Goal: Obtain resource: Download file/media

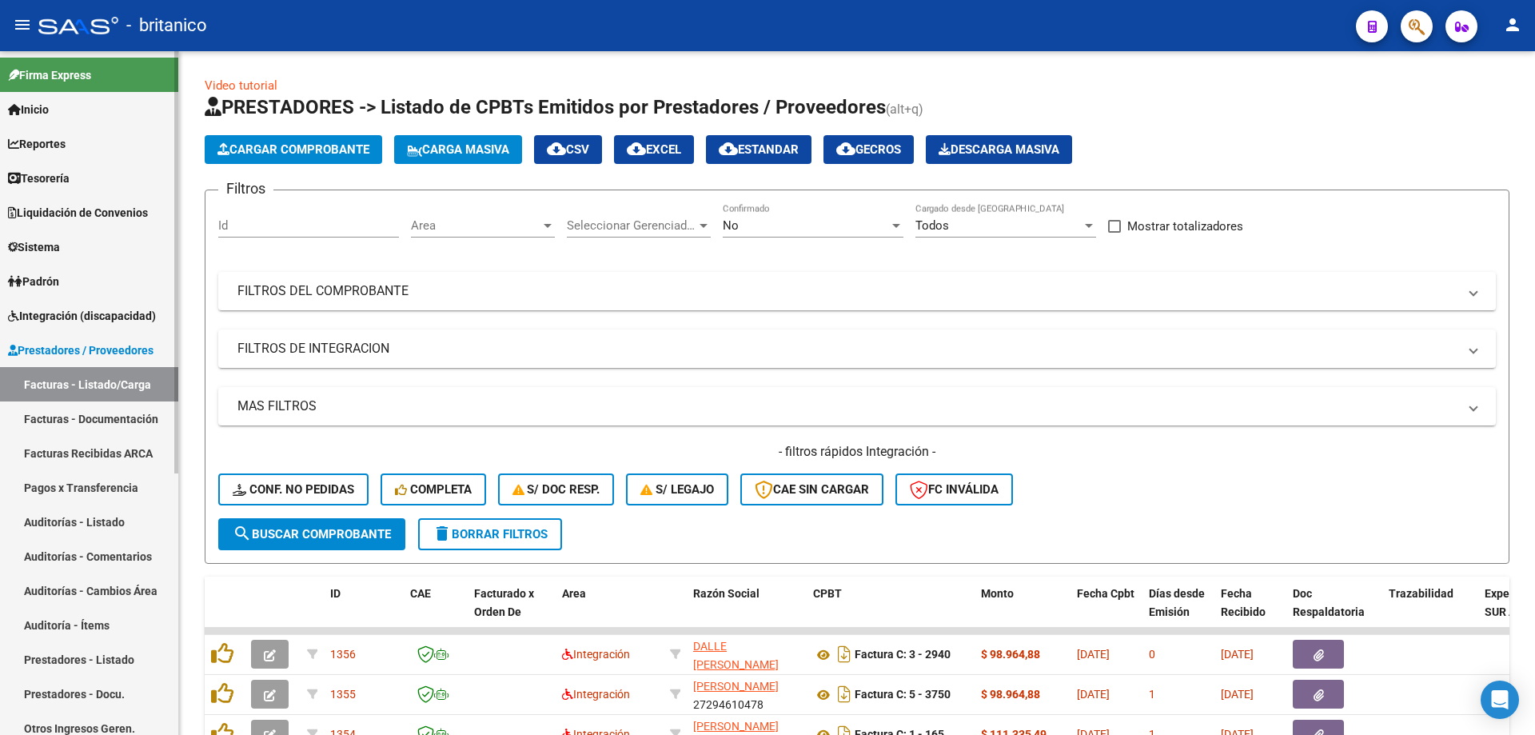
scroll to position [409, 0]
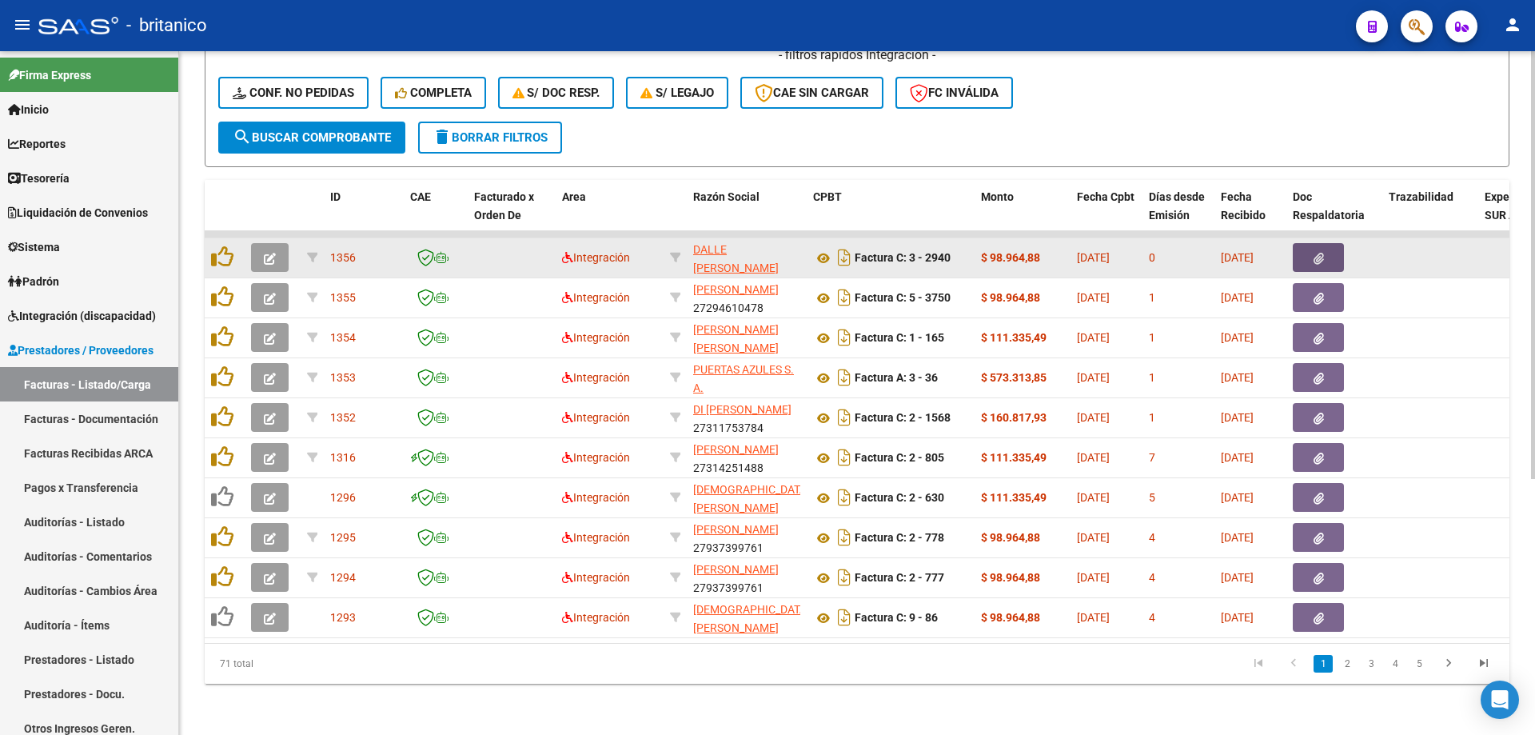
click at [1314, 253] on icon "button" at bounding box center [1319, 259] width 10 height 12
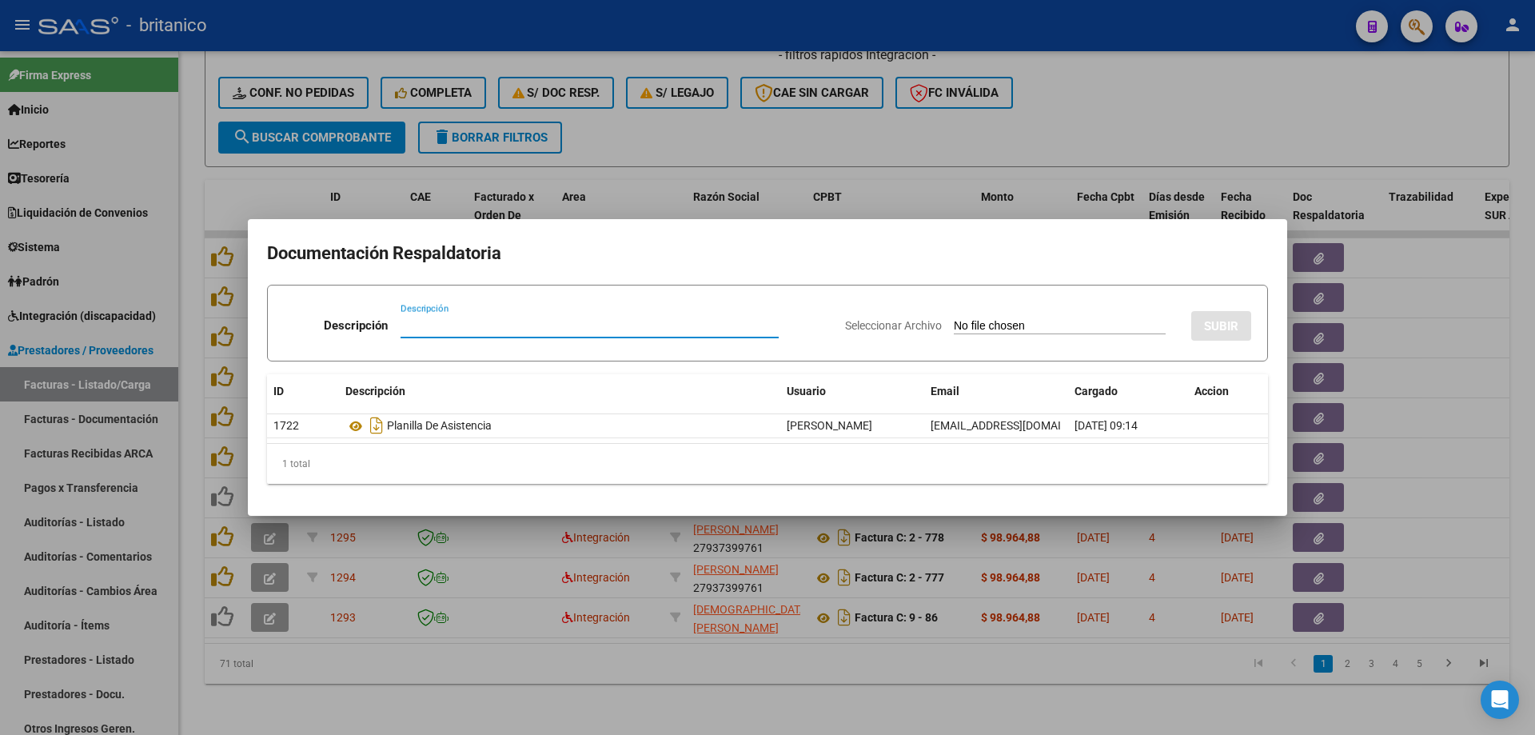
click at [1230, 98] on div at bounding box center [767, 367] width 1535 height 735
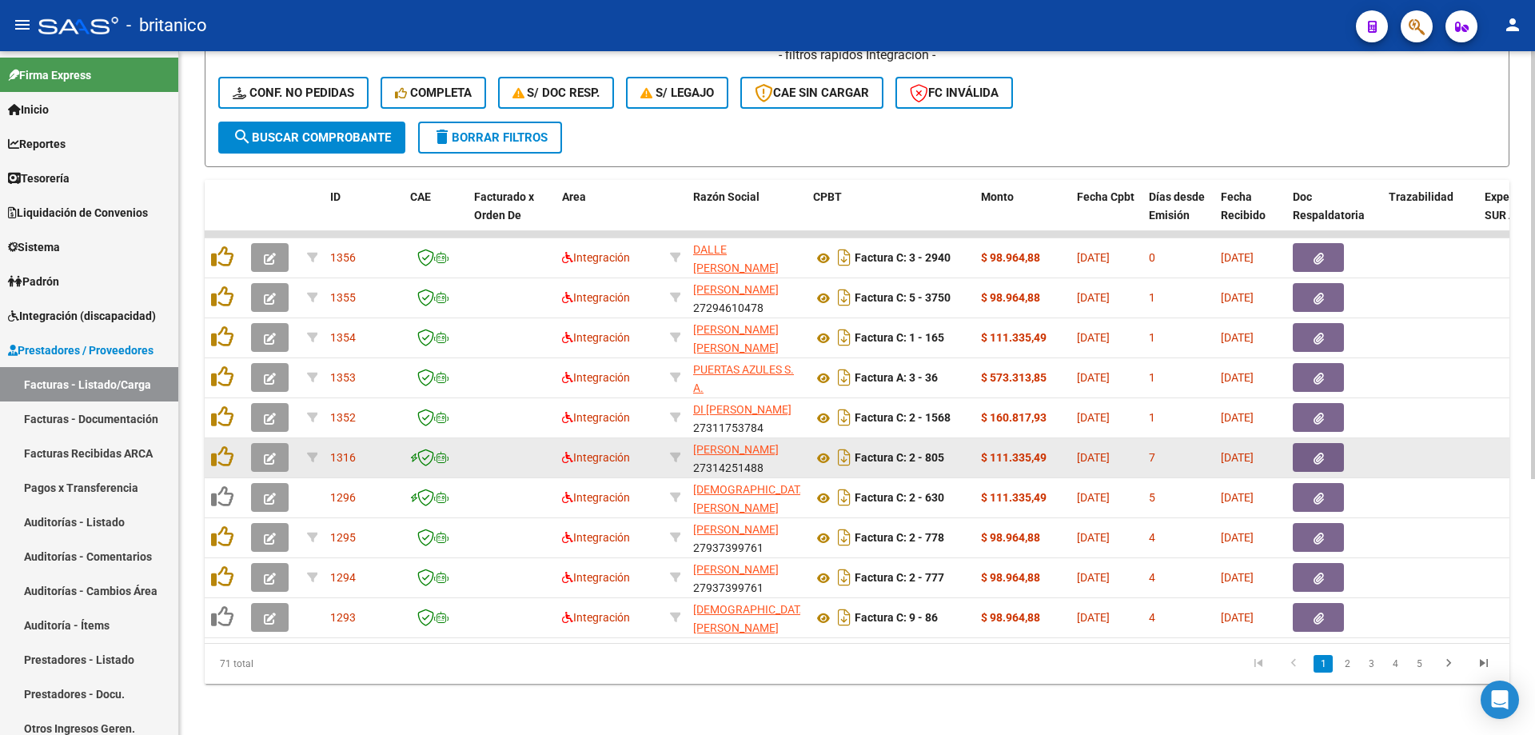
click at [1326, 448] on button "button" at bounding box center [1318, 457] width 51 height 29
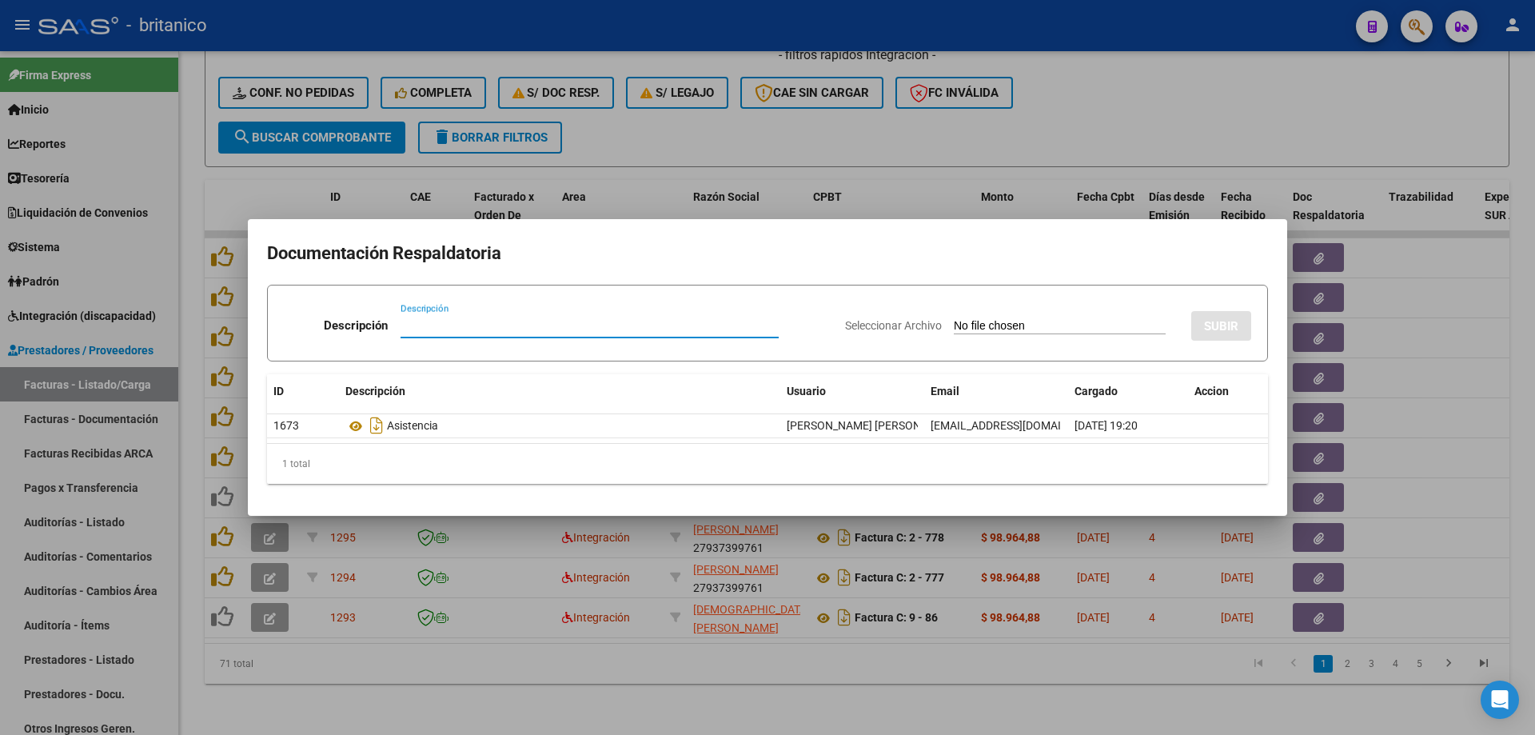
click at [1218, 82] on div at bounding box center [767, 367] width 1535 height 735
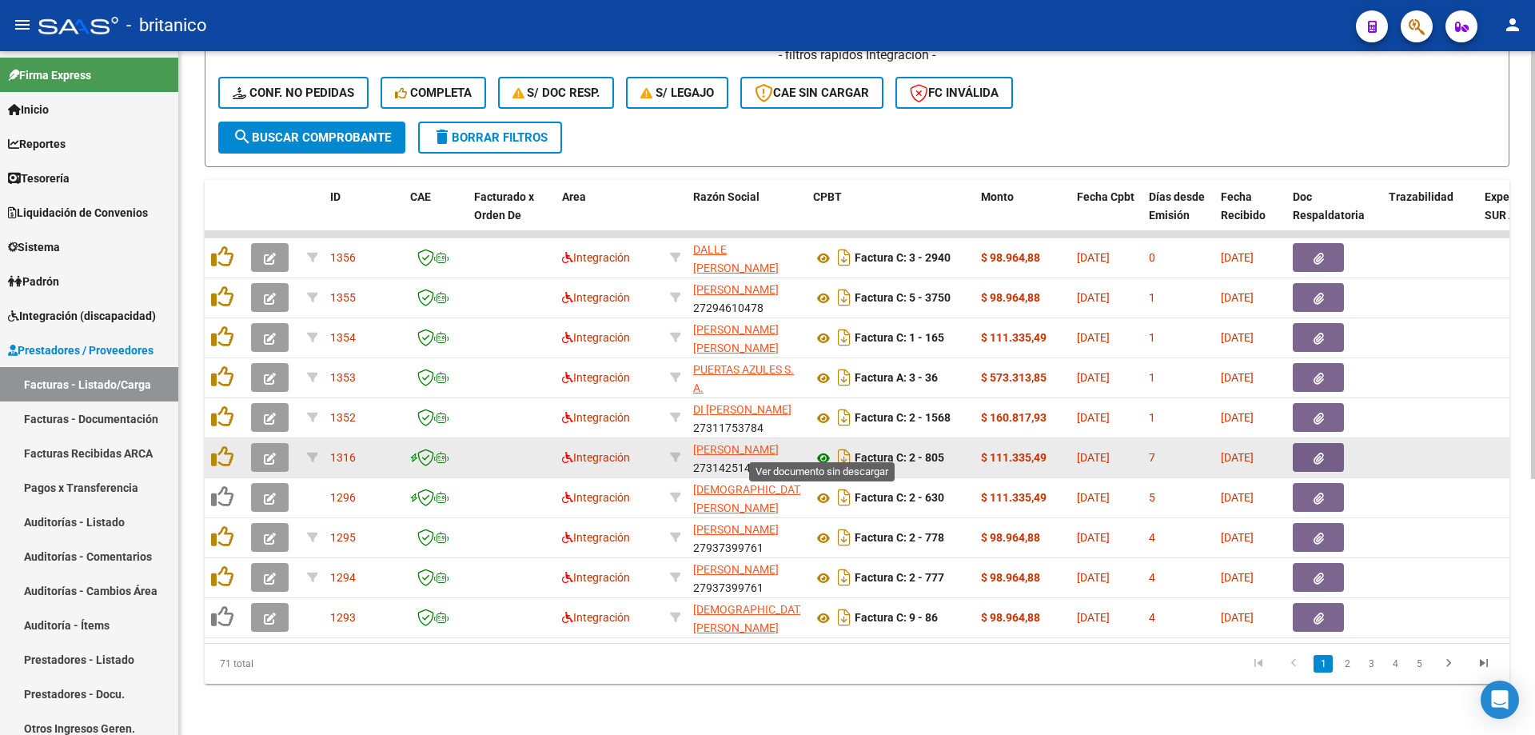
click at [826, 449] on icon at bounding box center [823, 458] width 21 height 19
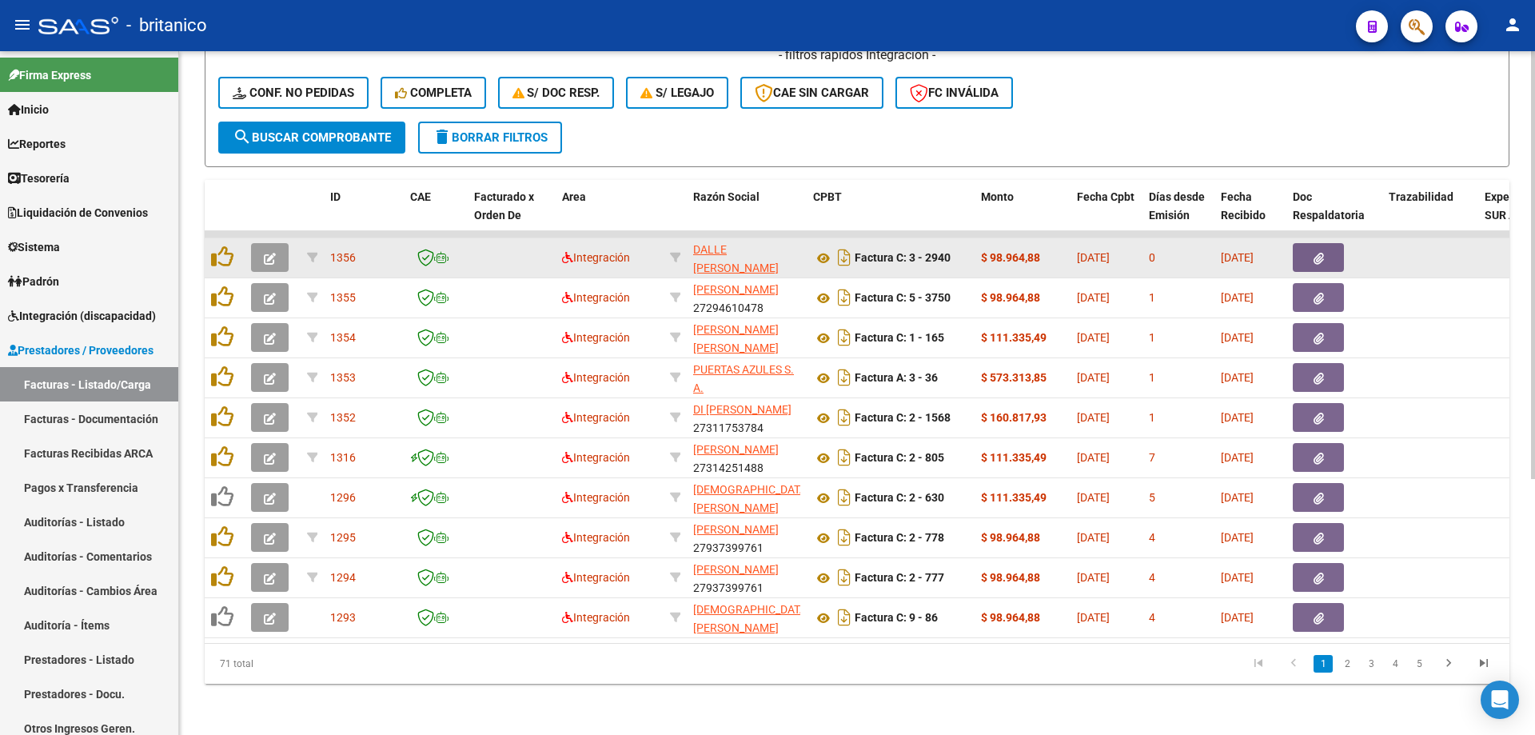
click at [1332, 249] on button "button" at bounding box center [1318, 257] width 51 height 29
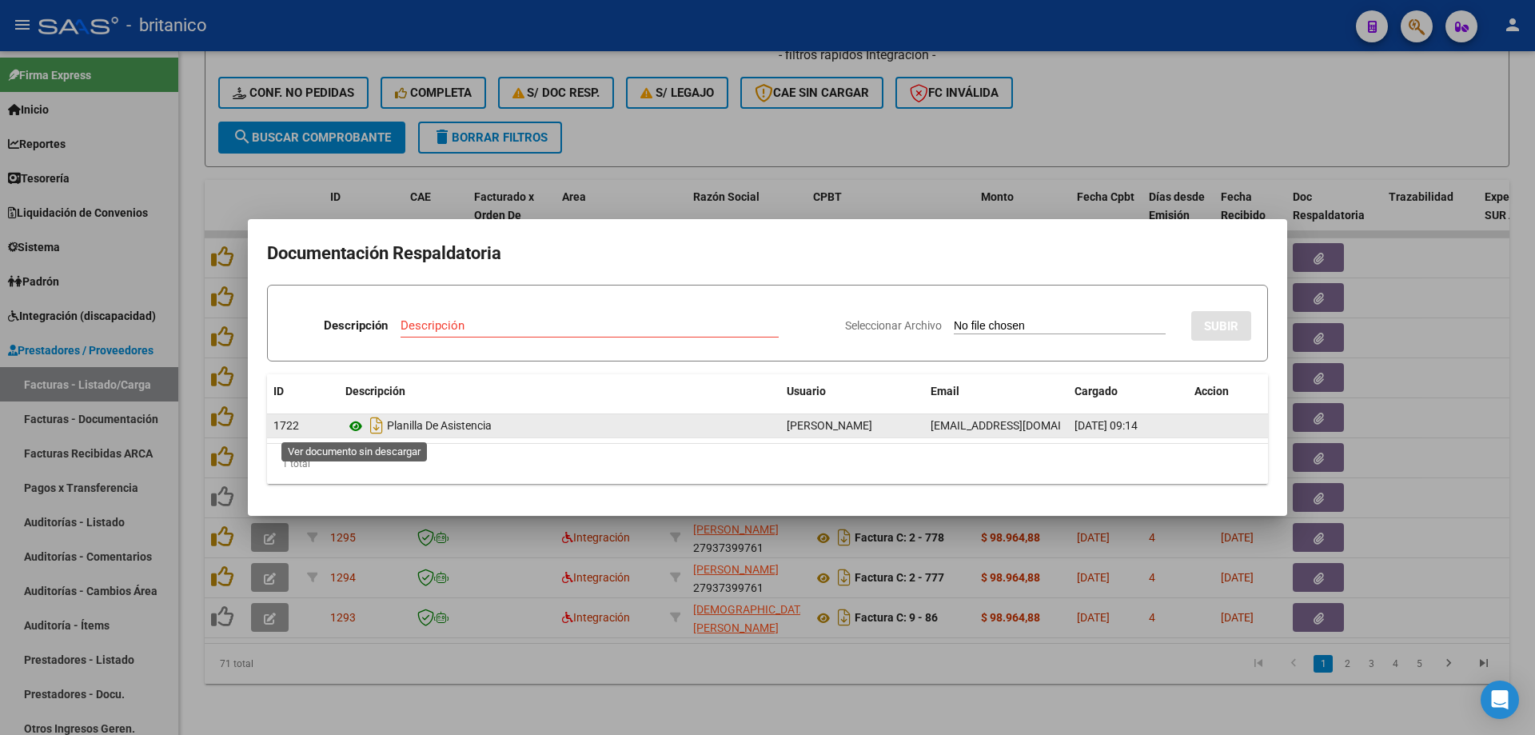
click at [348, 423] on icon at bounding box center [355, 426] width 21 height 19
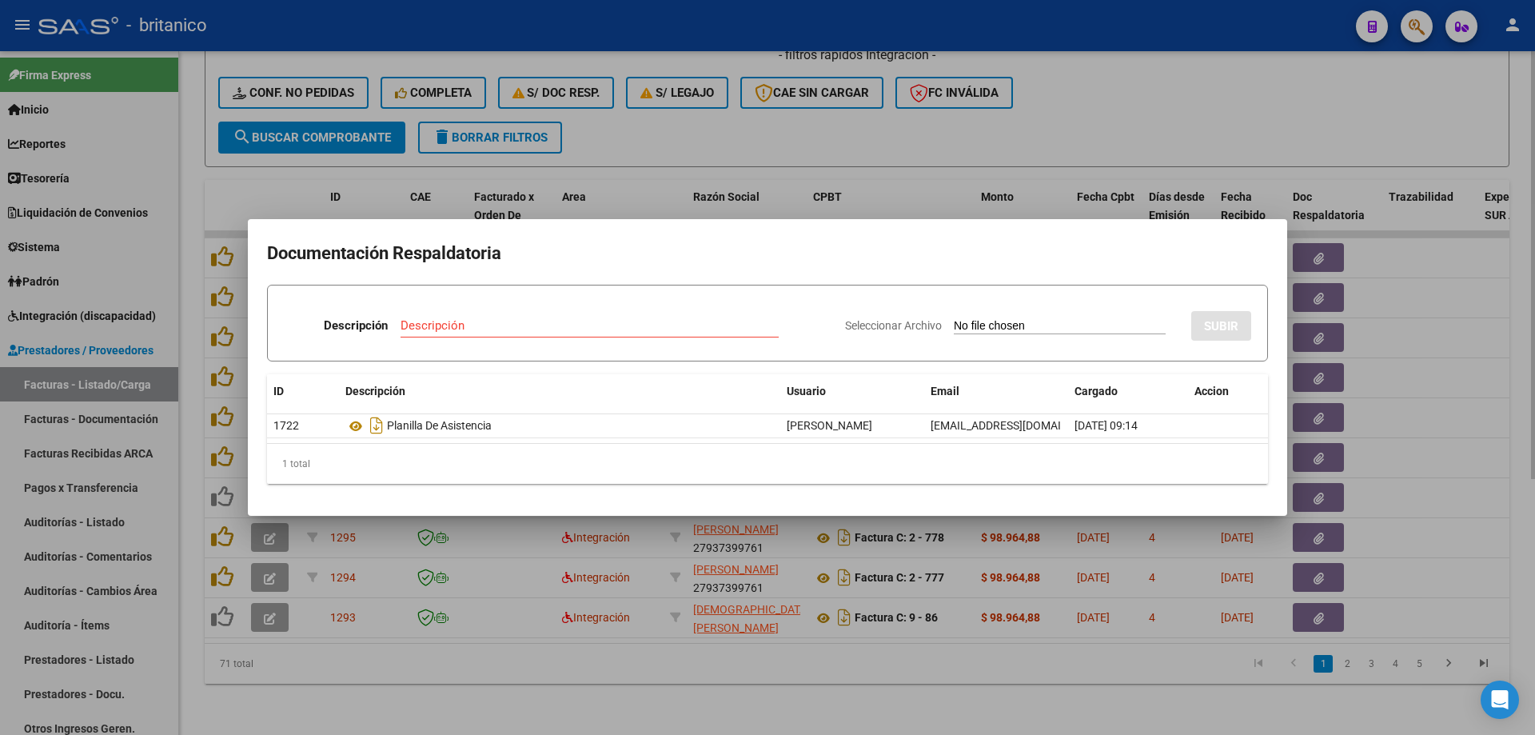
click at [748, 130] on div at bounding box center [767, 367] width 1535 height 735
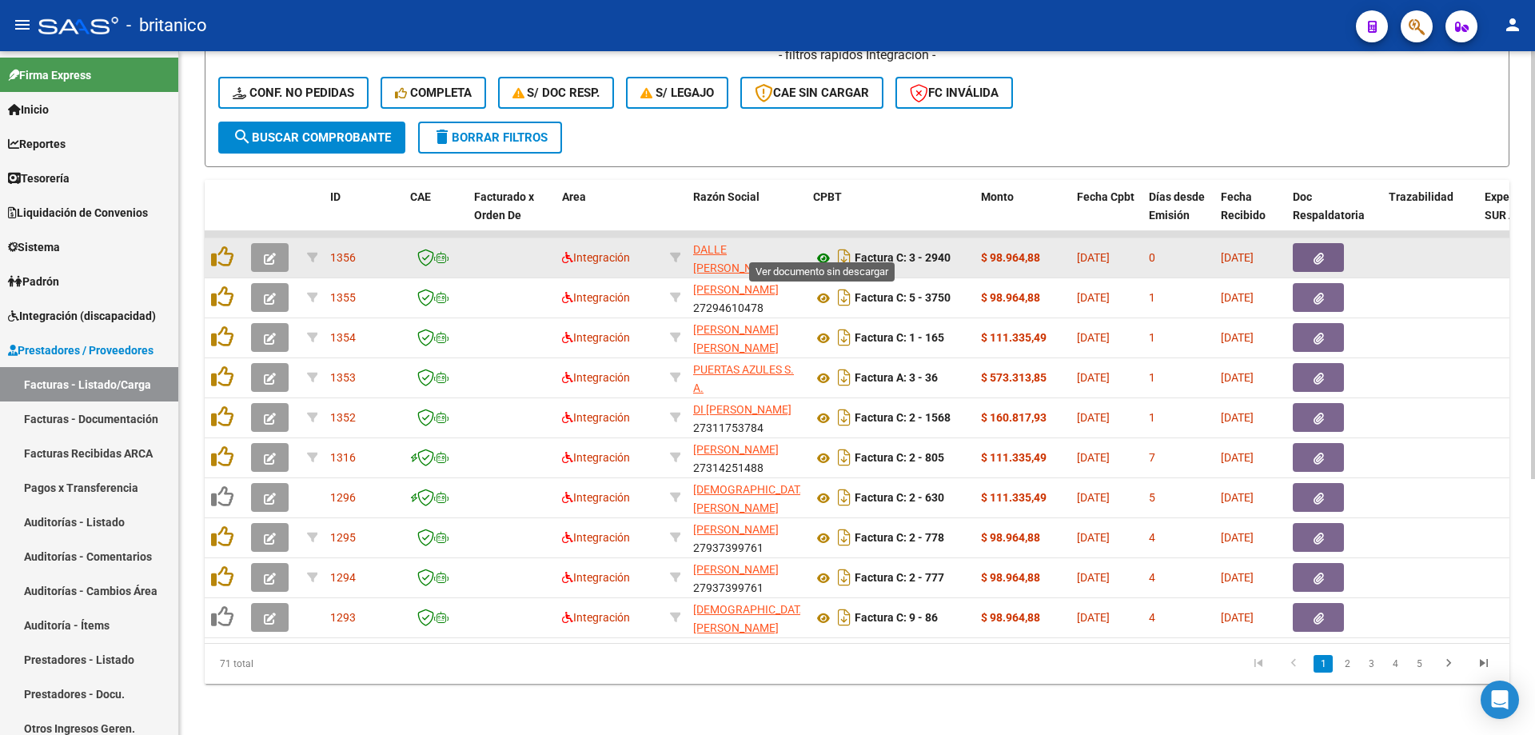
click at [816, 249] on icon at bounding box center [823, 258] width 21 height 19
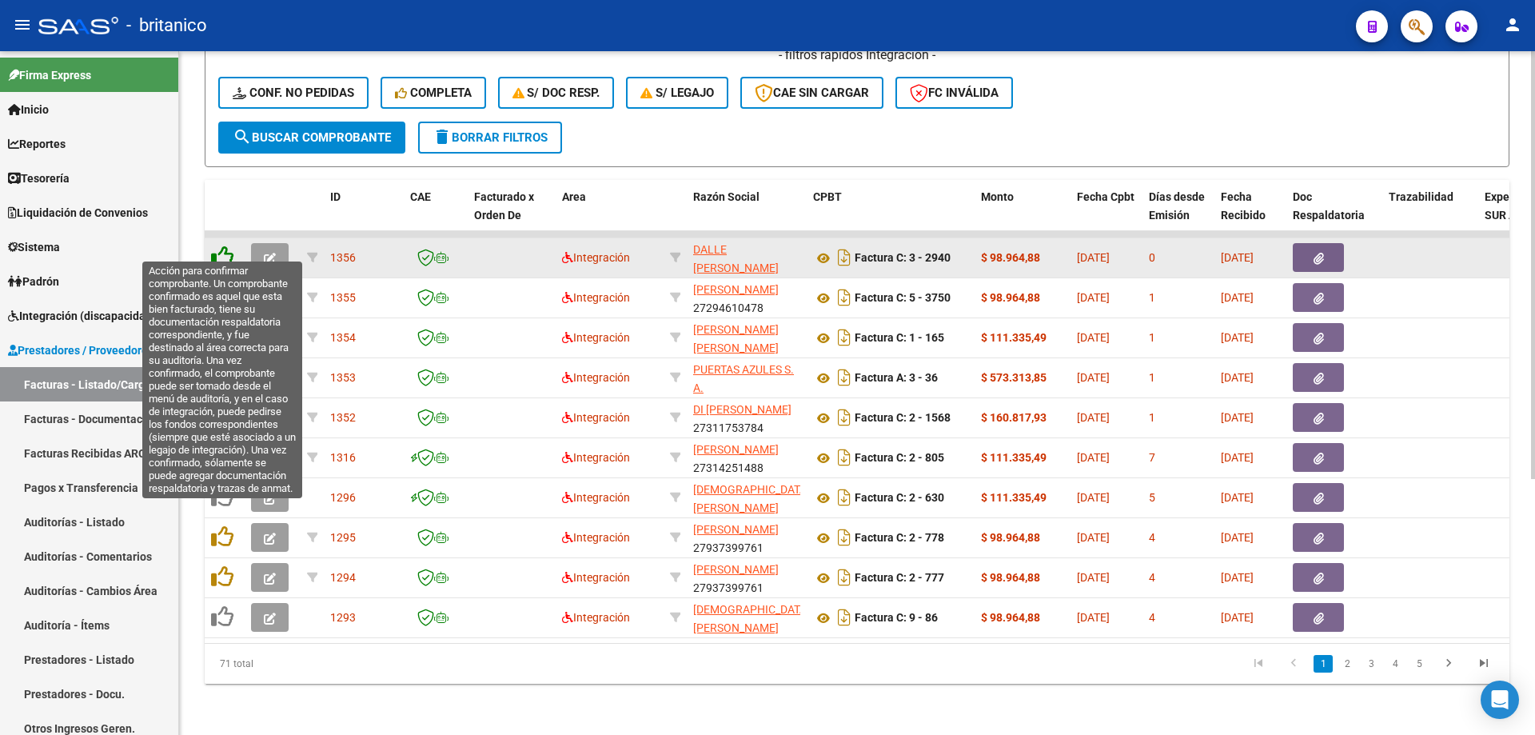
click at [221, 245] on icon at bounding box center [222, 256] width 22 height 22
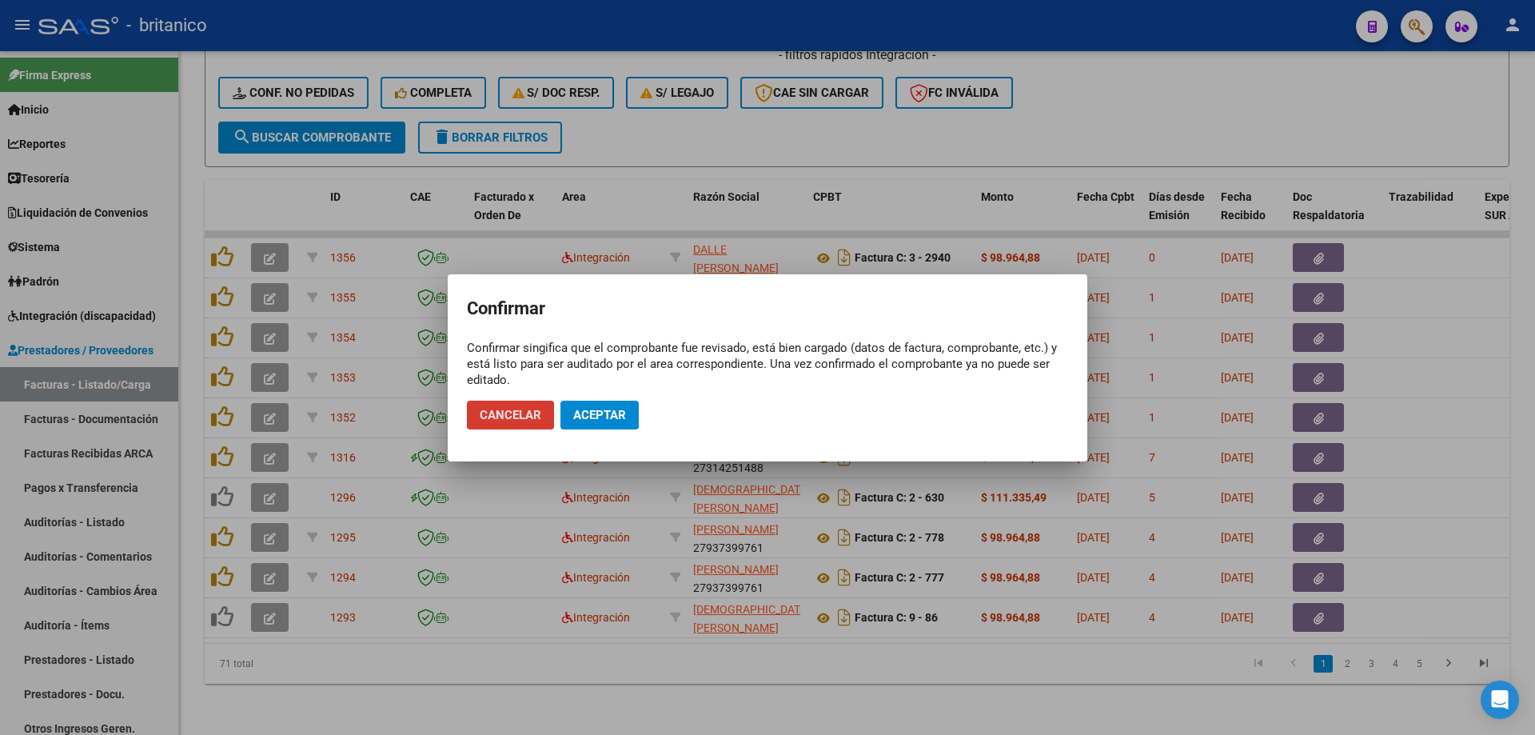
click at [611, 413] on span "Aceptar" at bounding box center [599, 415] width 53 height 14
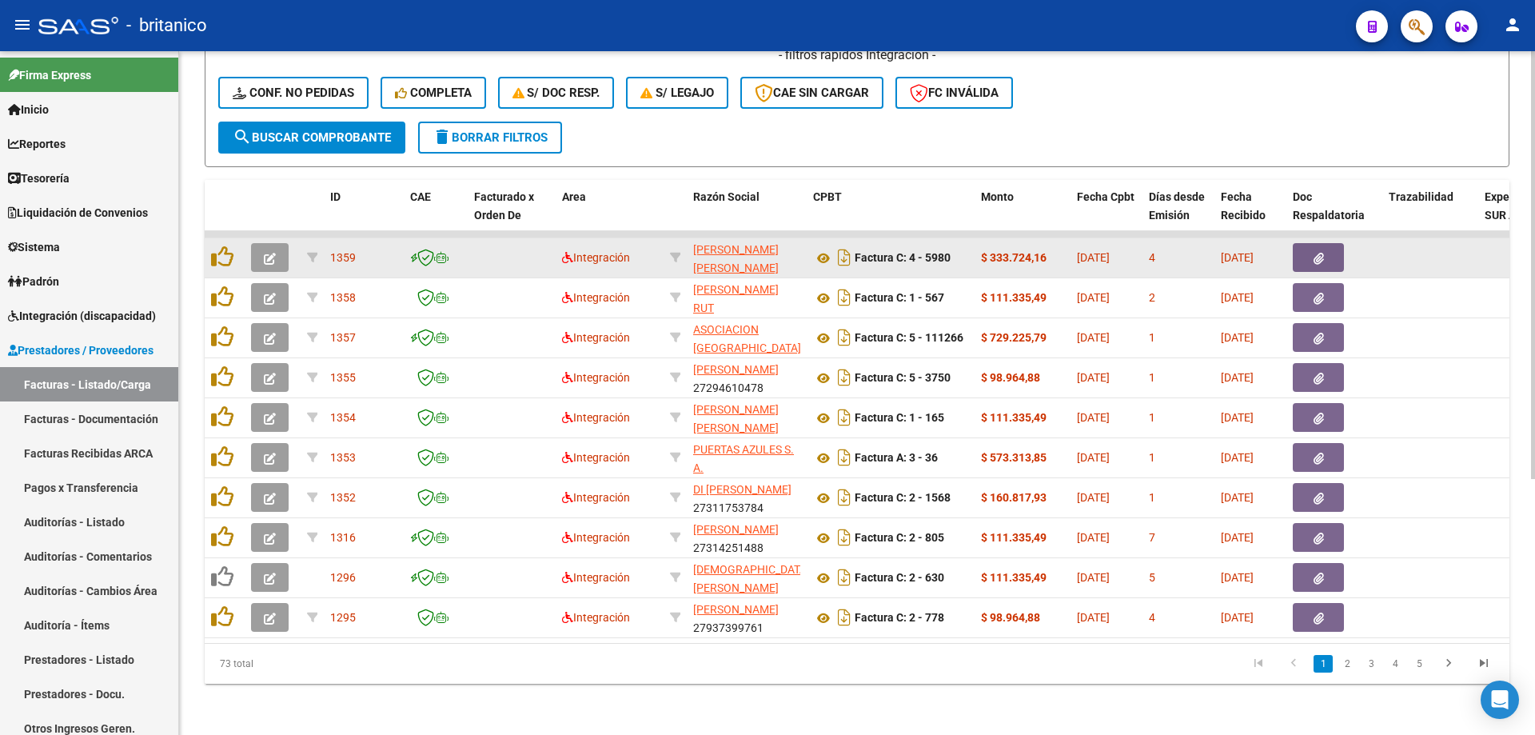
click at [1330, 243] on button "button" at bounding box center [1318, 257] width 51 height 29
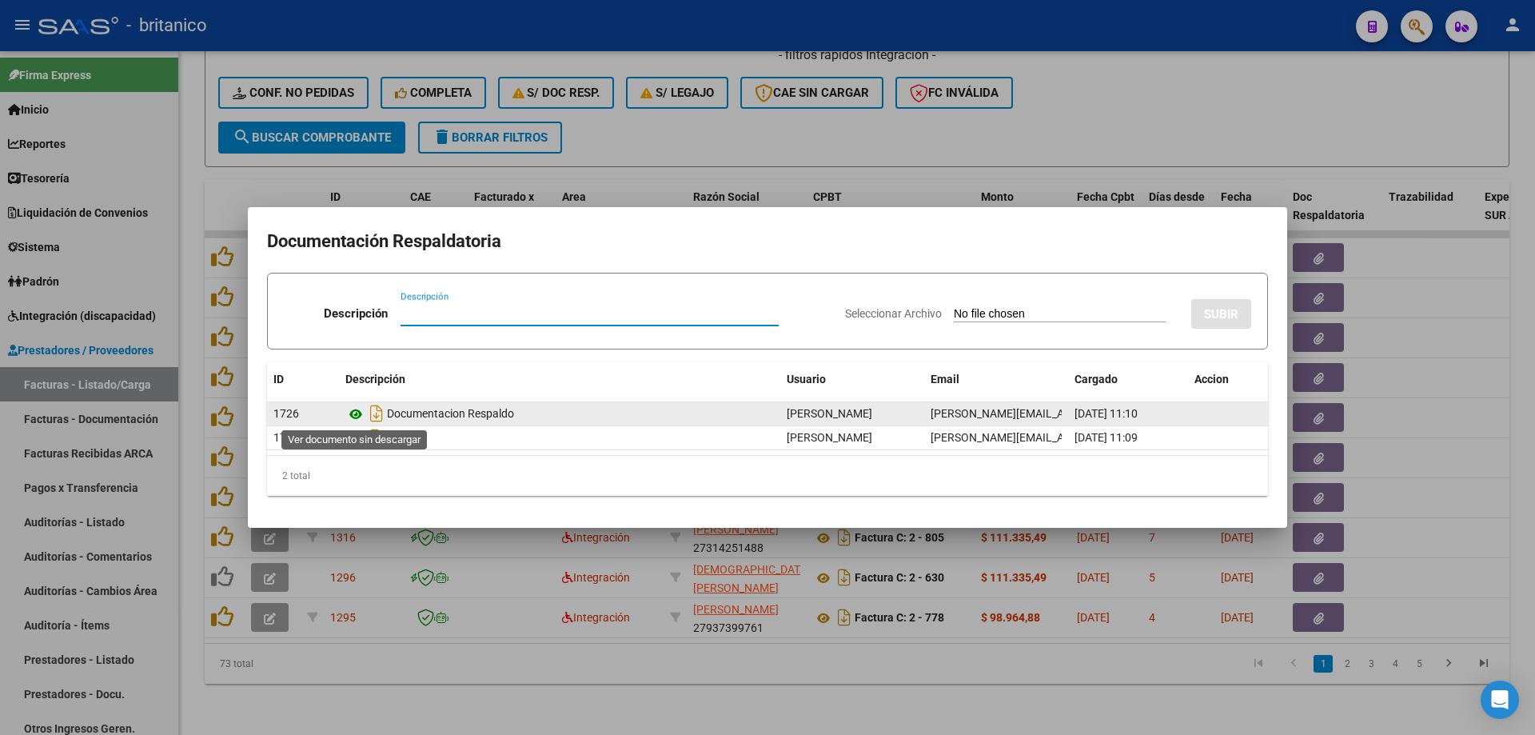
click at [349, 412] on icon at bounding box center [355, 414] width 21 height 19
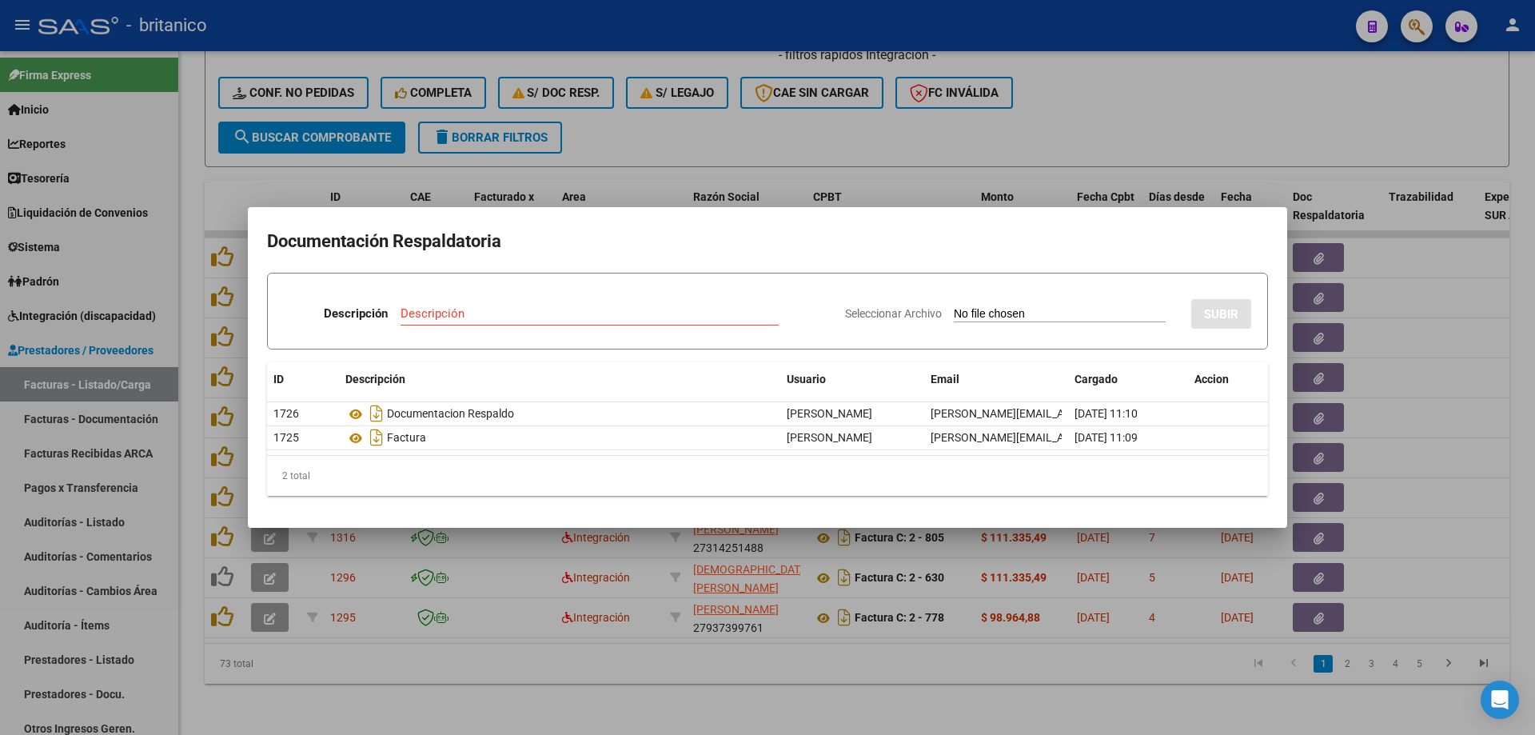
click at [1097, 116] on div at bounding box center [767, 367] width 1535 height 735
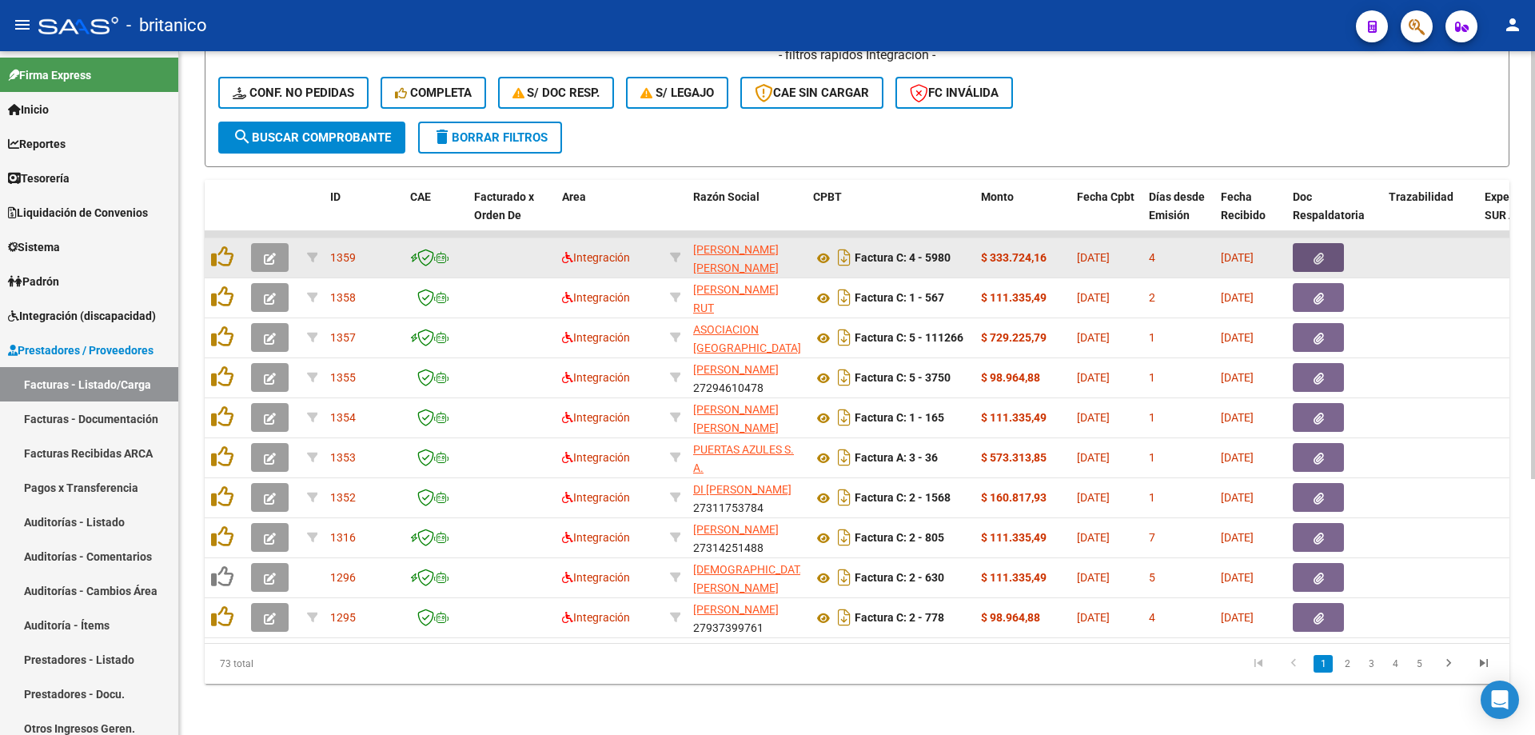
click at [1315, 253] on icon "button" at bounding box center [1319, 259] width 10 height 12
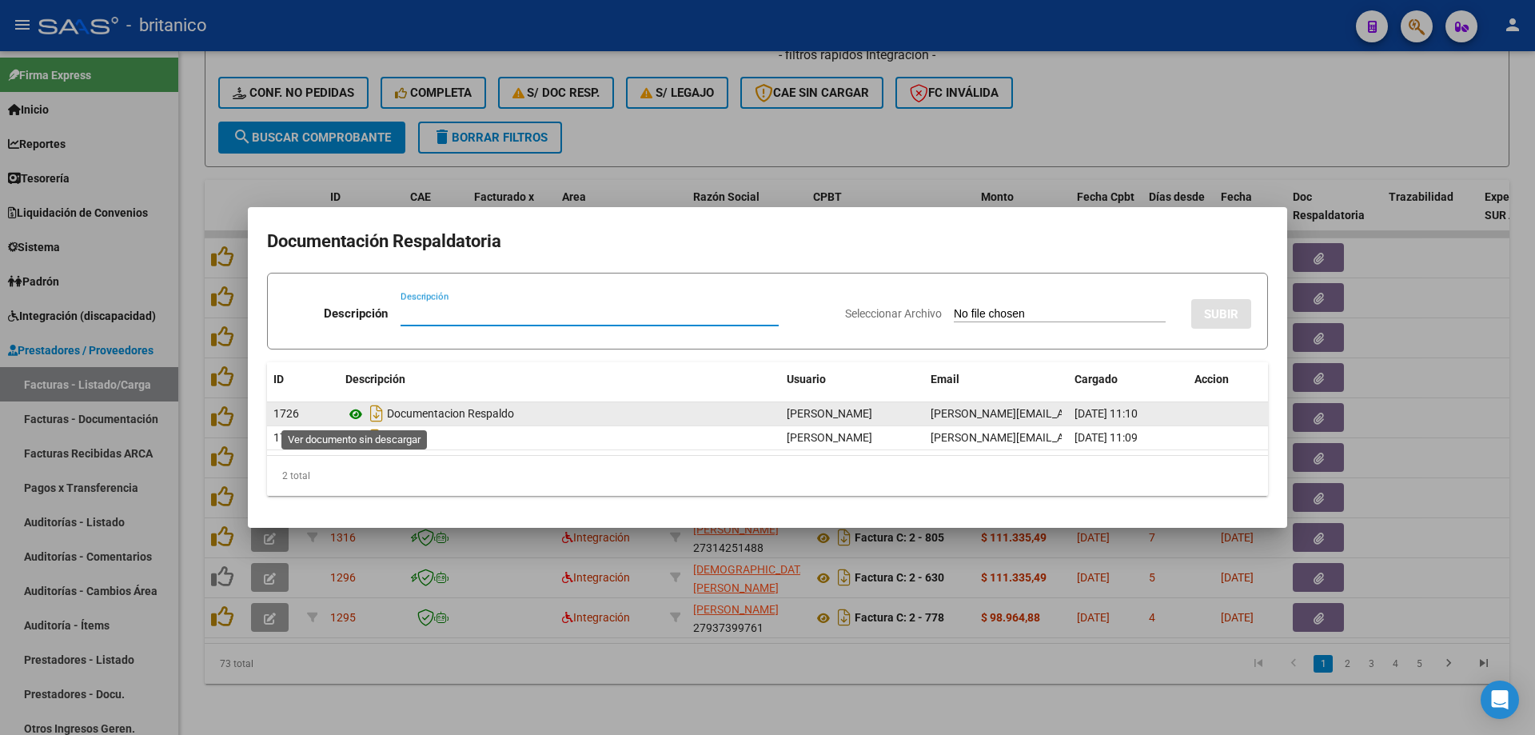
click at [351, 413] on icon at bounding box center [355, 414] width 21 height 19
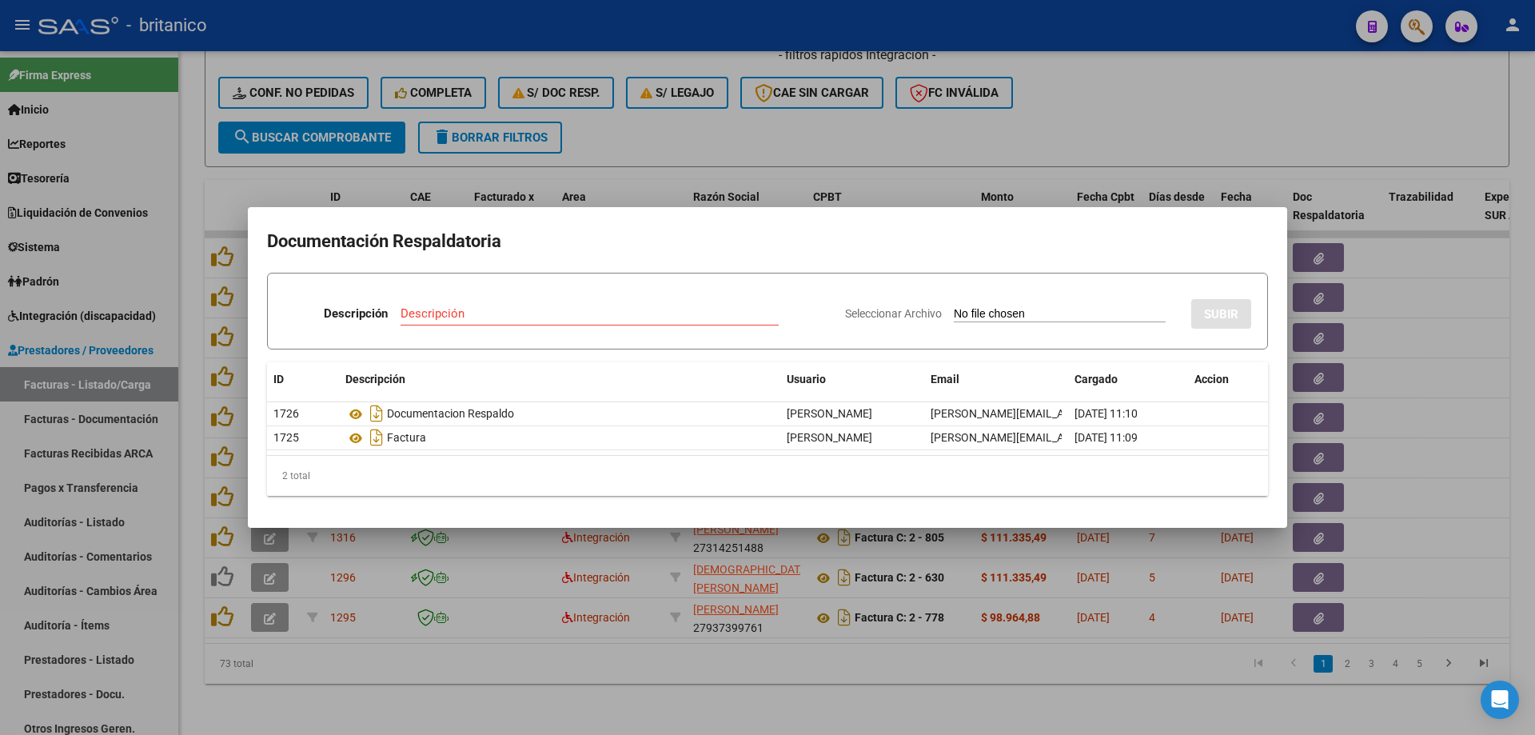
click at [769, 132] on div at bounding box center [767, 367] width 1535 height 735
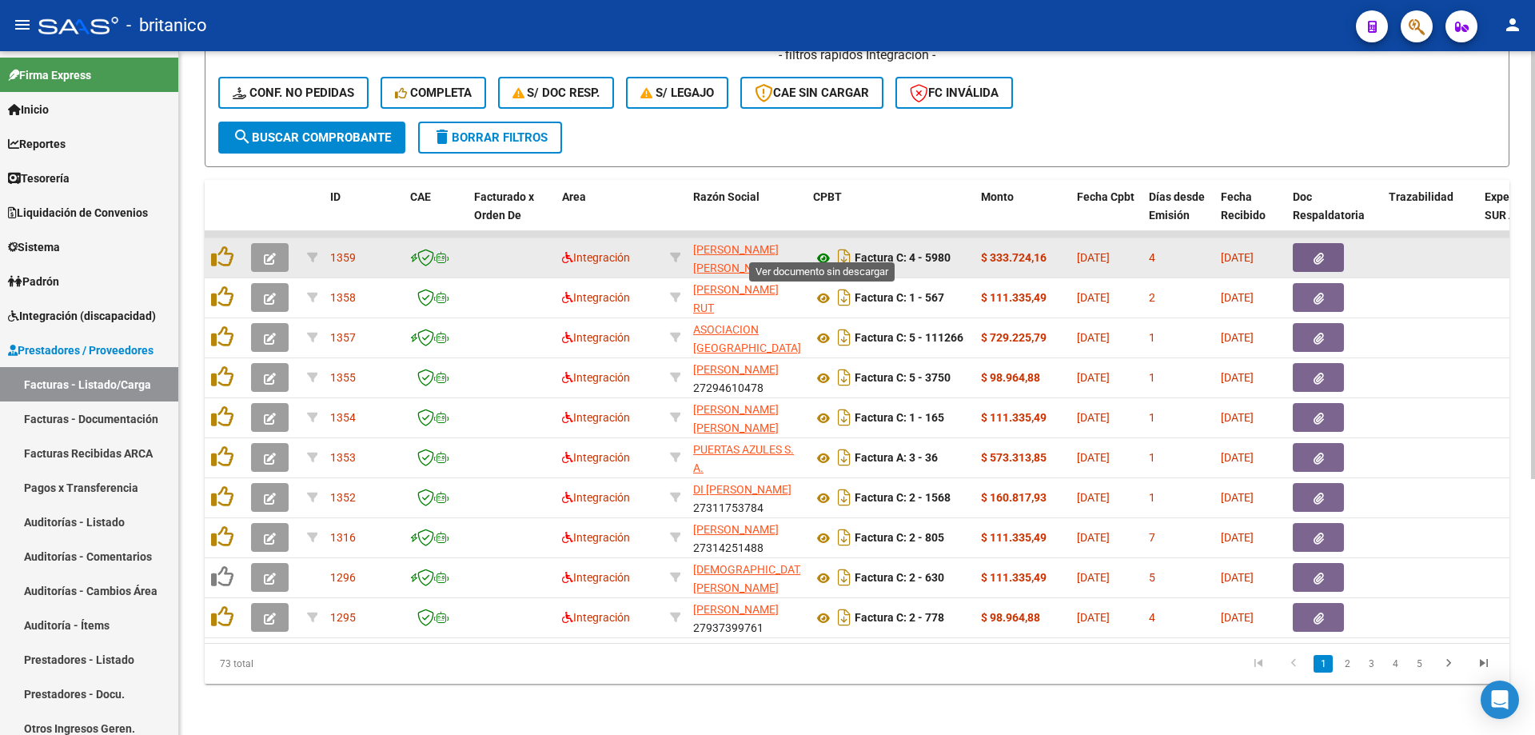
click at [820, 249] on icon at bounding box center [823, 258] width 21 height 19
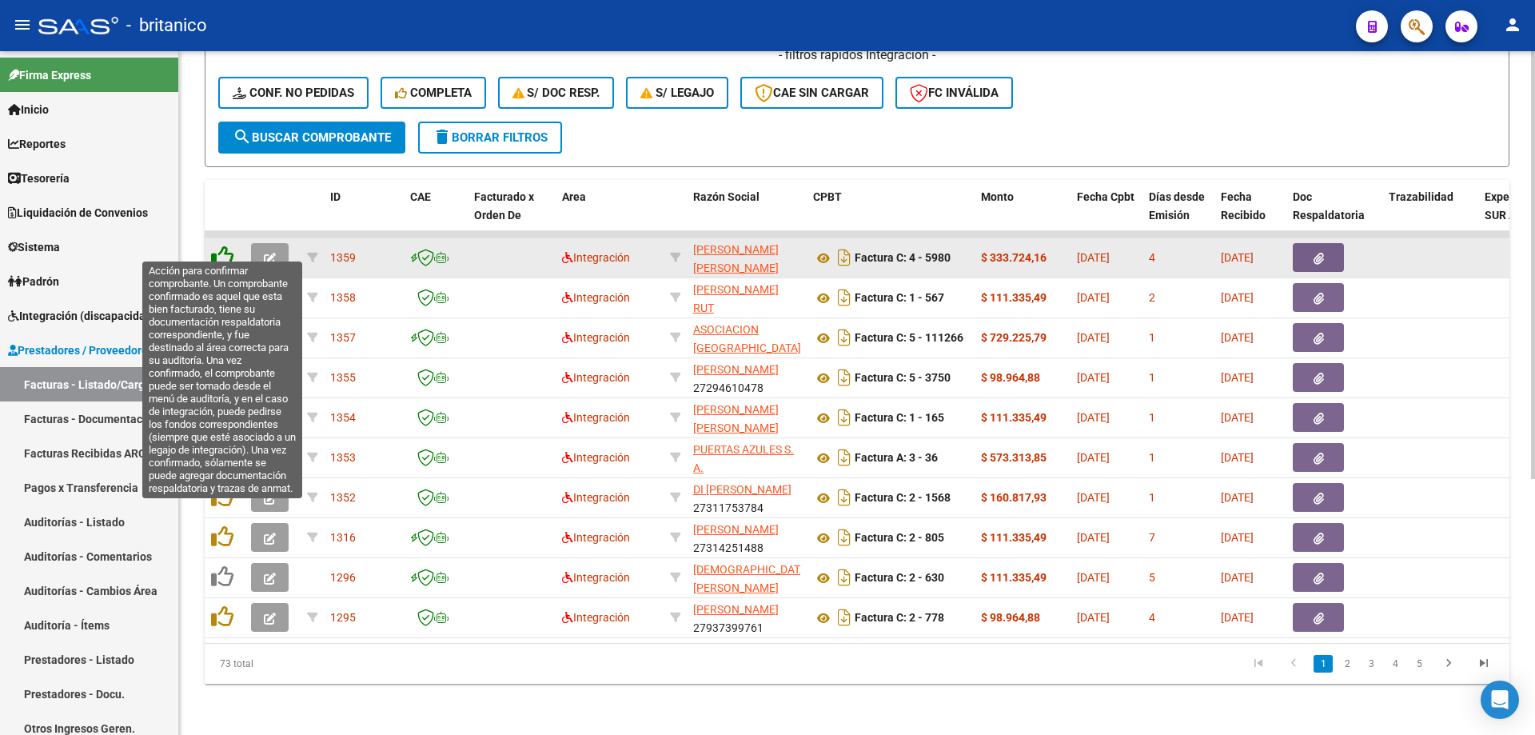
click at [217, 245] on icon at bounding box center [222, 256] width 22 height 22
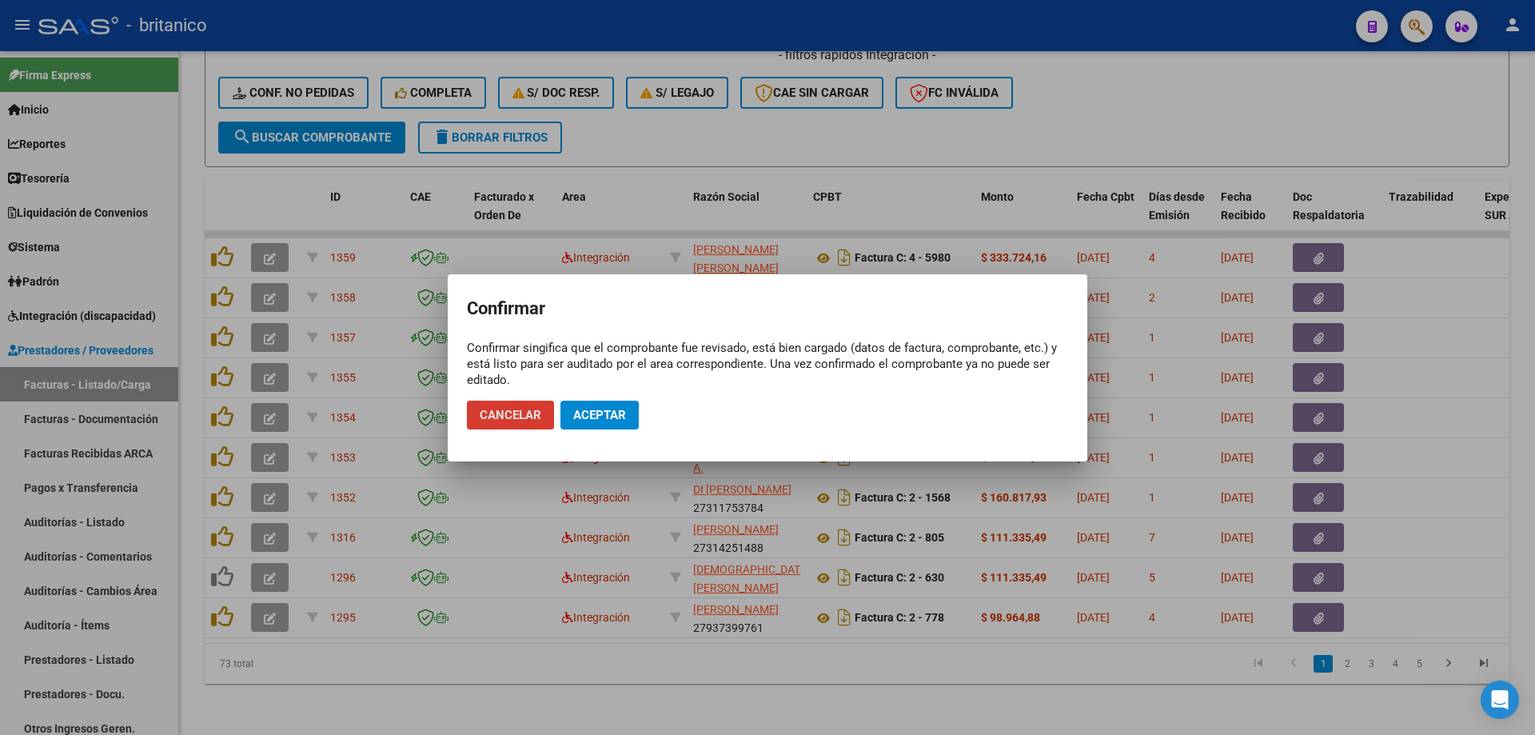
click at [615, 417] on span "Aceptar" at bounding box center [599, 415] width 53 height 14
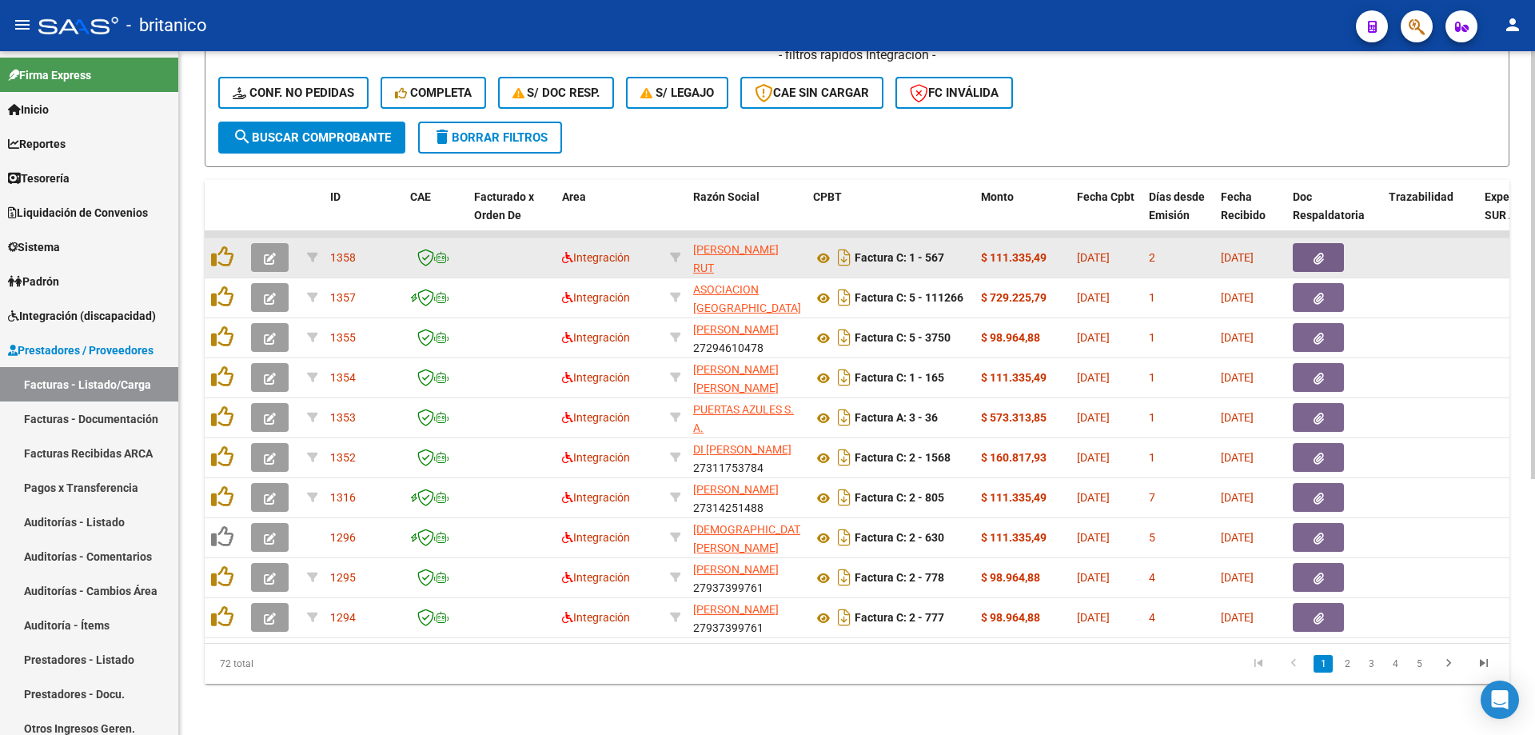
click at [1344, 252] on div at bounding box center [1334, 257] width 83 height 29
click at [1327, 244] on button "button" at bounding box center [1318, 257] width 51 height 29
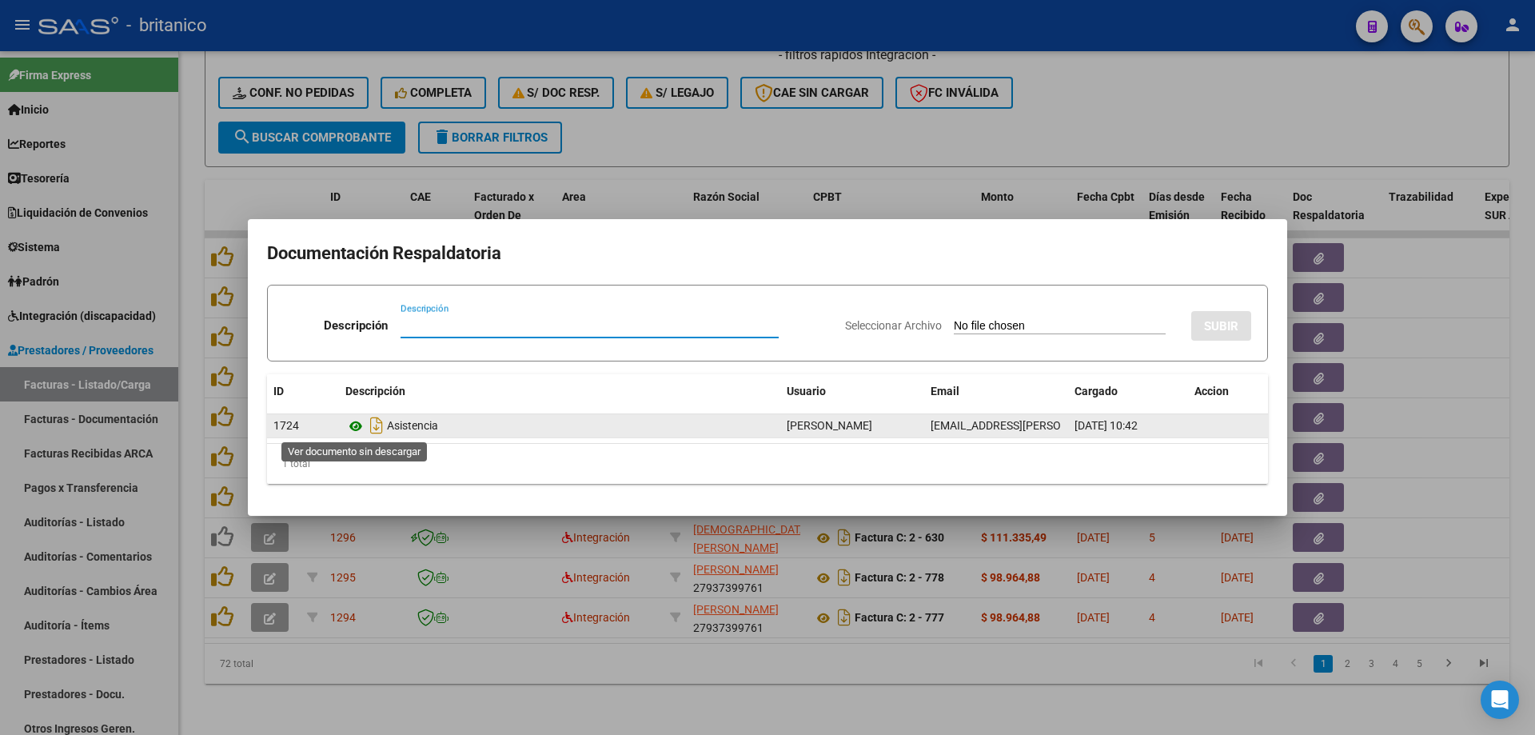
click at [352, 425] on icon at bounding box center [355, 426] width 21 height 19
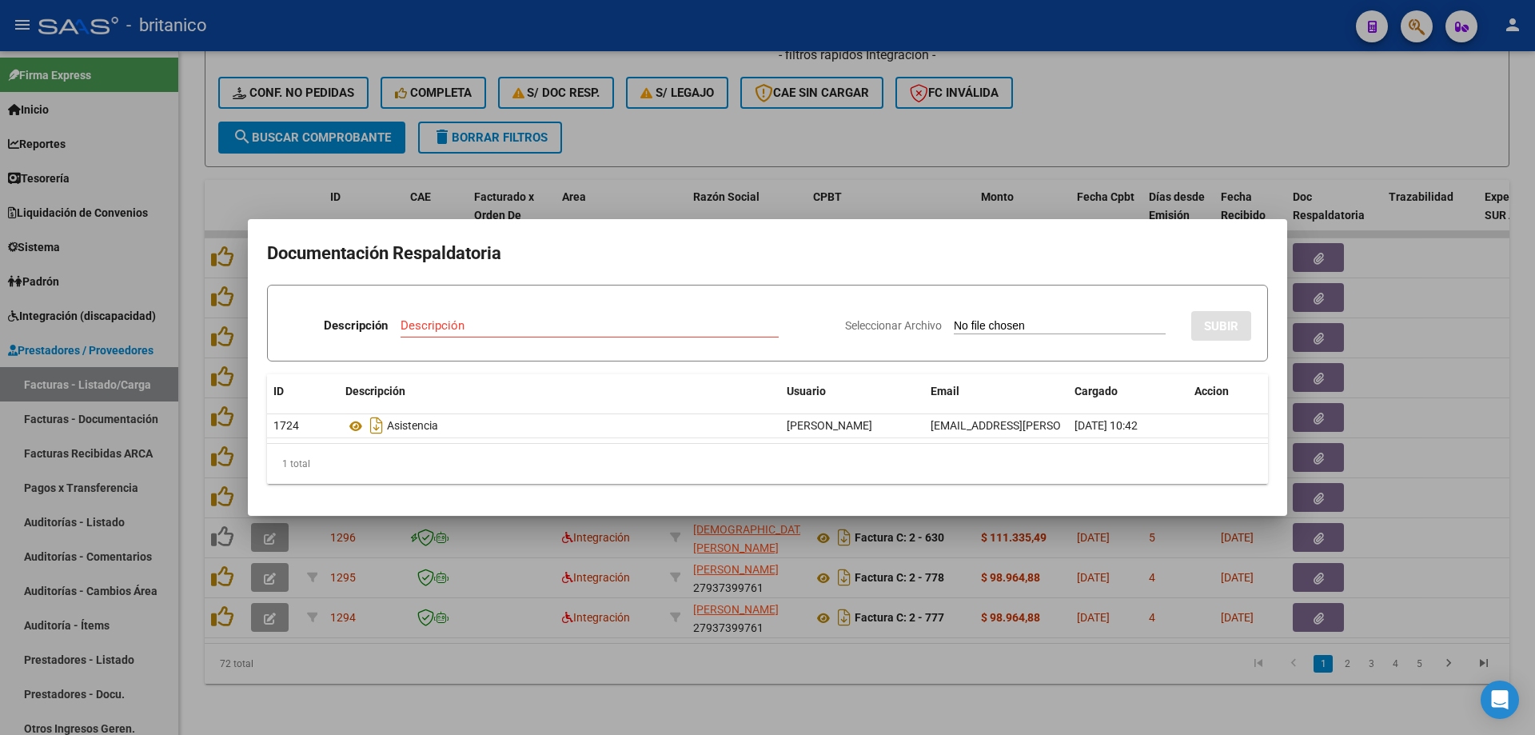
click at [634, 130] on div at bounding box center [767, 367] width 1535 height 735
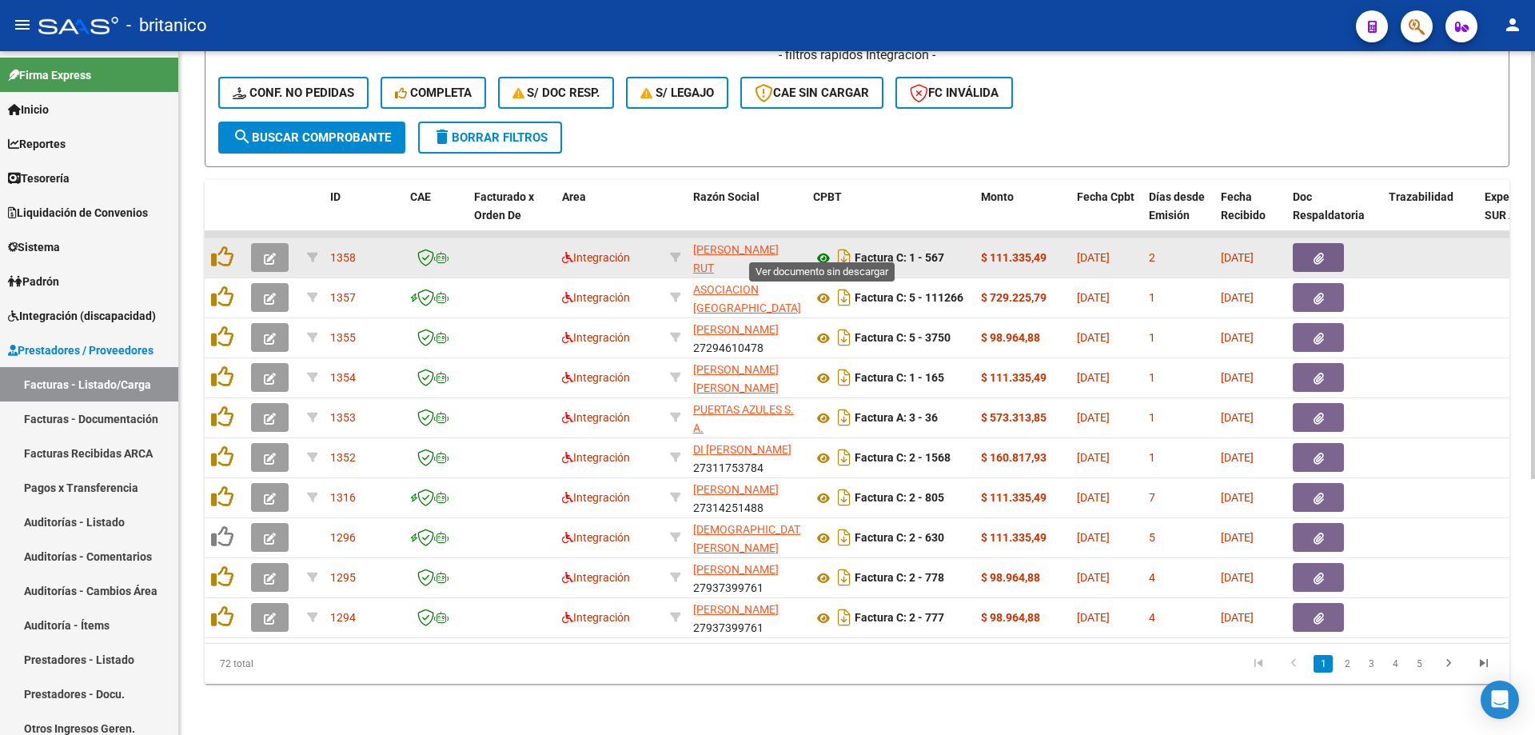
click at [827, 249] on icon at bounding box center [823, 258] width 21 height 19
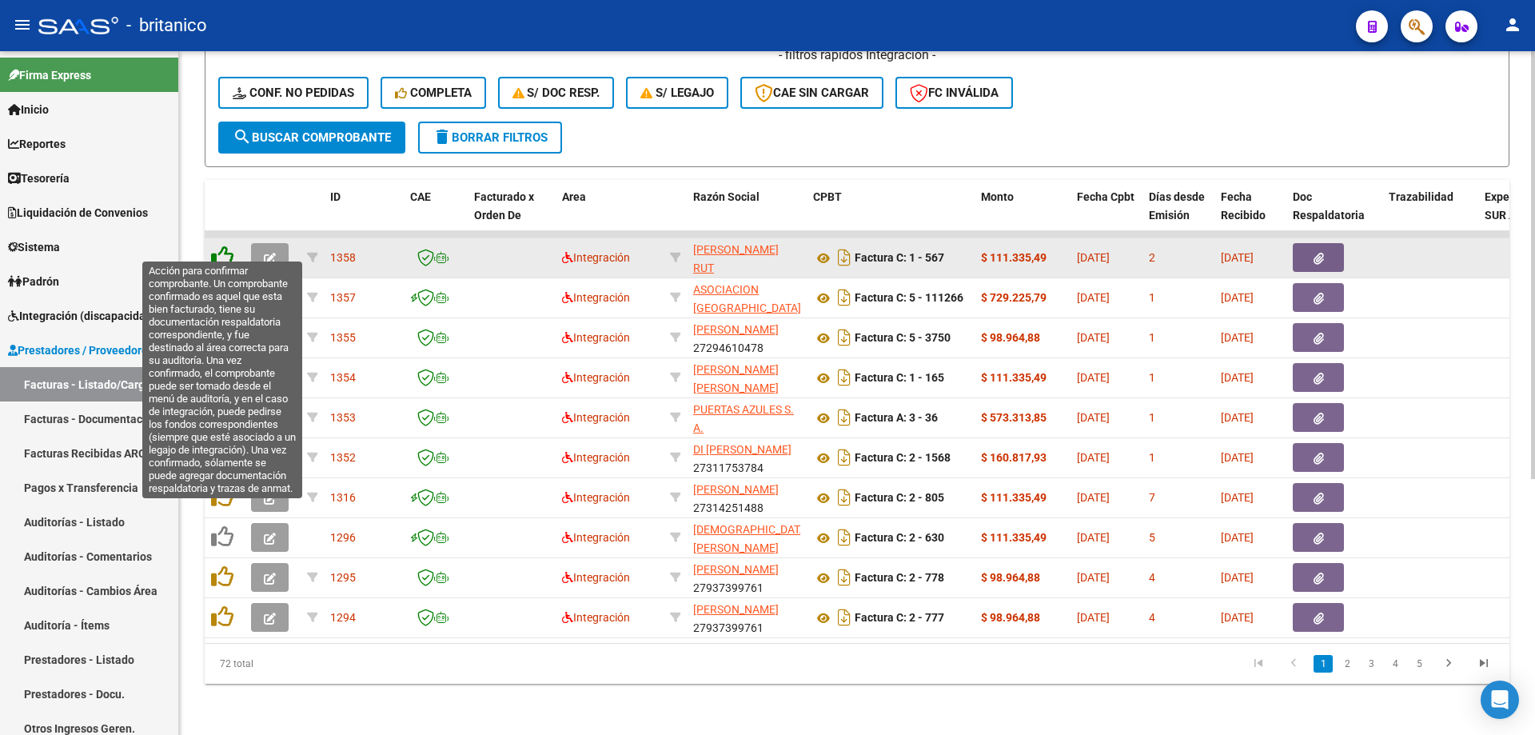
click at [220, 245] on icon at bounding box center [222, 256] width 22 height 22
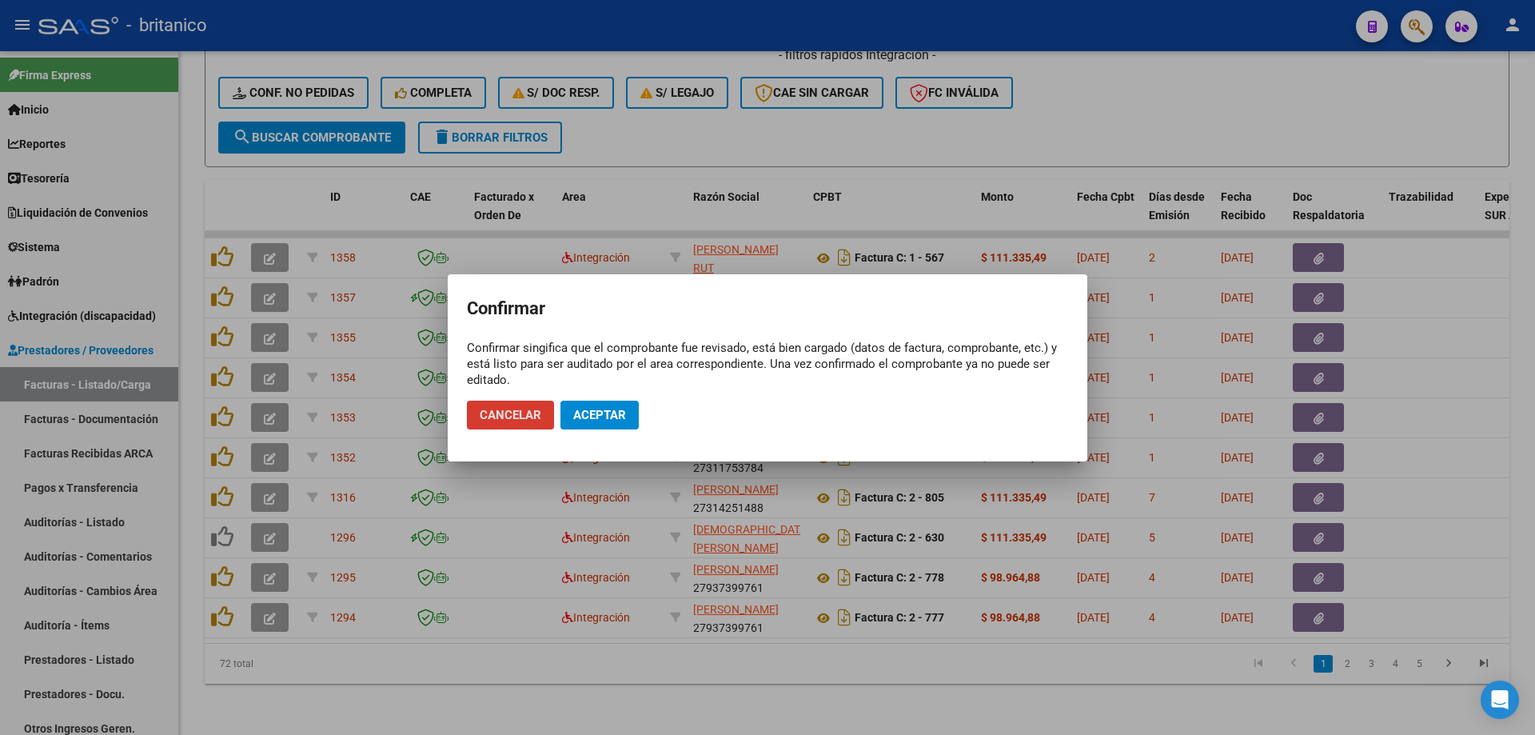
click at [612, 413] on span "Aceptar" at bounding box center [599, 415] width 53 height 14
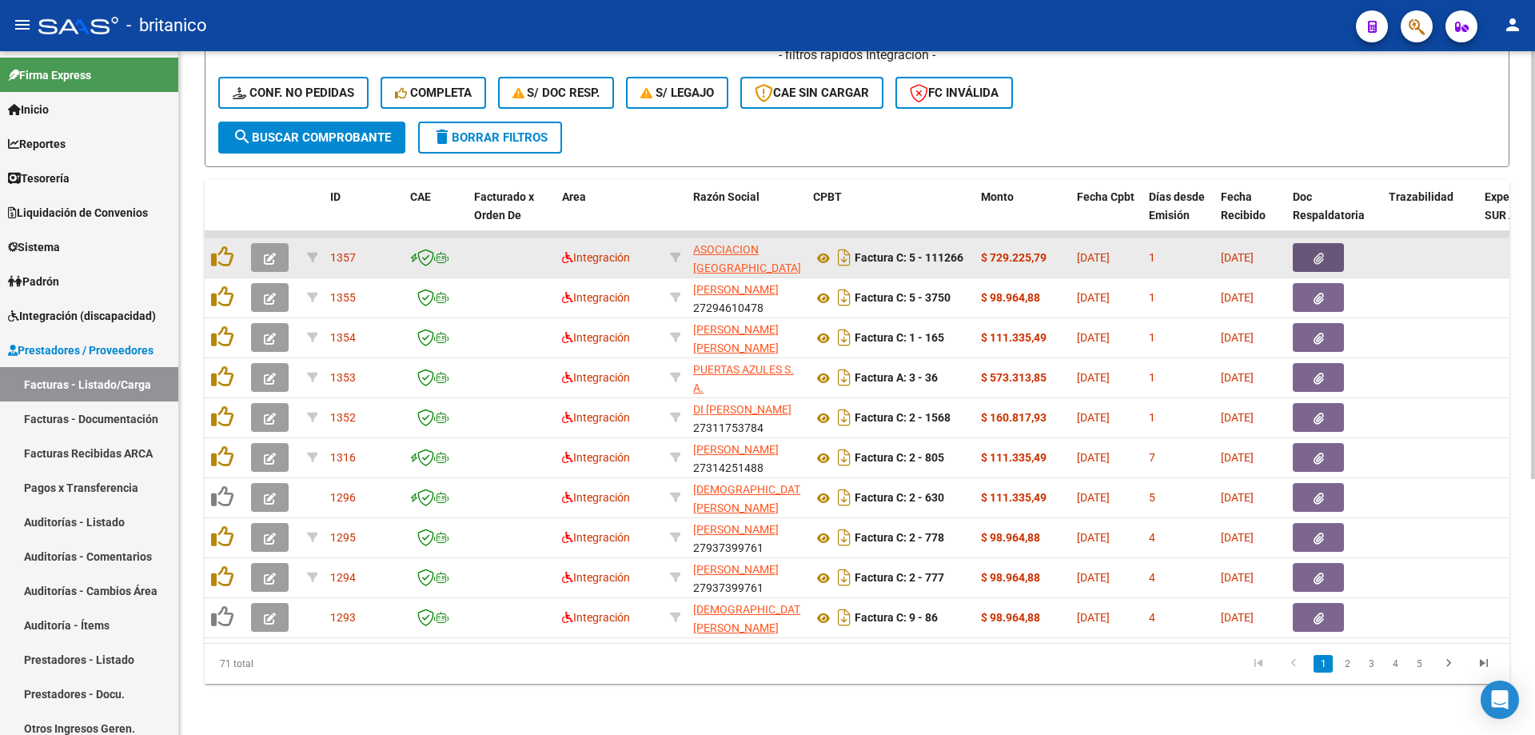
click at [1326, 243] on button "button" at bounding box center [1318, 257] width 51 height 29
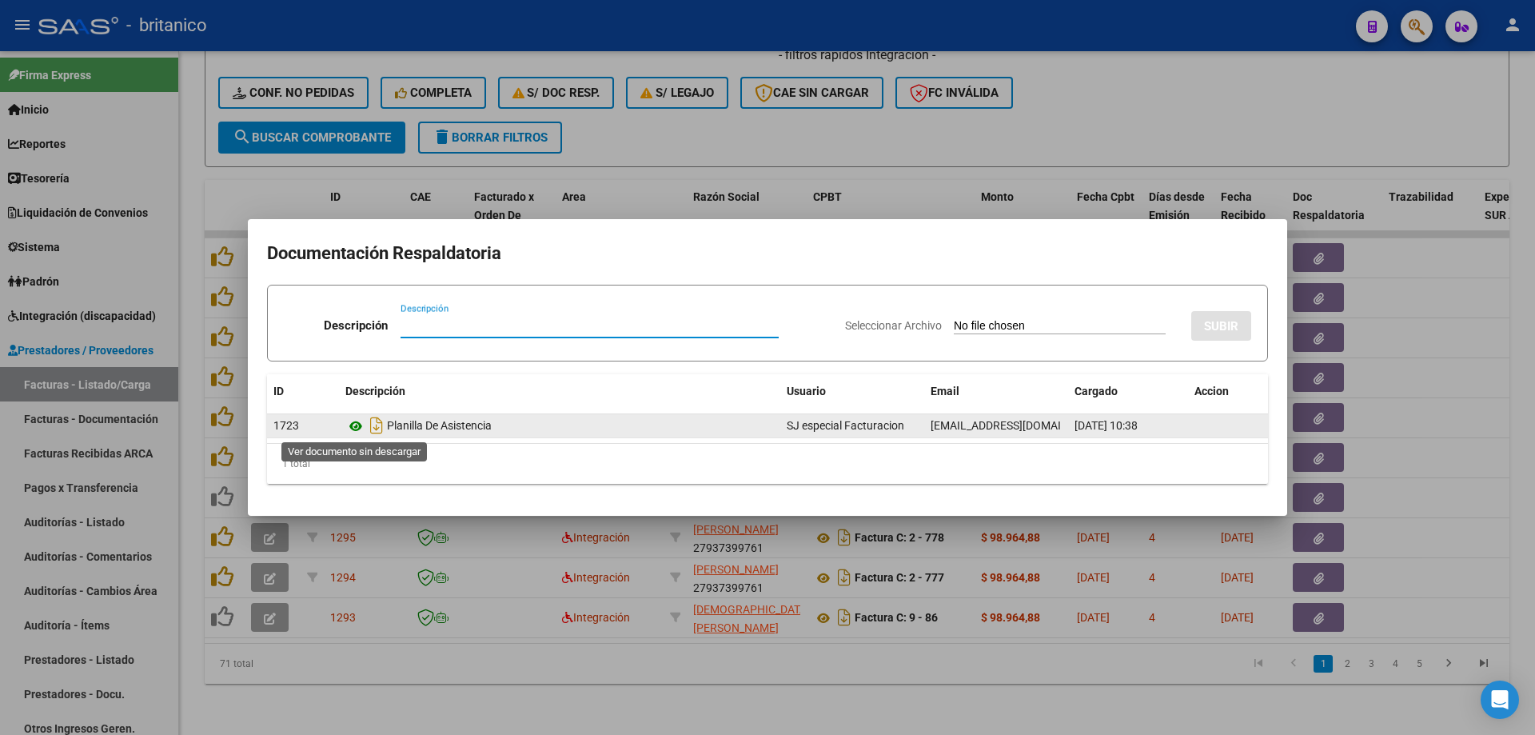
click at [349, 425] on icon at bounding box center [355, 426] width 21 height 19
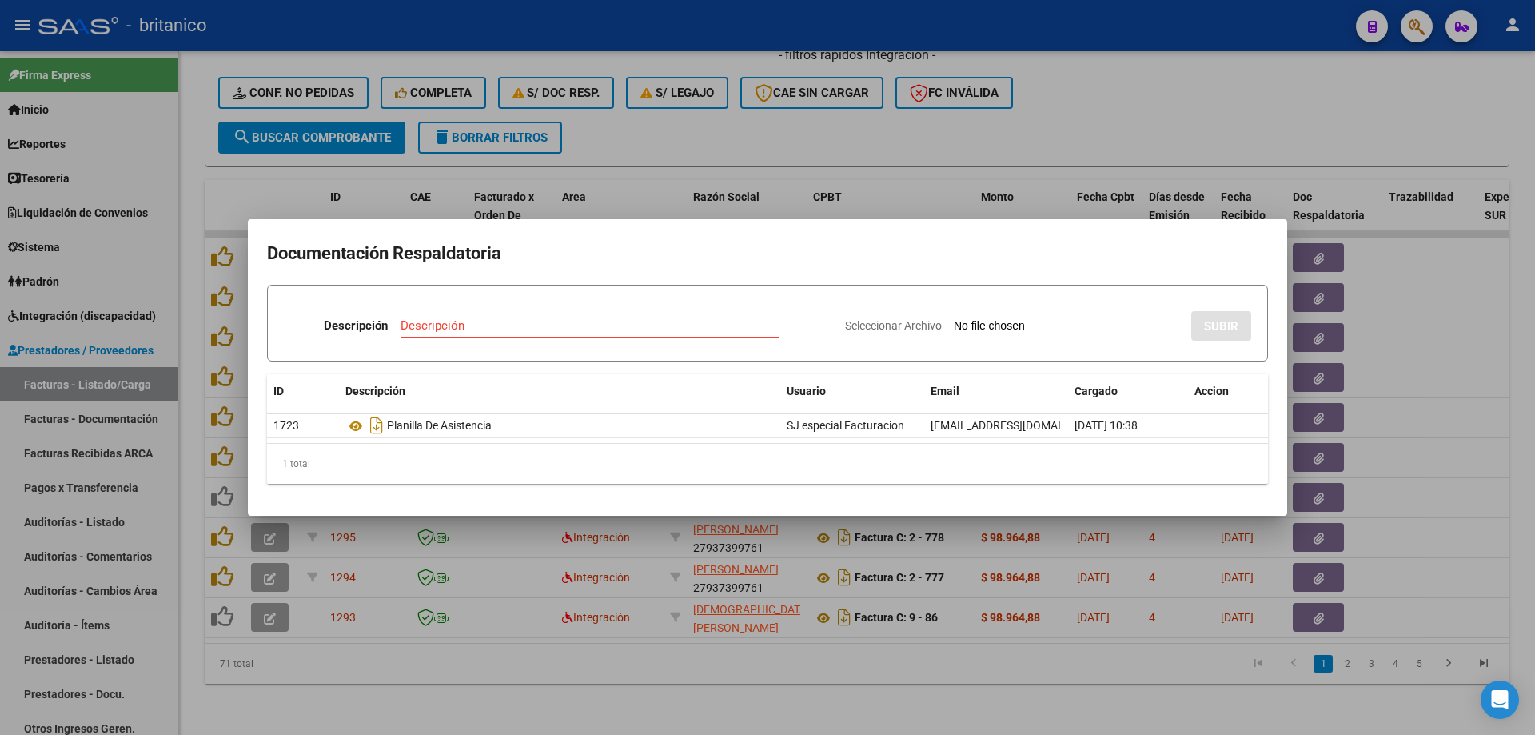
click at [699, 125] on div at bounding box center [767, 367] width 1535 height 735
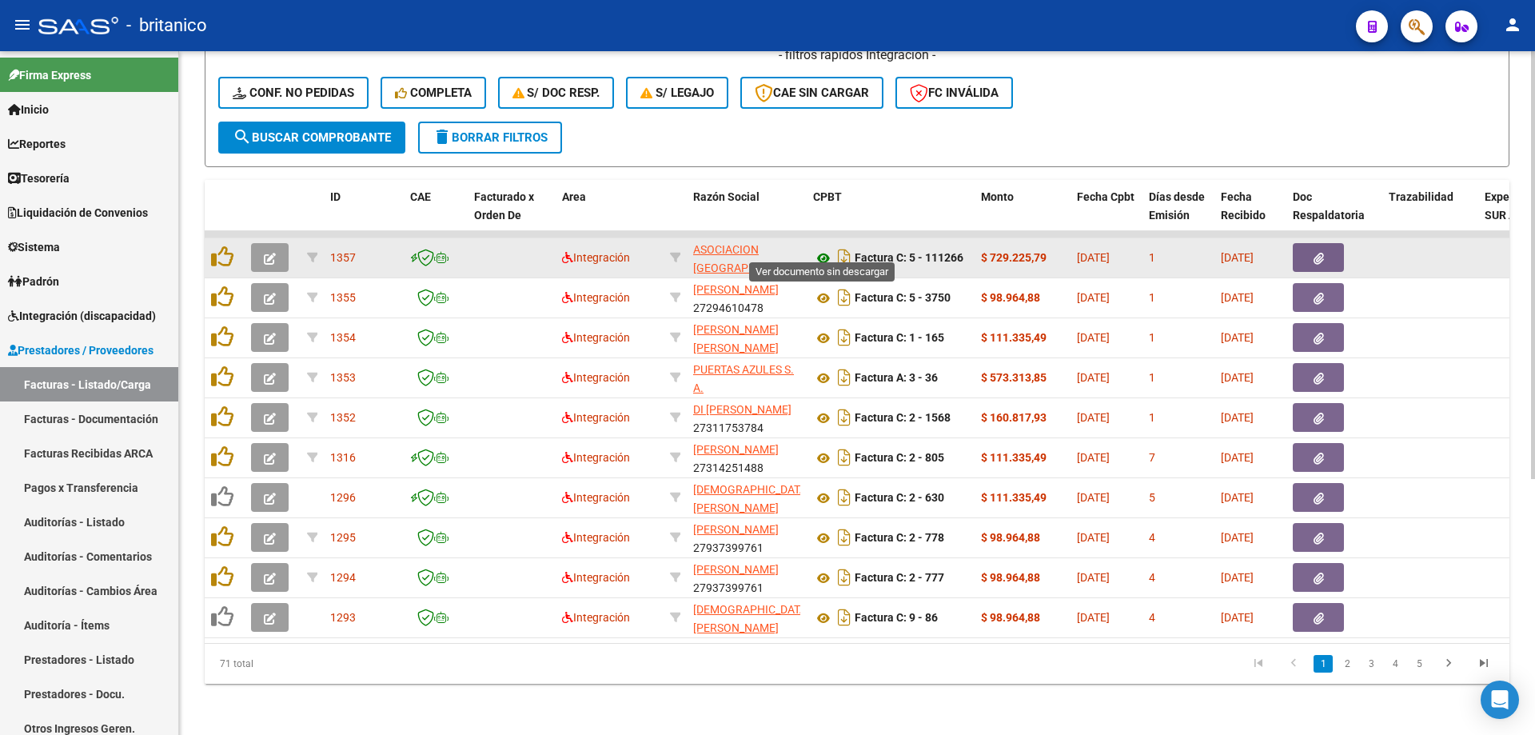
click at [826, 249] on icon at bounding box center [823, 258] width 21 height 19
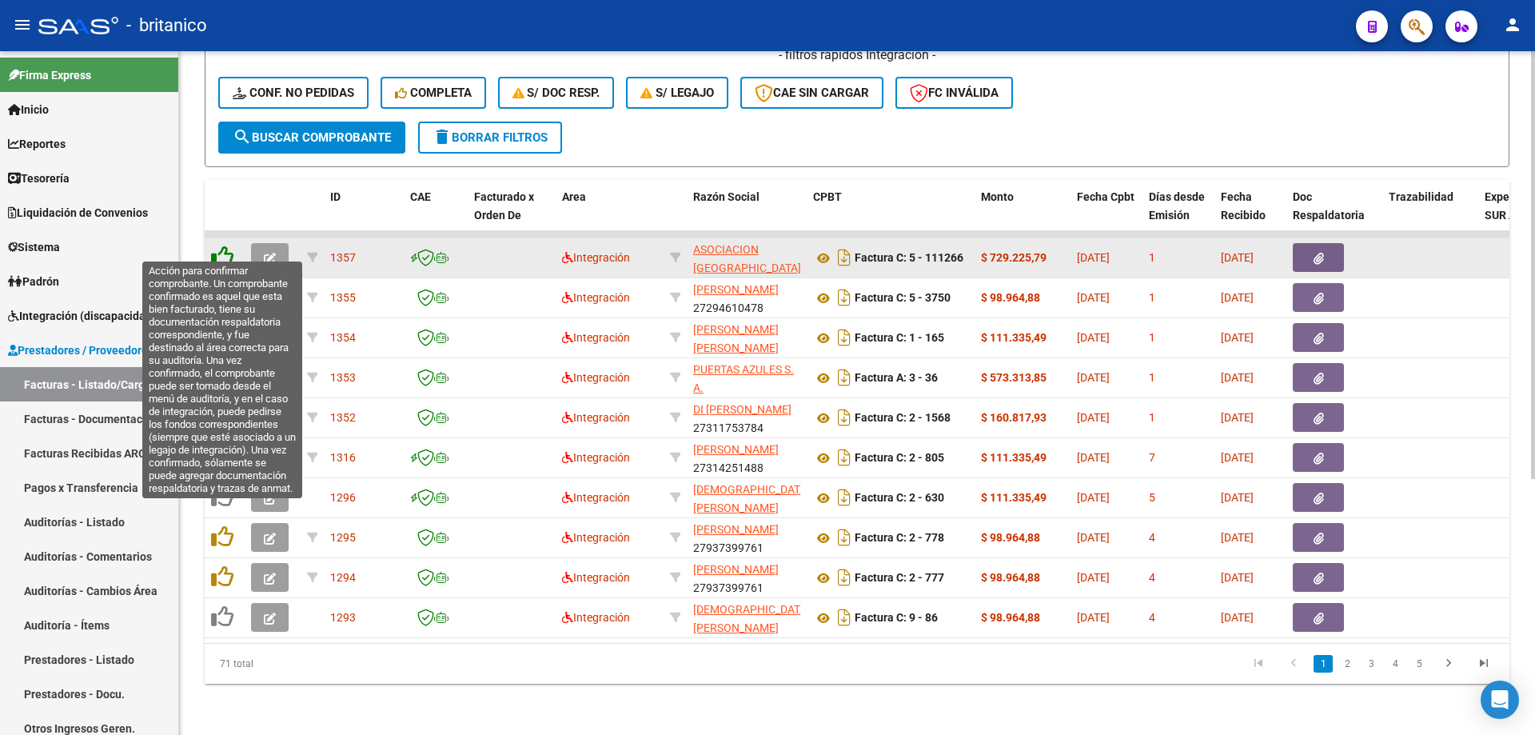
click at [233, 248] on icon at bounding box center [222, 256] width 22 height 22
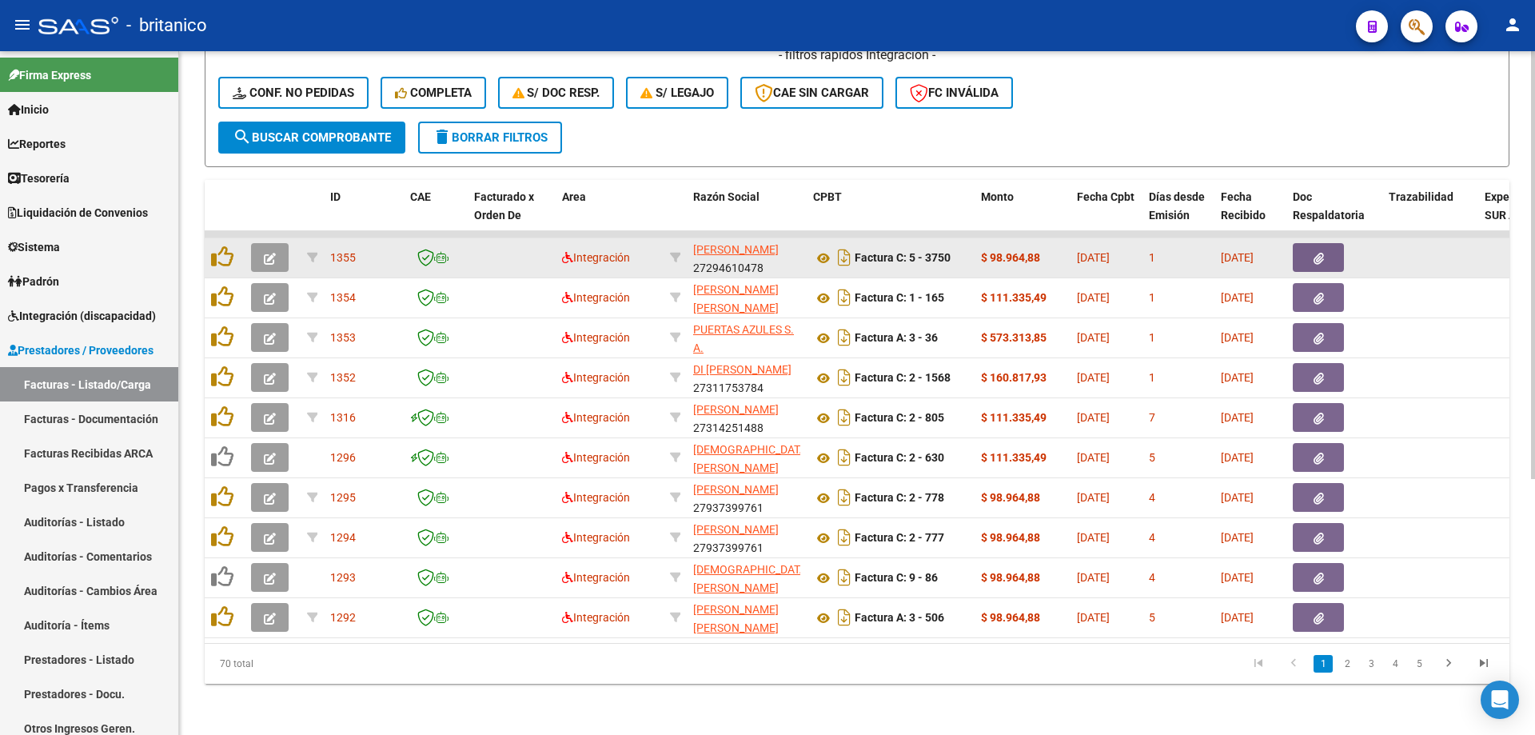
click at [1310, 247] on button "button" at bounding box center [1318, 257] width 51 height 29
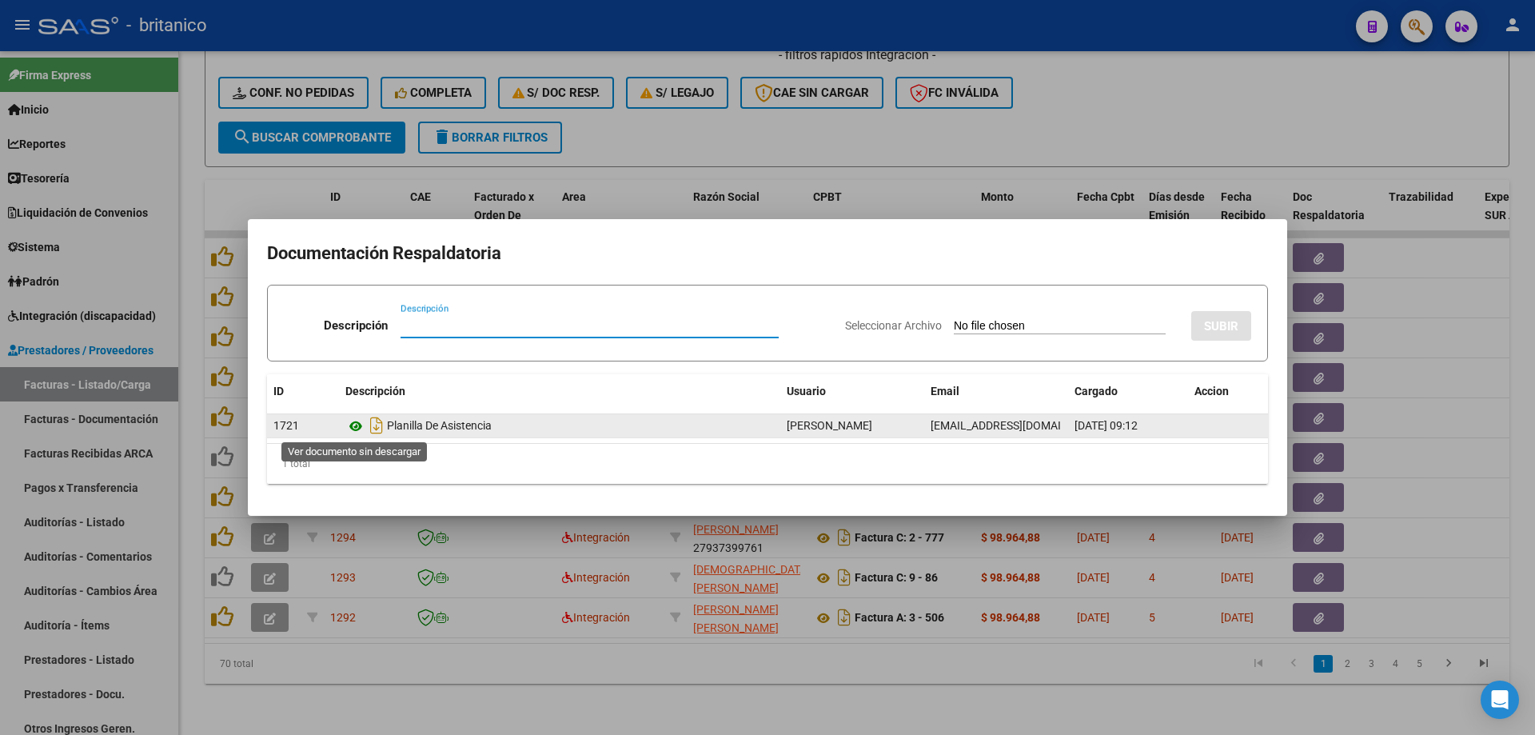
click at [359, 421] on icon at bounding box center [355, 426] width 21 height 19
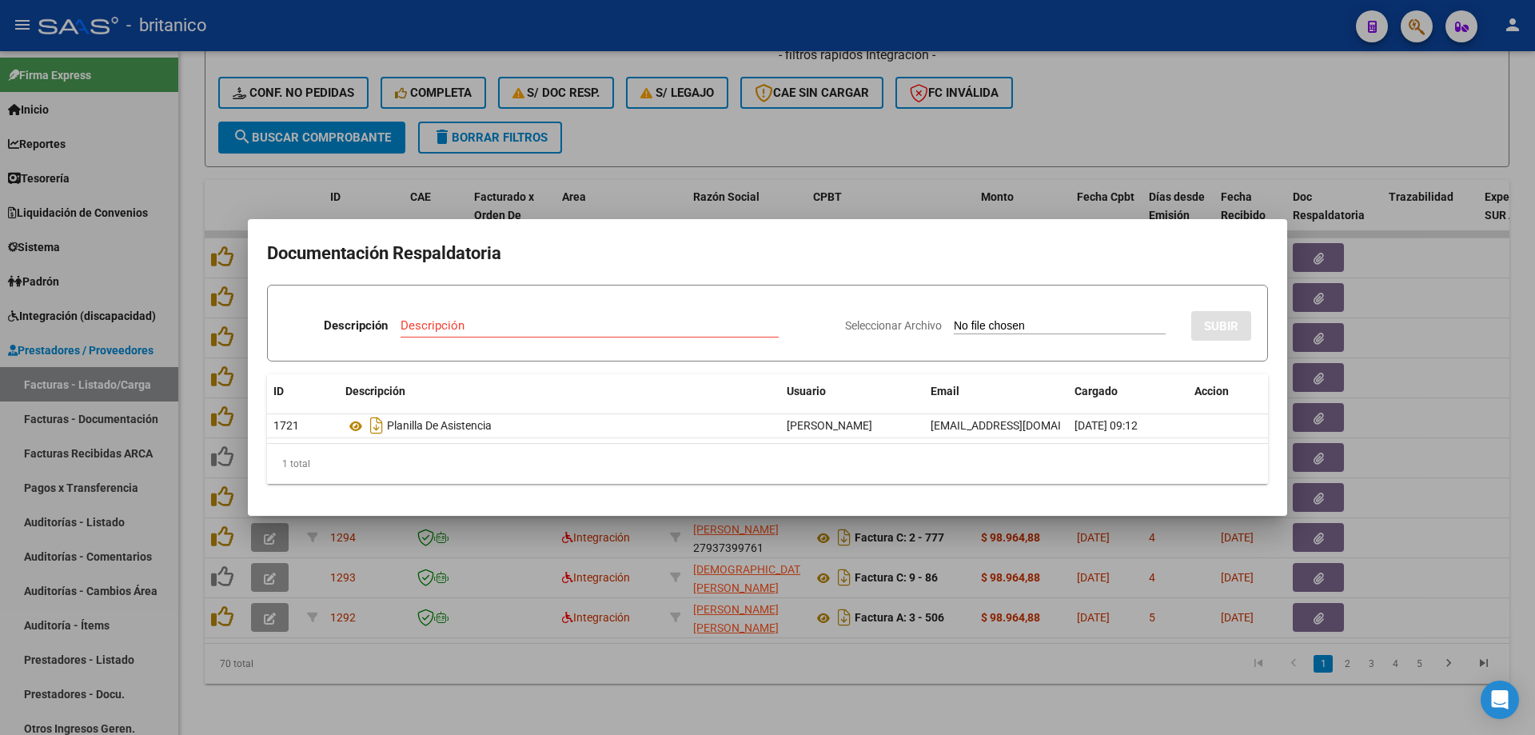
click at [670, 134] on div at bounding box center [767, 367] width 1535 height 735
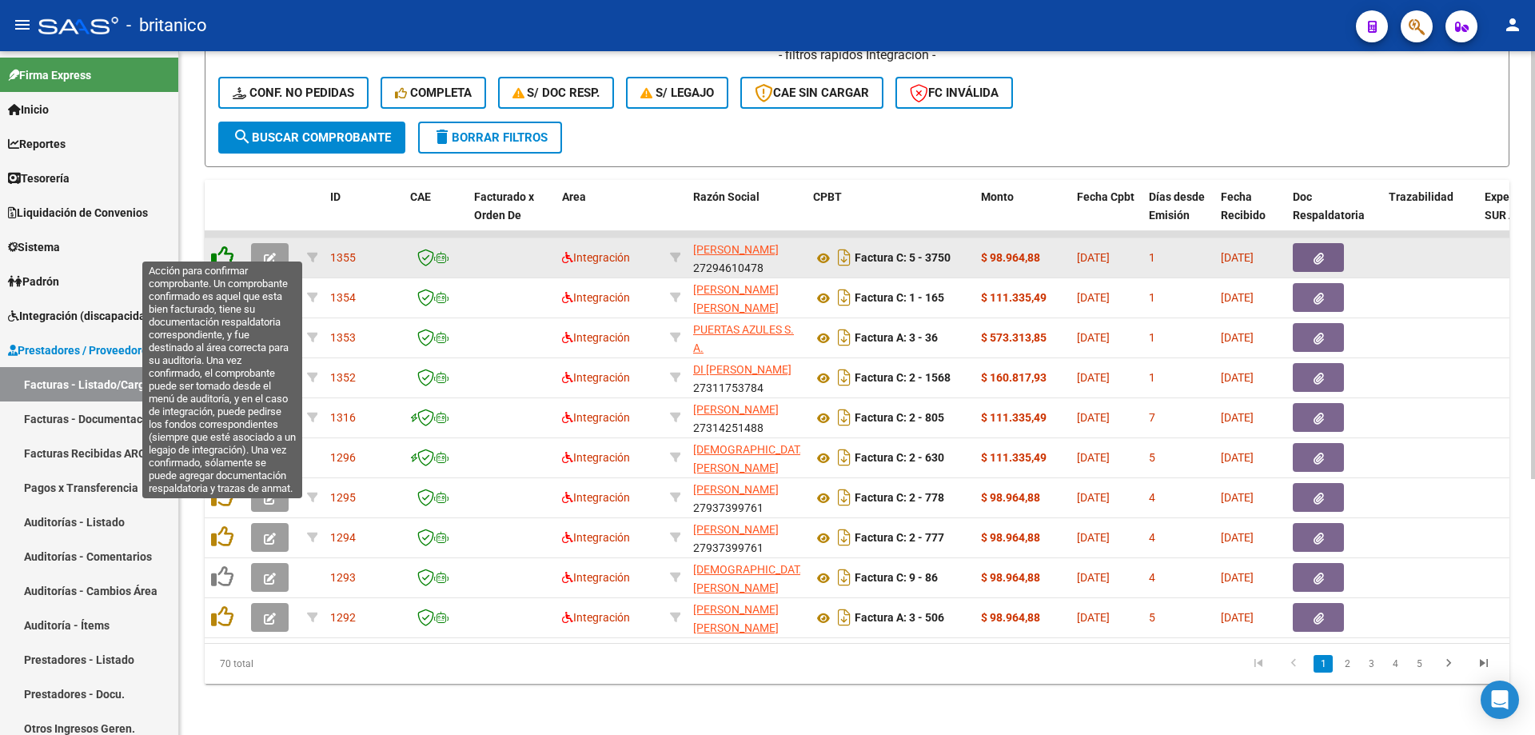
click at [215, 245] on icon at bounding box center [222, 256] width 22 height 22
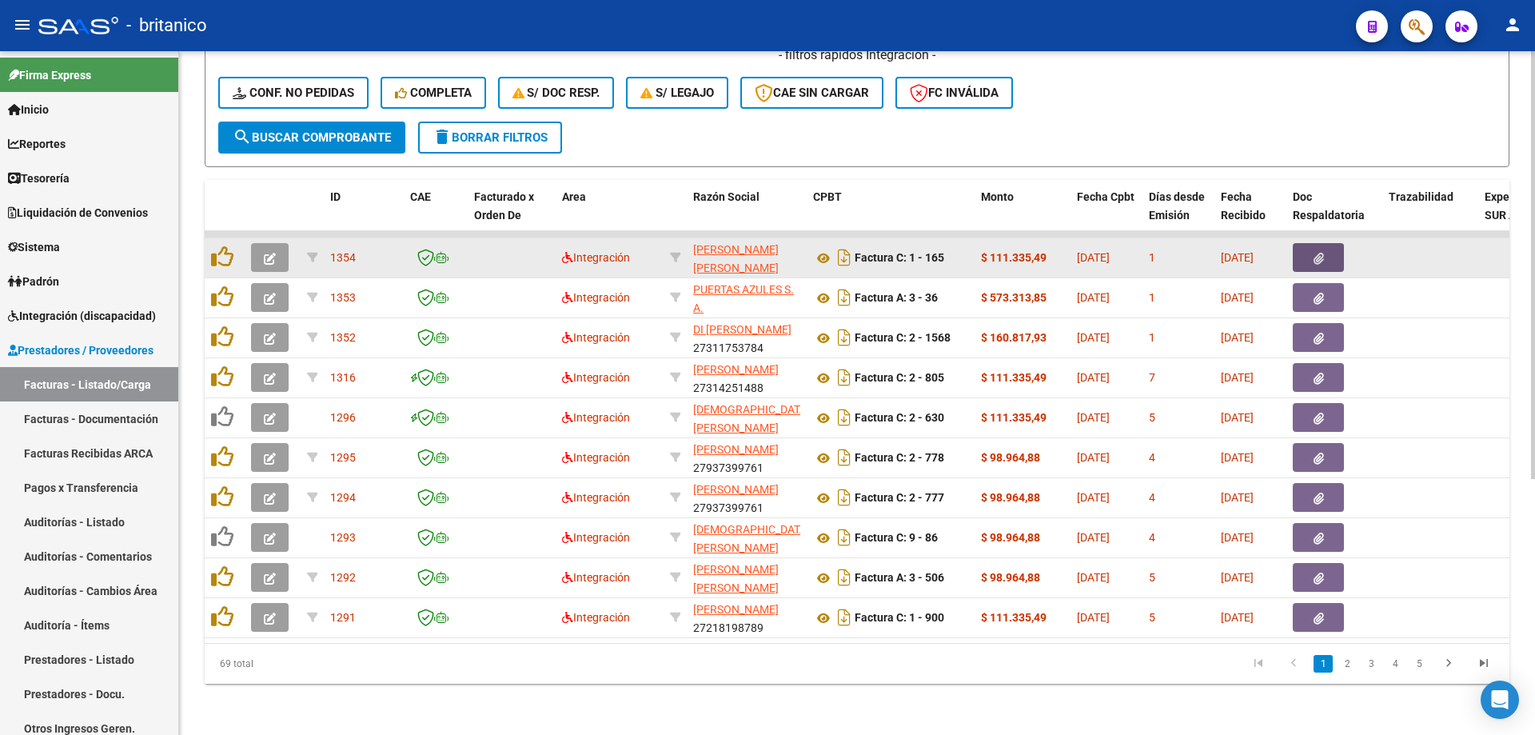
click at [1326, 243] on button "button" at bounding box center [1318, 257] width 51 height 29
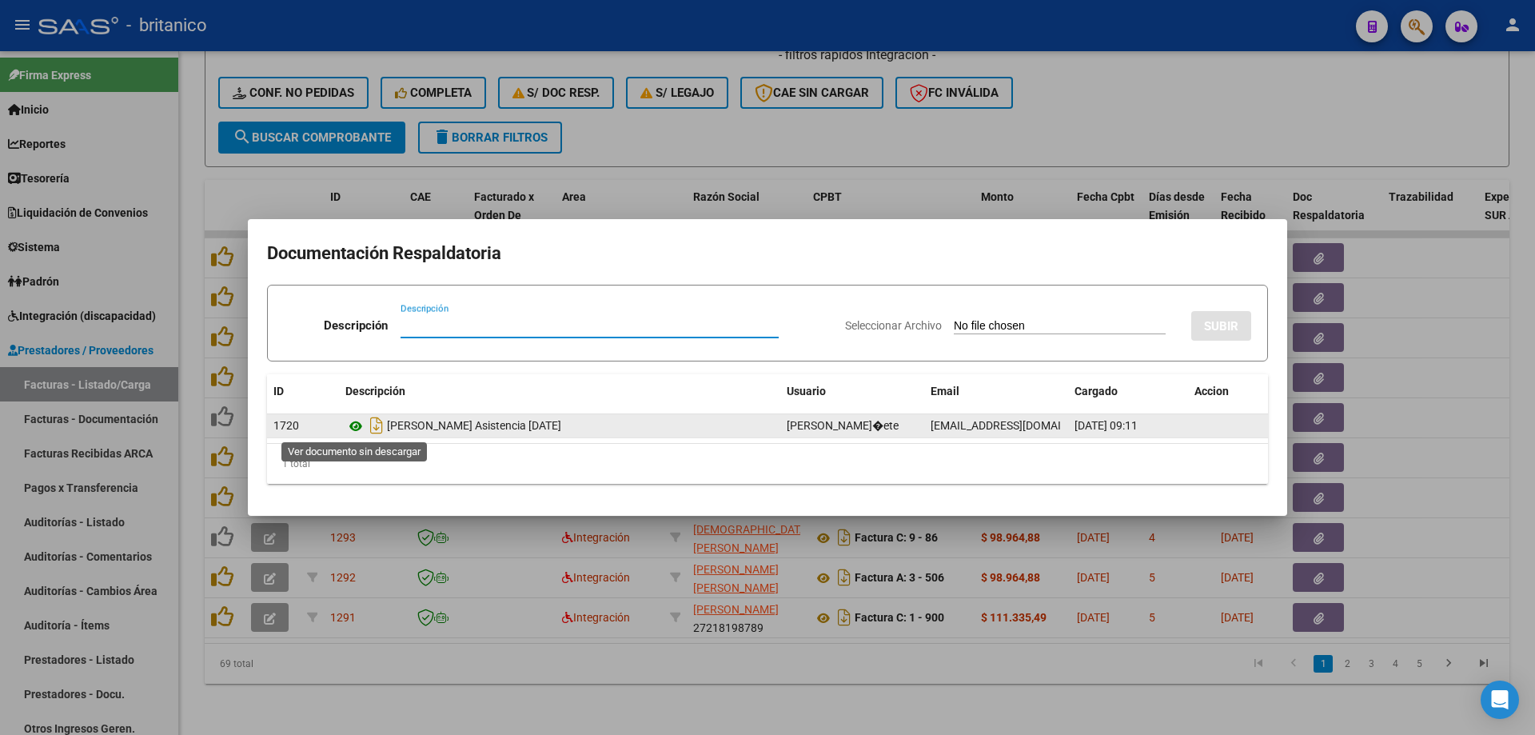
click at [348, 423] on icon at bounding box center [355, 426] width 21 height 19
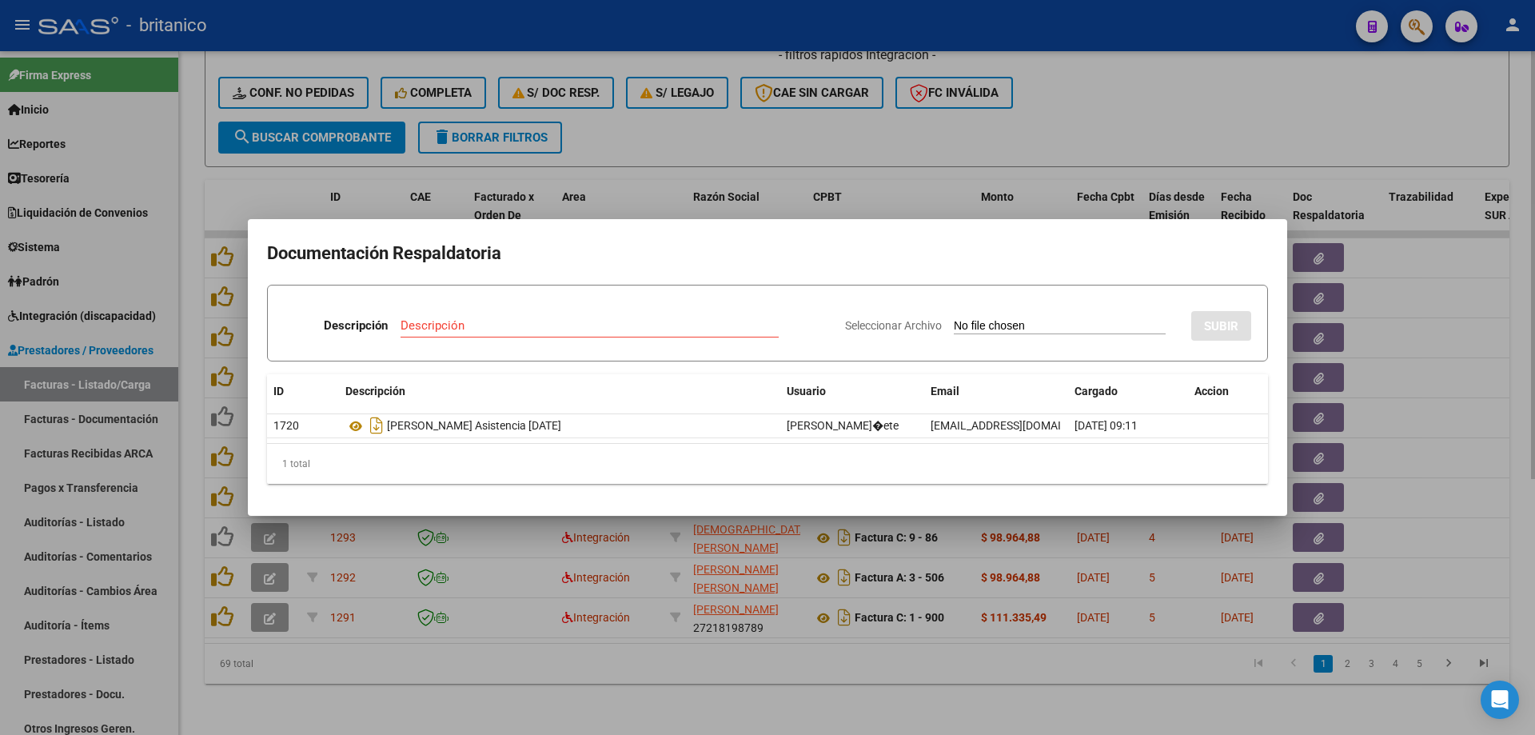
click at [875, 139] on div at bounding box center [767, 367] width 1535 height 735
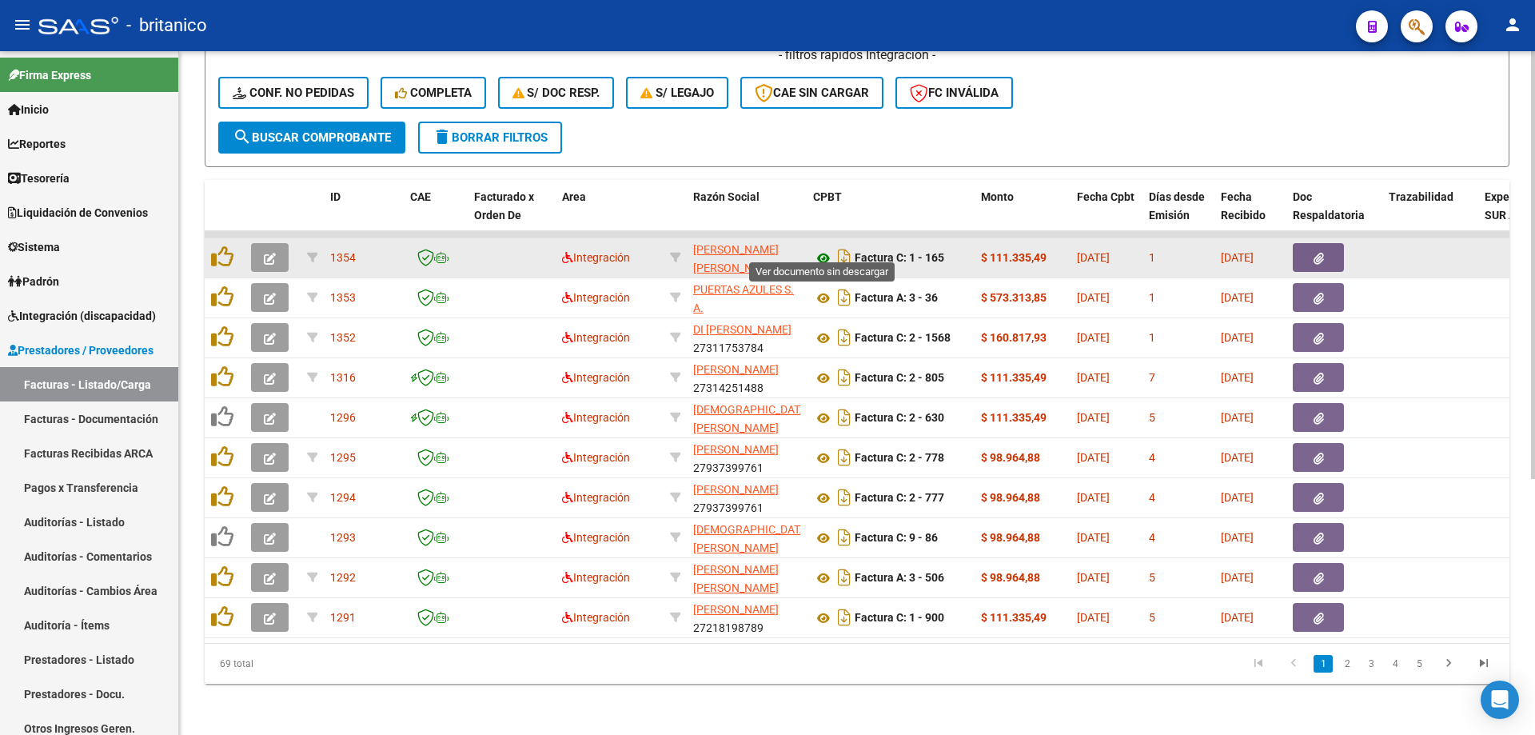
click at [816, 249] on icon at bounding box center [823, 258] width 21 height 19
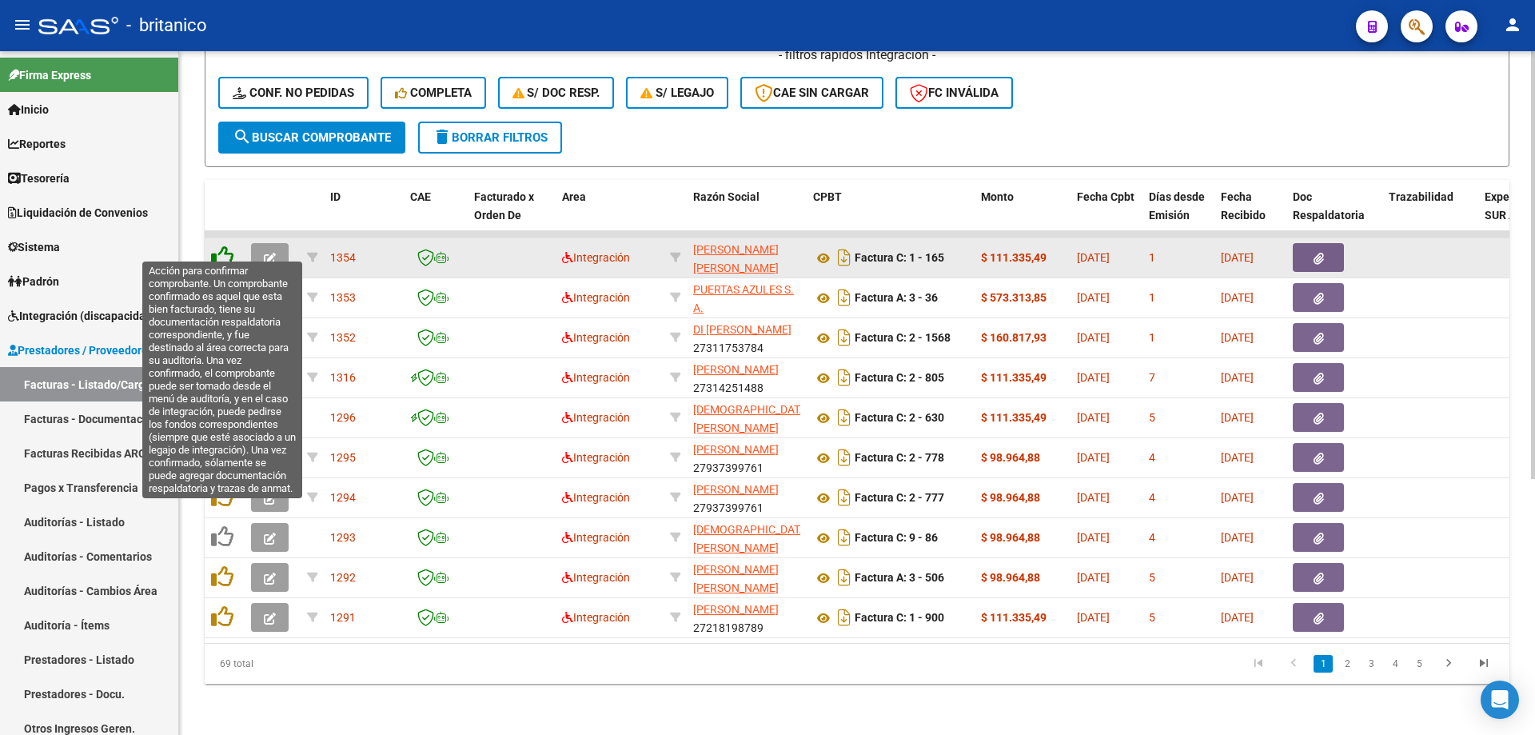
click at [217, 247] on icon at bounding box center [222, 256] width 22 height 22
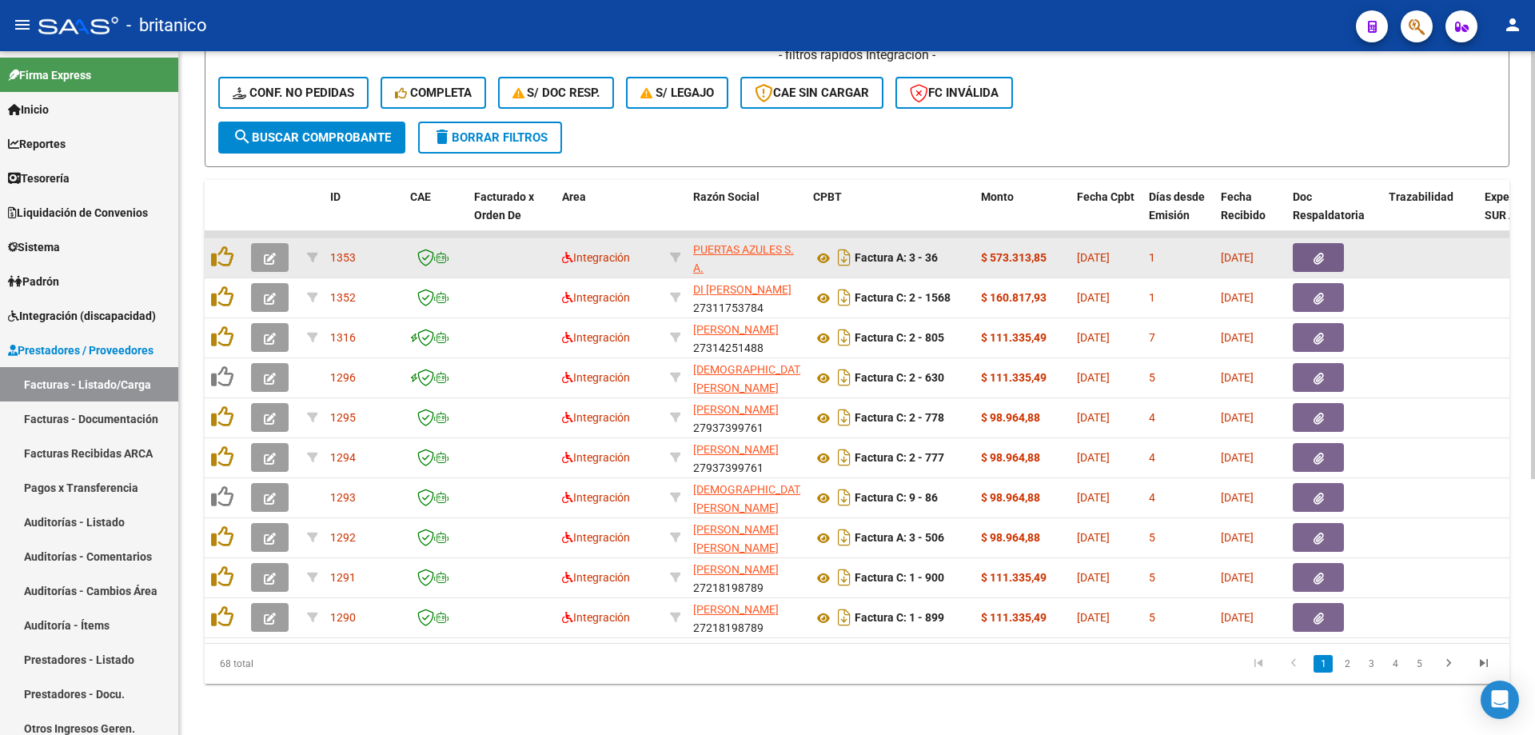
click at [1326, 243] on button "button" at bounding box center [1318, 257] width 51 height 29
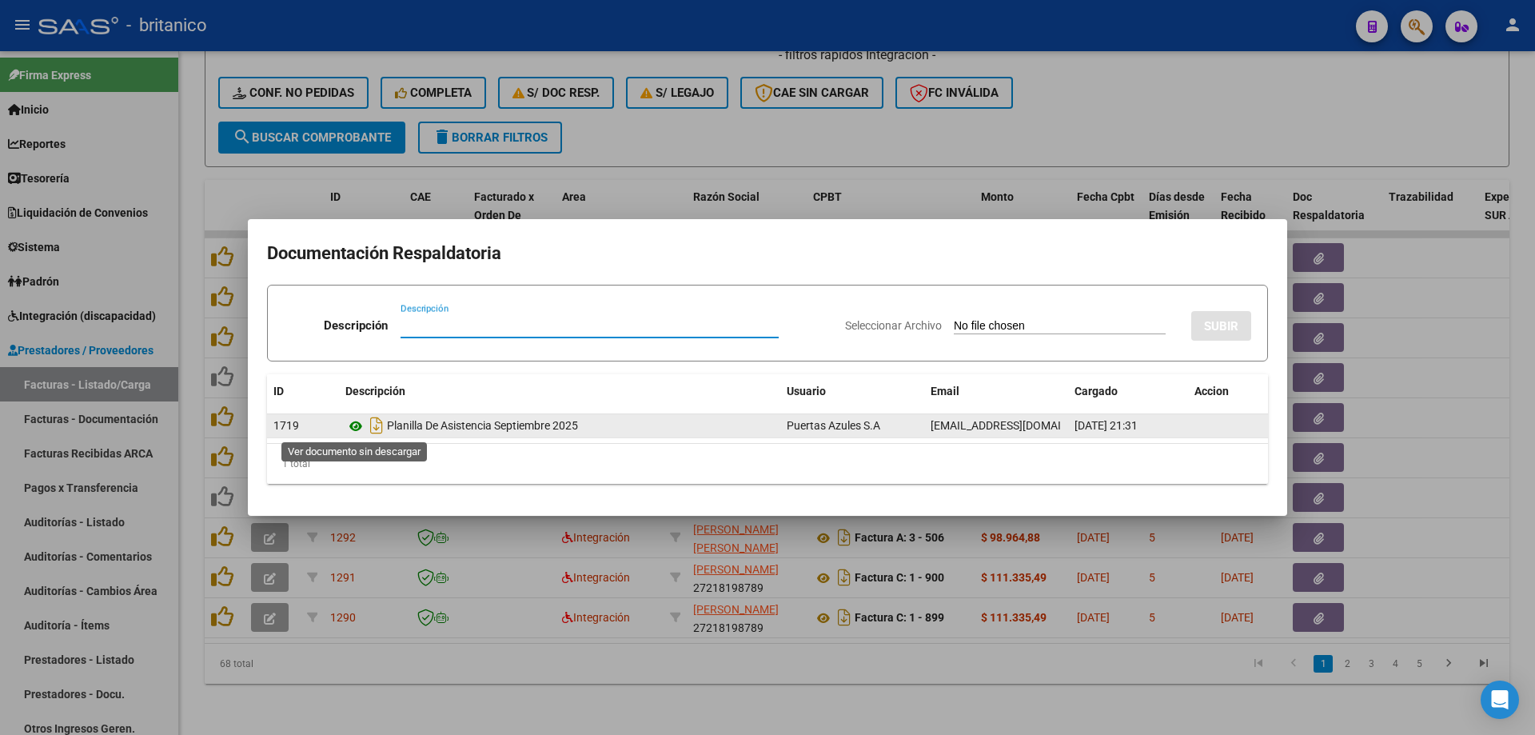
click at [353, 425] on icon at bounding box center [355, 426] width 21 height 19
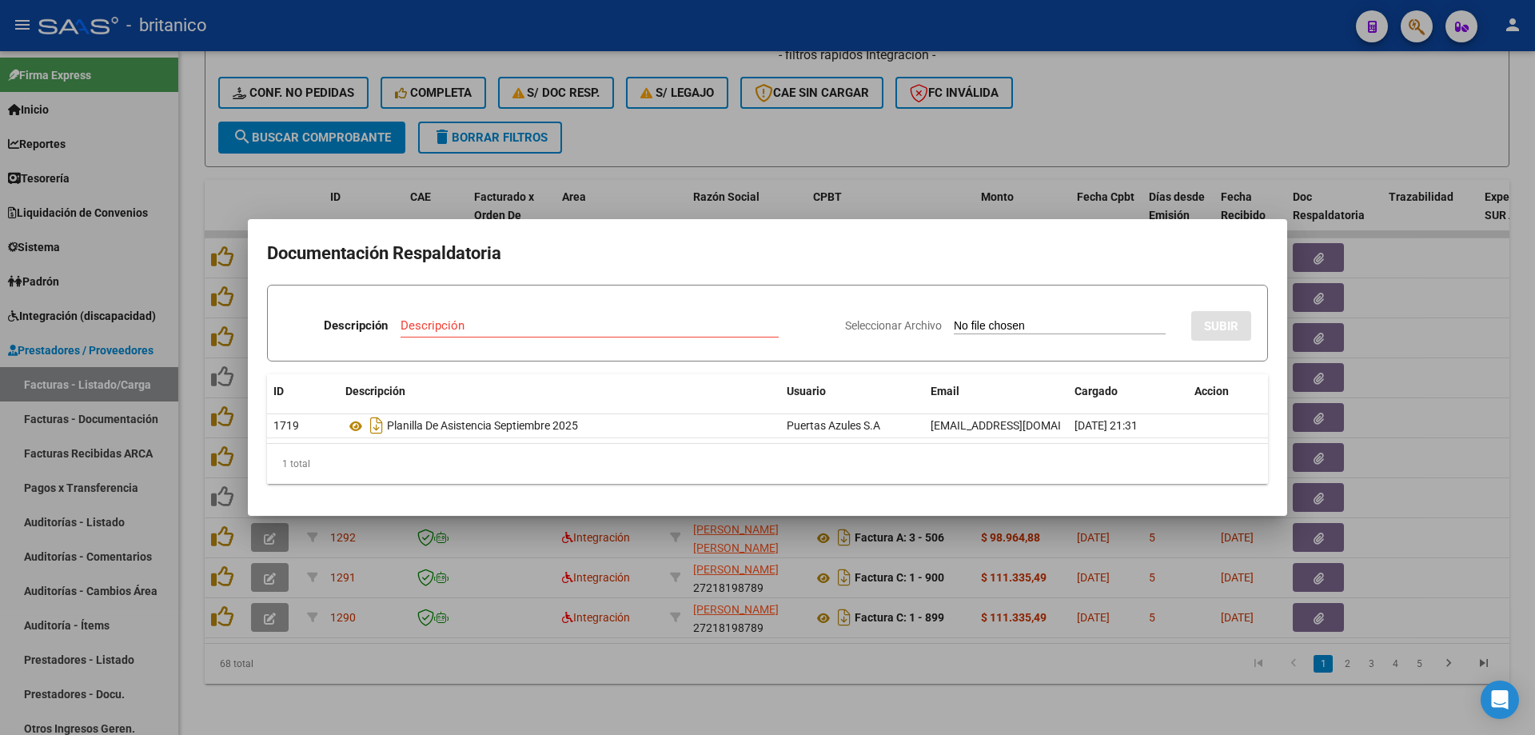
click at [660, 131] on div at bounding box center [767, 367] width 1535 height 735
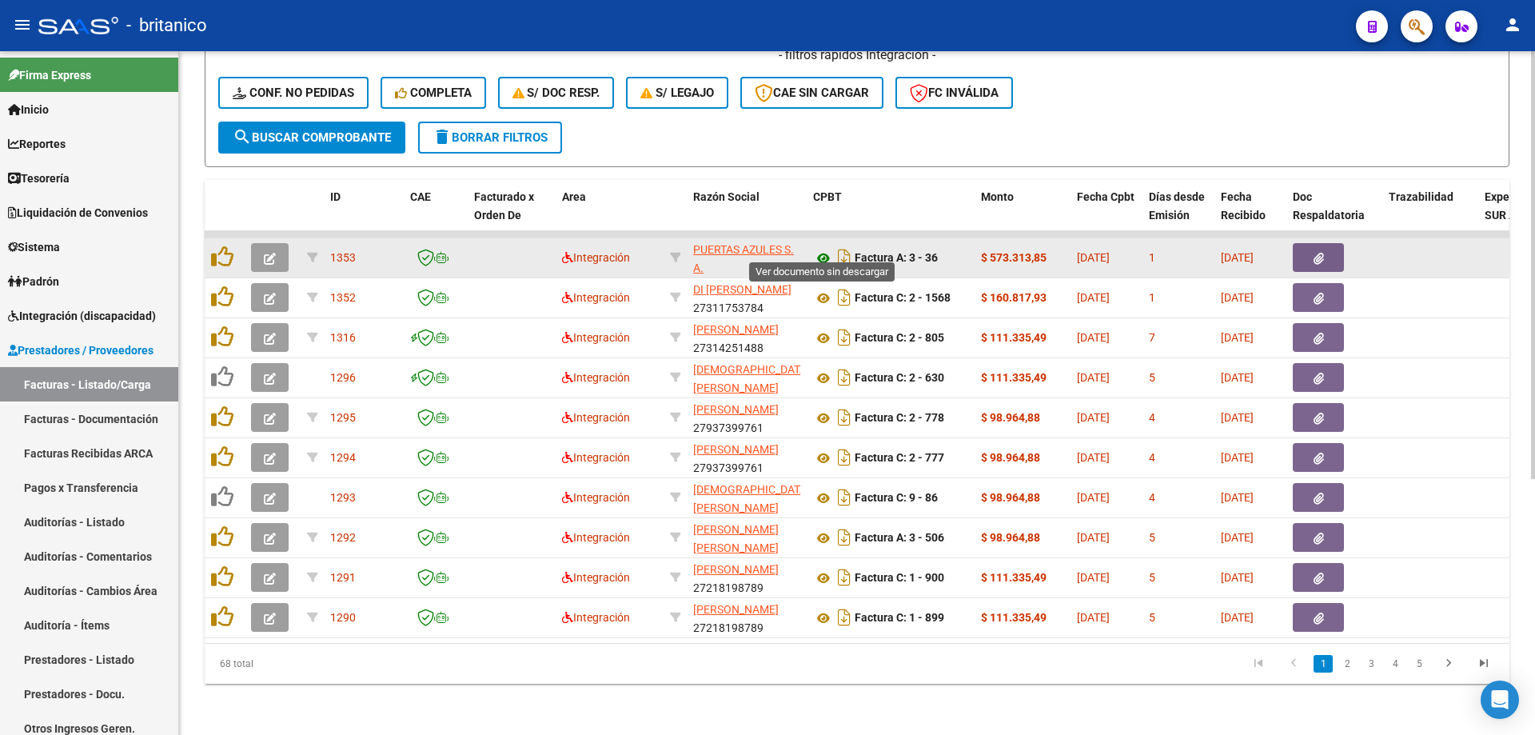
click at [823, 249] on icon at bounding box center [823, 258] width 21 height 19
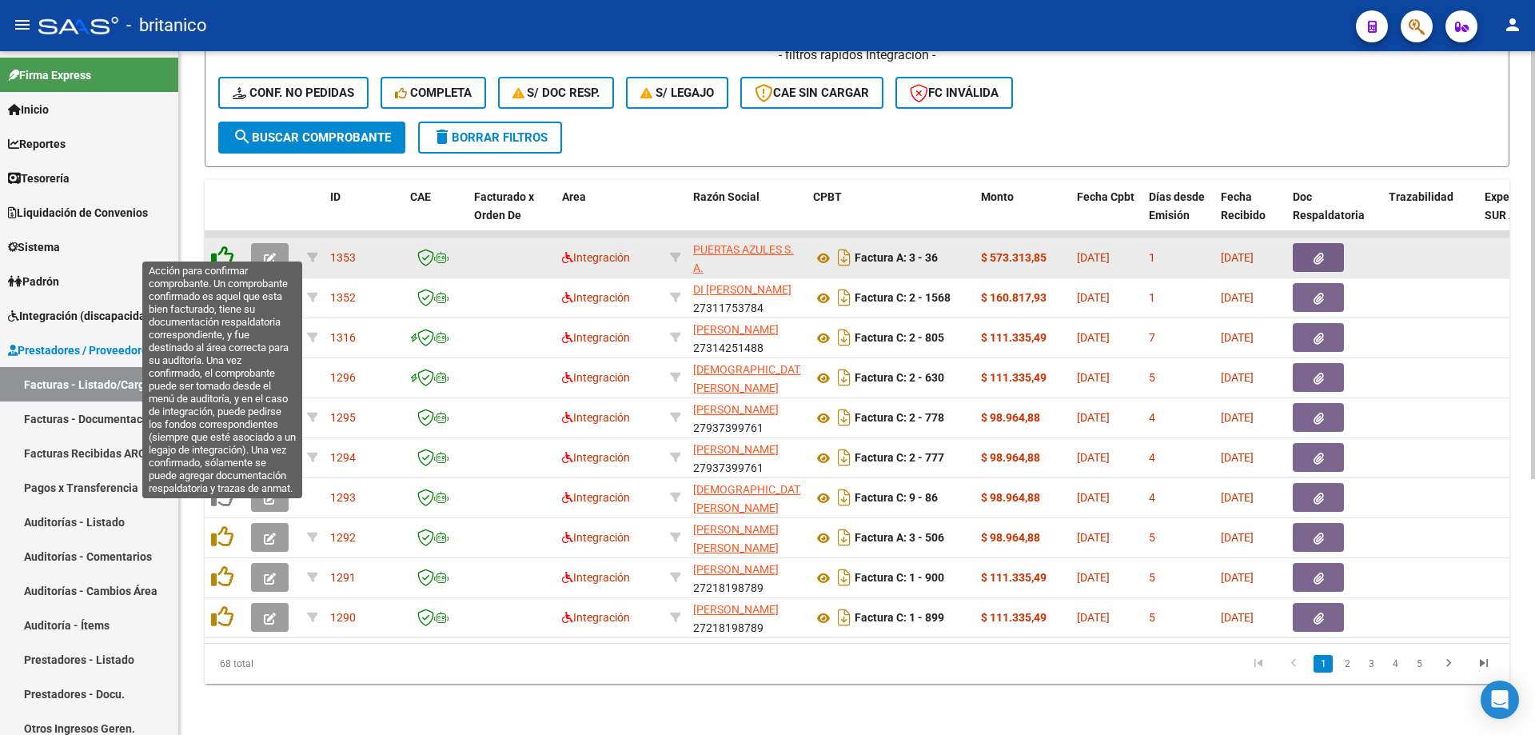
click at [219, 245] on icon at bounding box center [222, 256] width 22 height 22
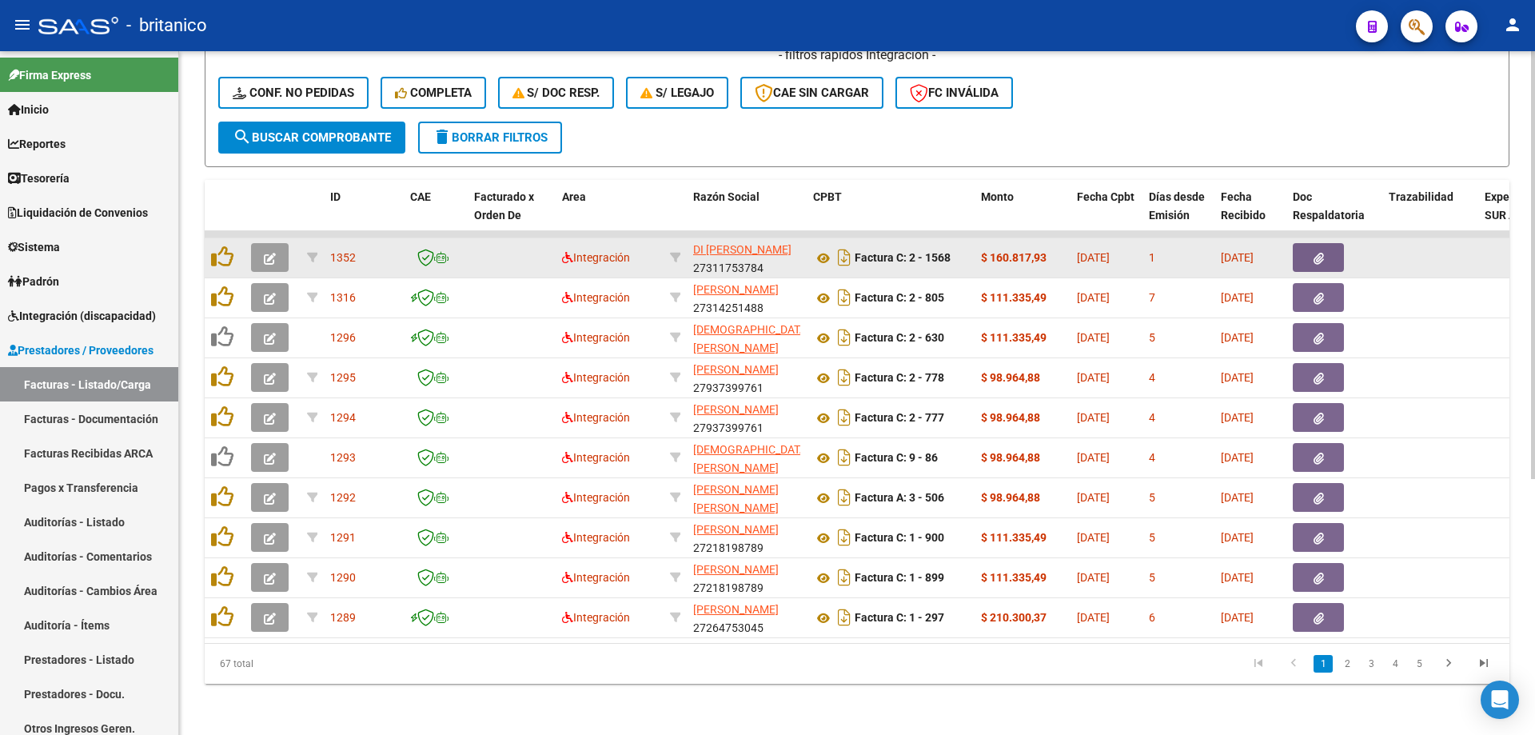
click at [1337, 243] on button "button" at bounding box center [1318, 257] width 51 height 29
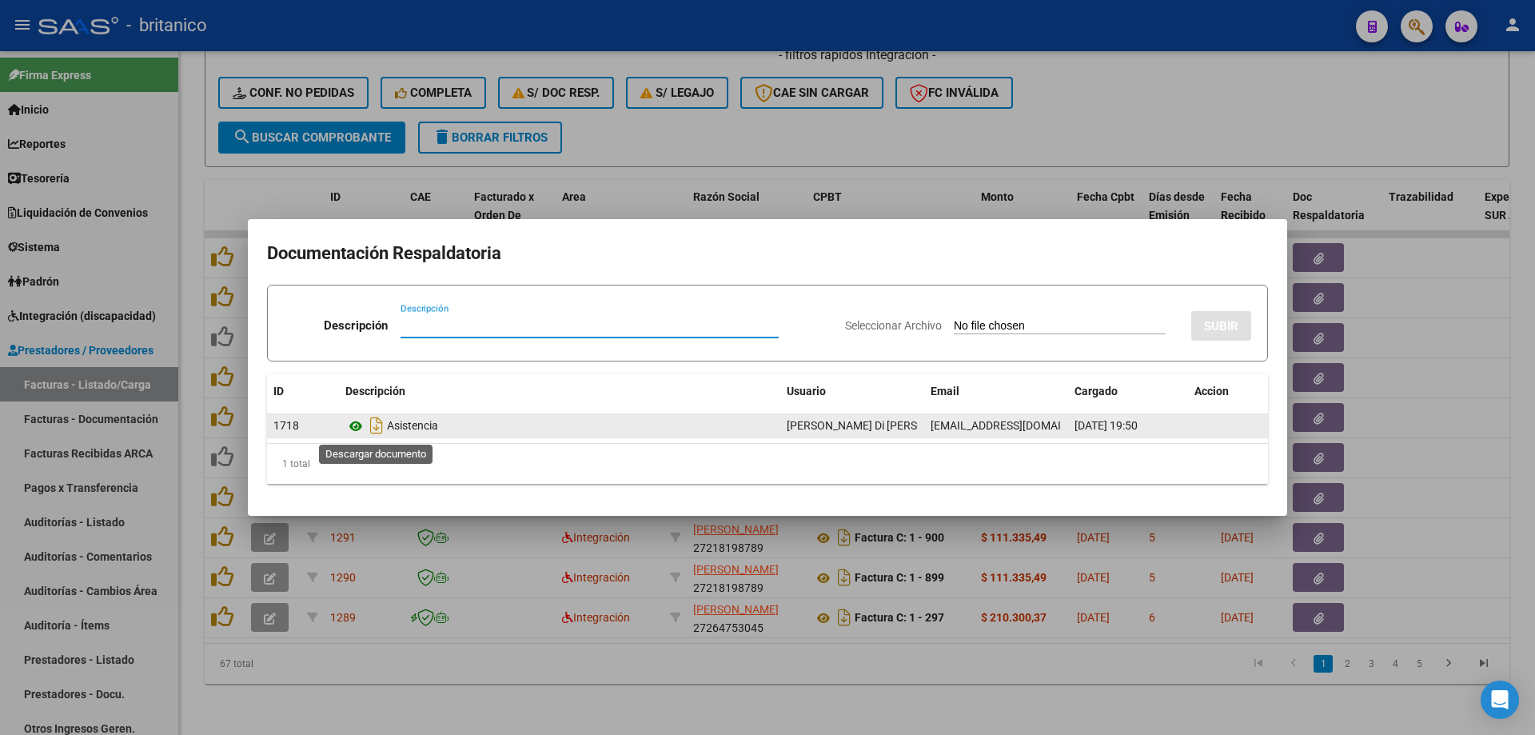
click at [353, 419] on icon at bounding box center [355, 426] width 21 height 19
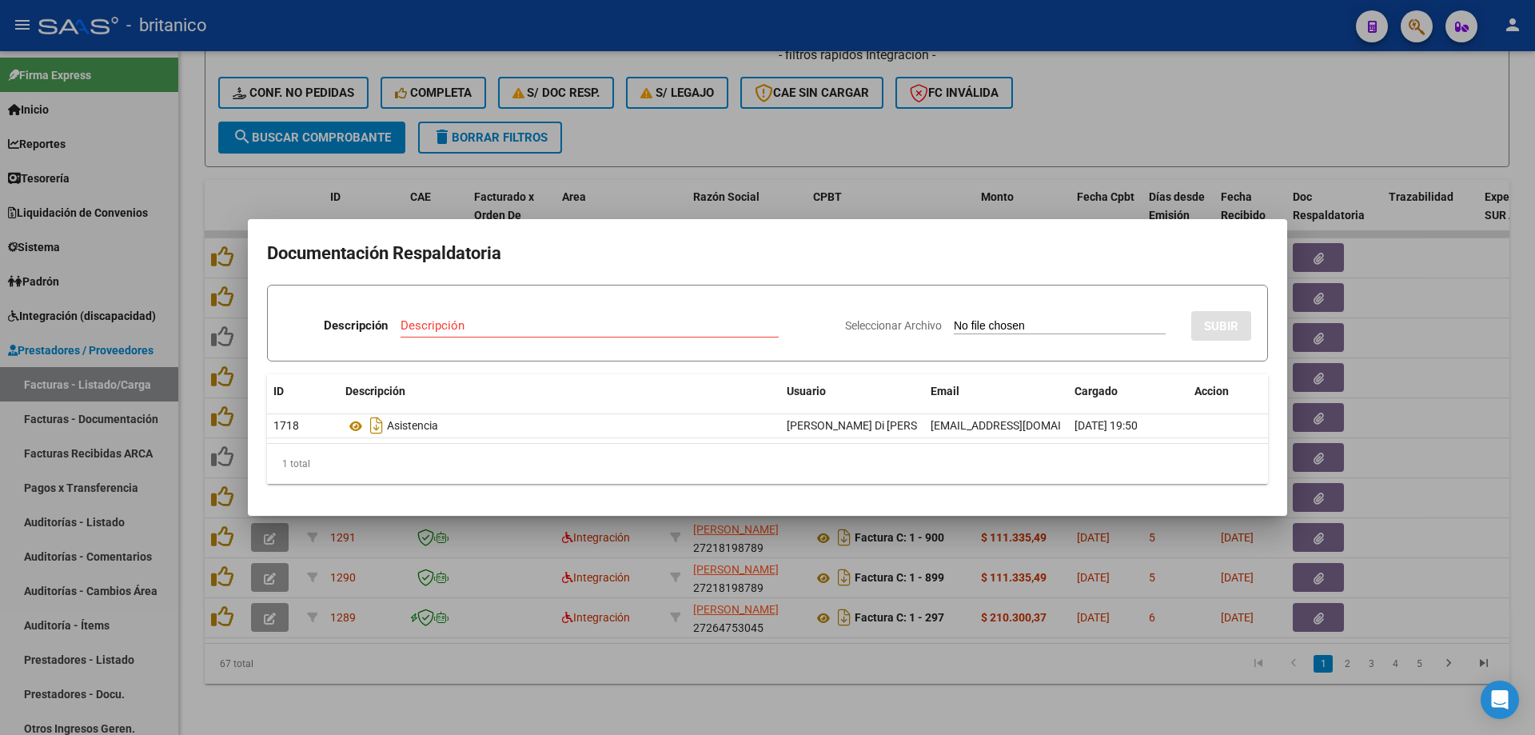
click at [668, 126] on div at bounding box center [767, 367] width 1535 height 735
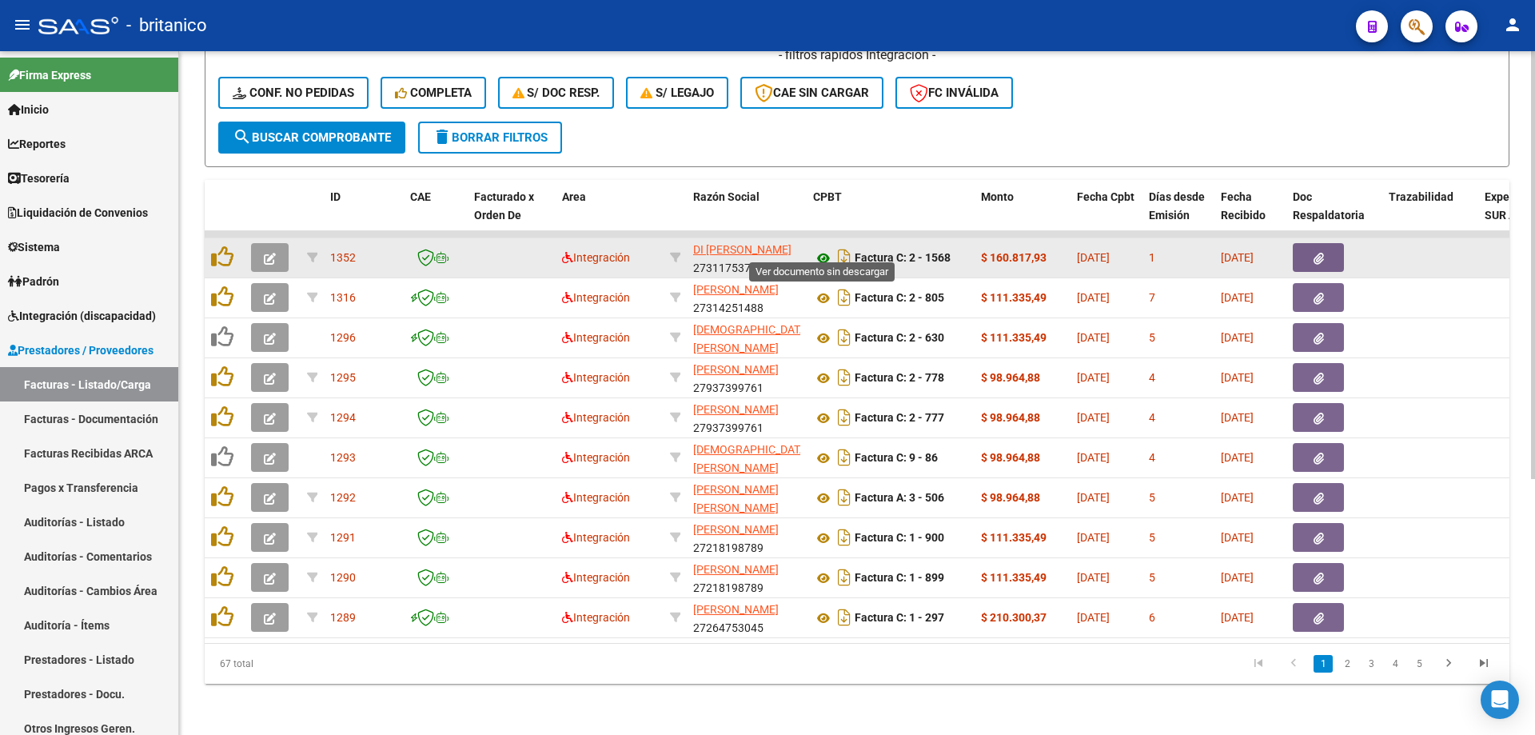
click at [826, 249] on icon at bounding box center [823, 258] width 21 height 19
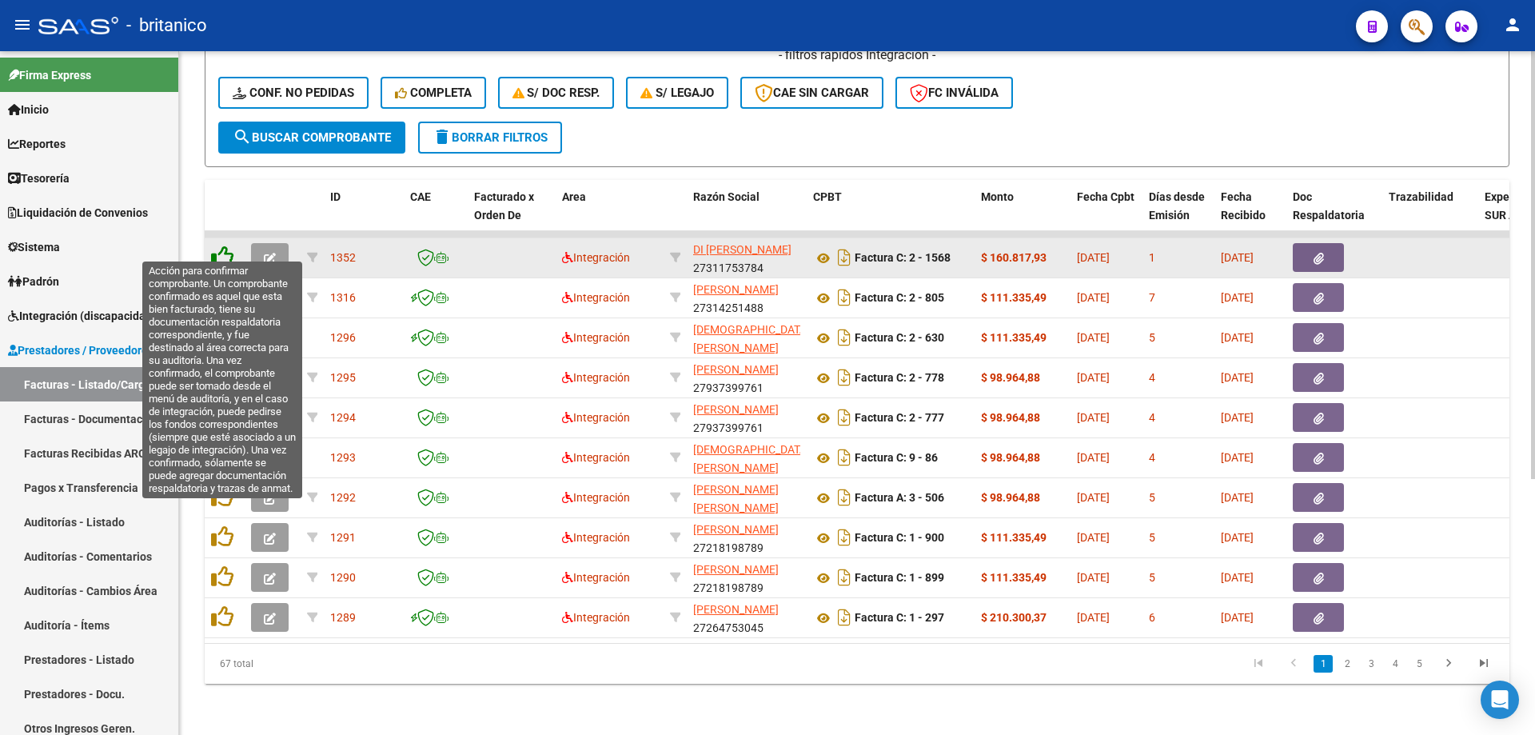
click at [230, 245] on icon at bounding box center [222, 256] width 22 height 22
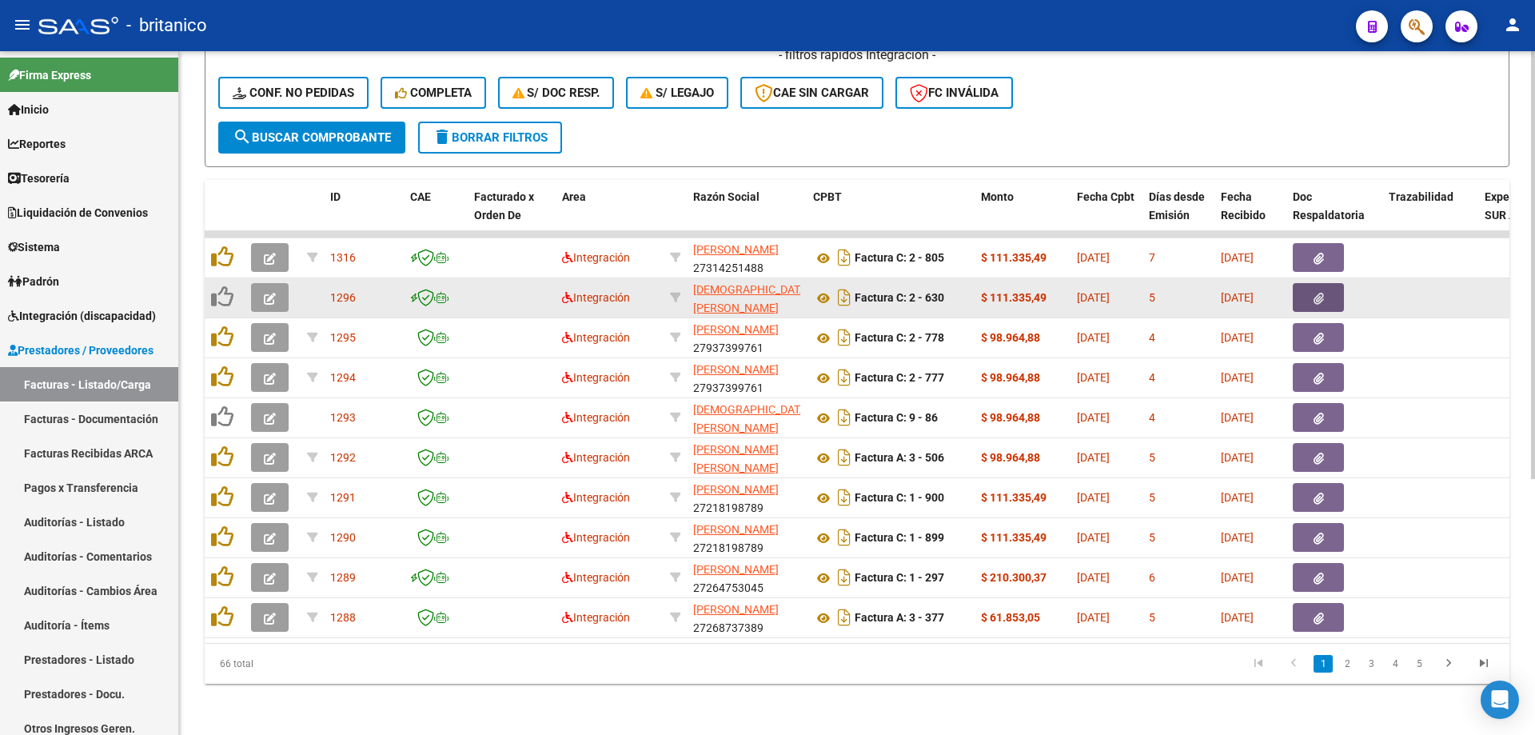
click at [1330, 283] on button "button" at bounding box center [1318, 297] width 51 height 29
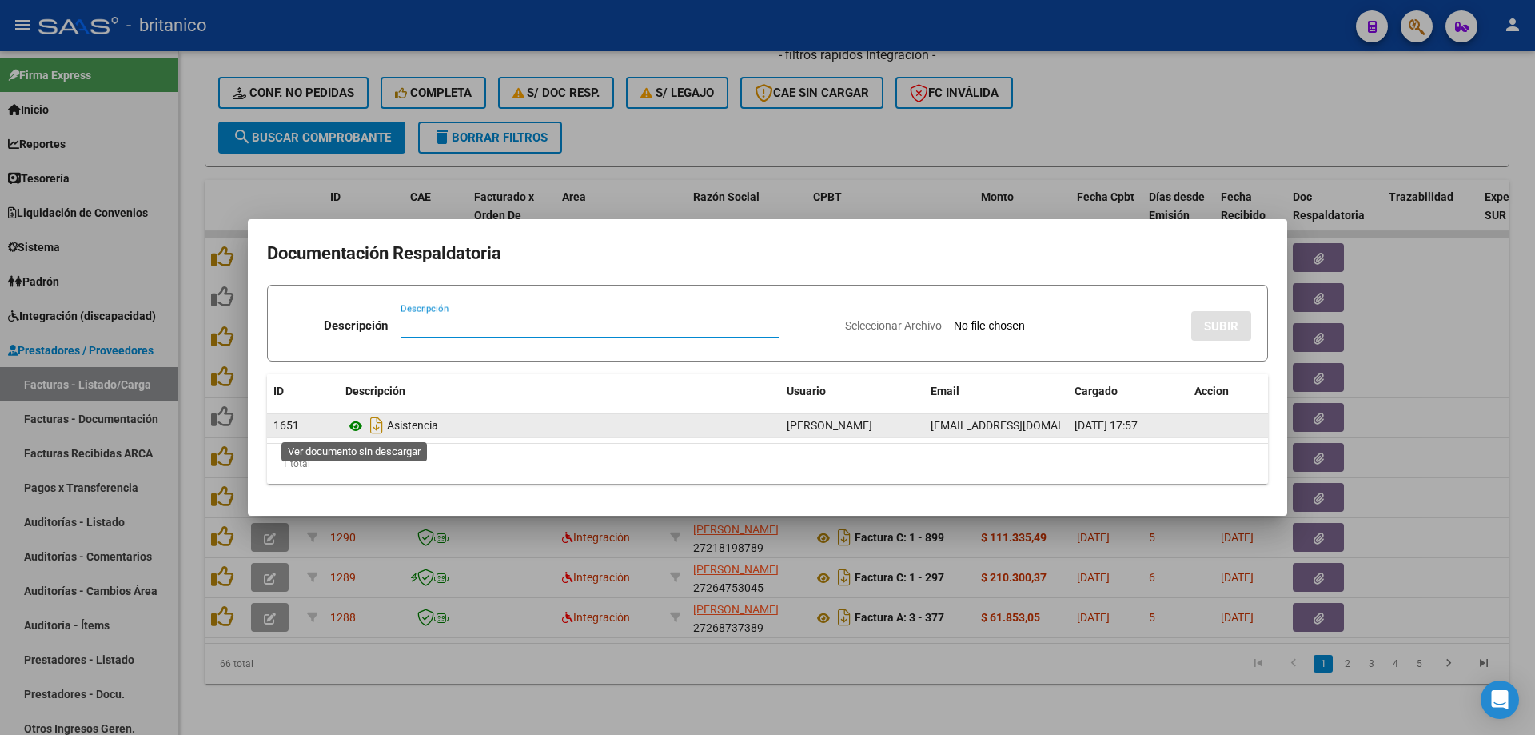
click at [354, 423] on icon at bounding box center [355, 426] width 21 height 19
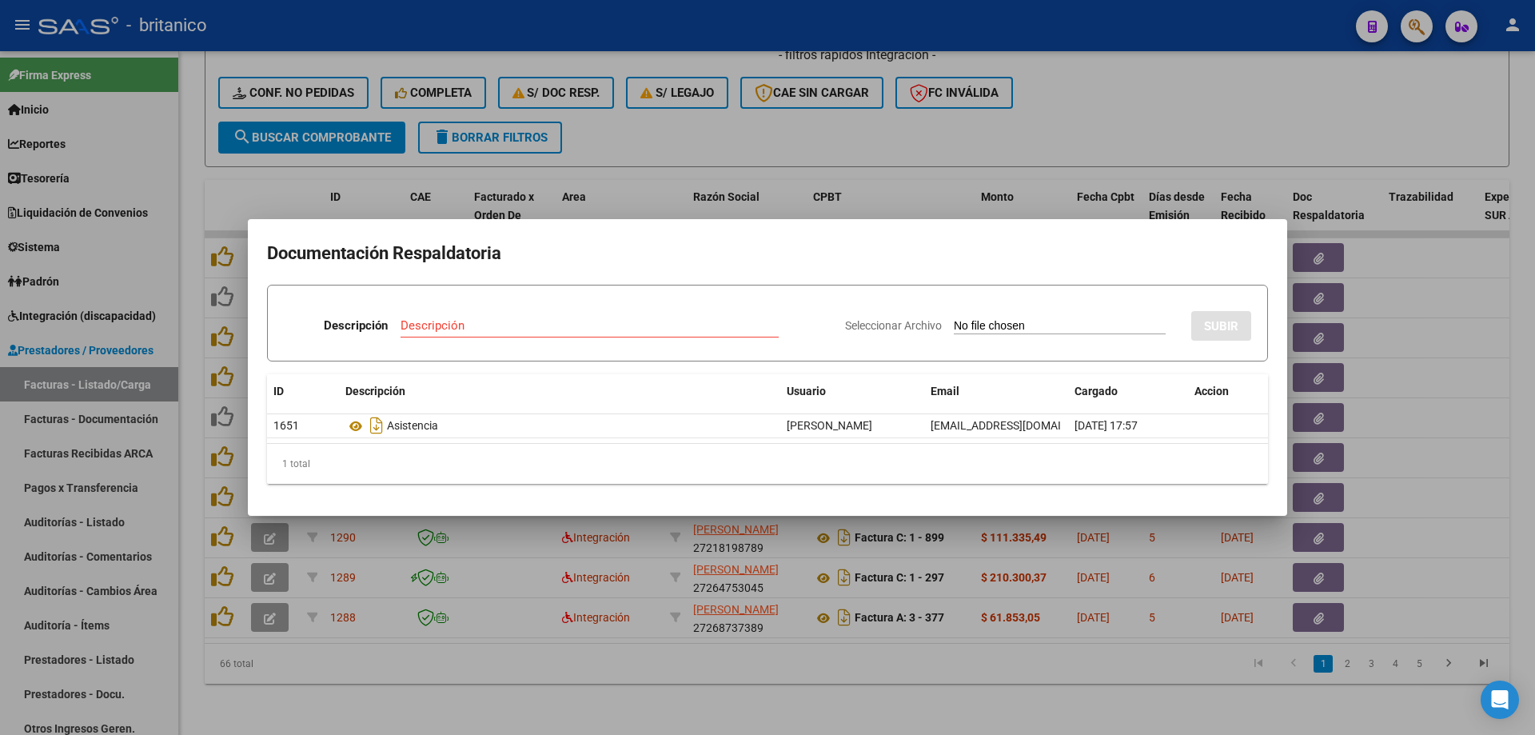
click at [692, 134] on div at bounding box center [767, 367] width 1535 height 735
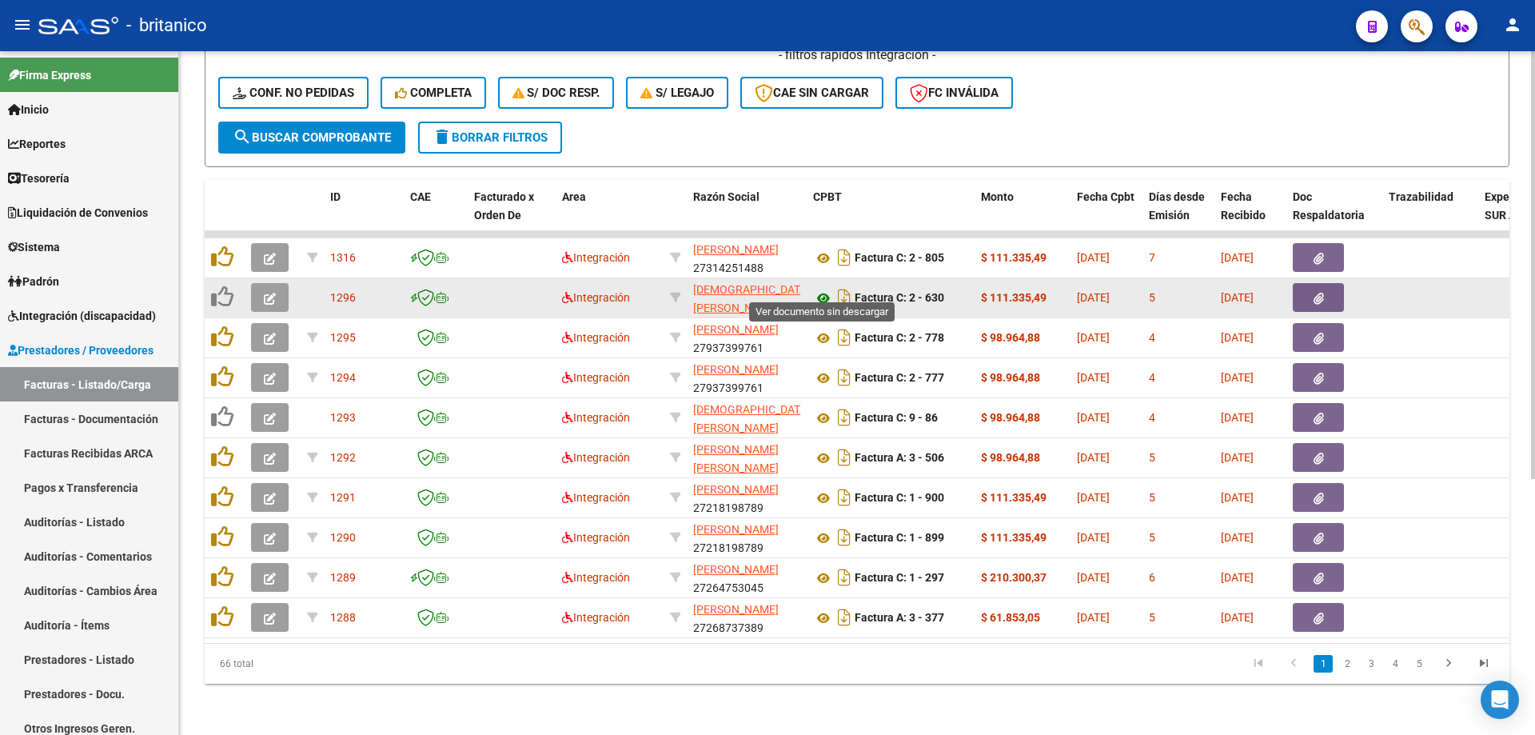
click at [817, 289] on icon at bounding box center [823, 298] width 21 height 19
click at [273, 293] on icon "button" at bounding box center [270, 299] width 12 height 12
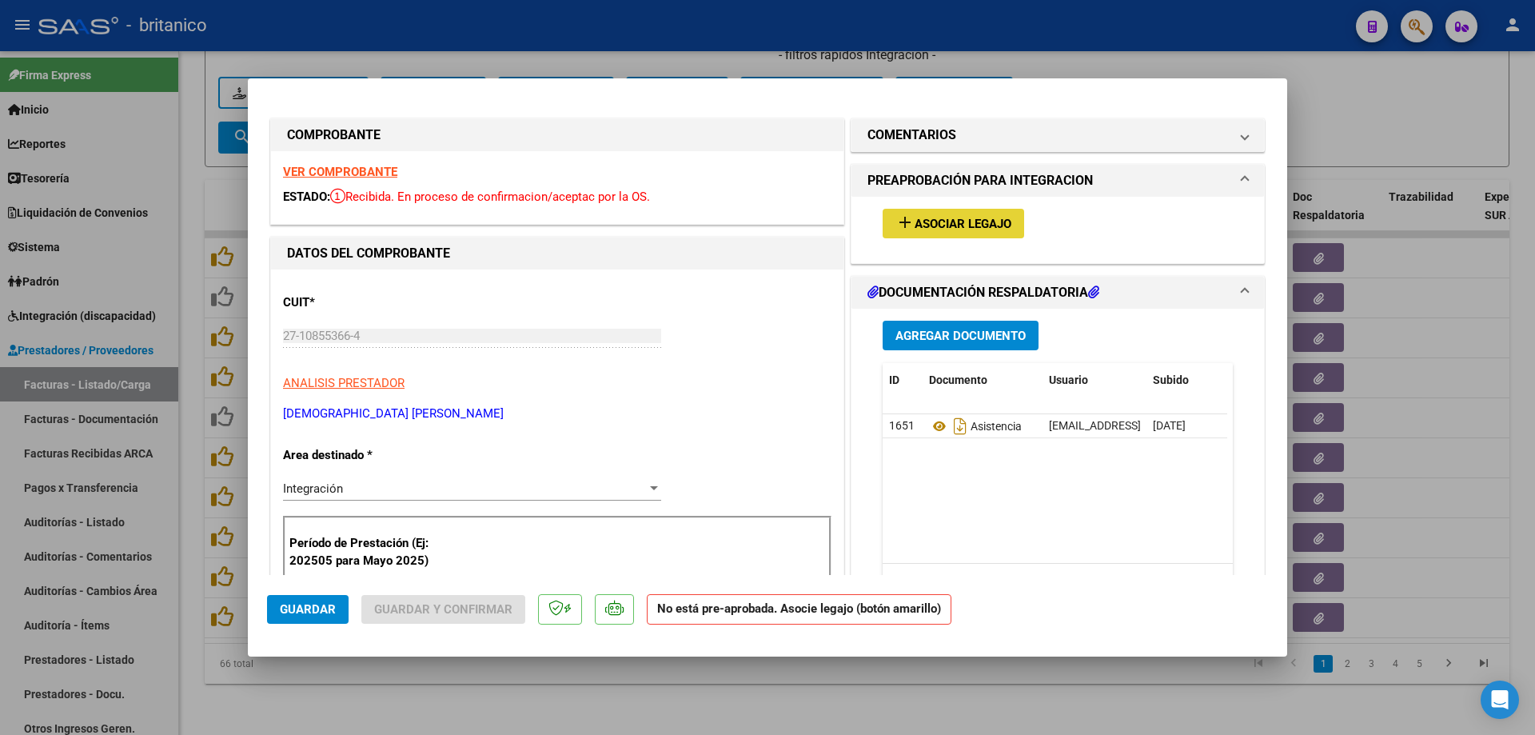
click at [962, 212] on button "add Asociar Legajo" at bounding box center [954, 224] width 142 height 30
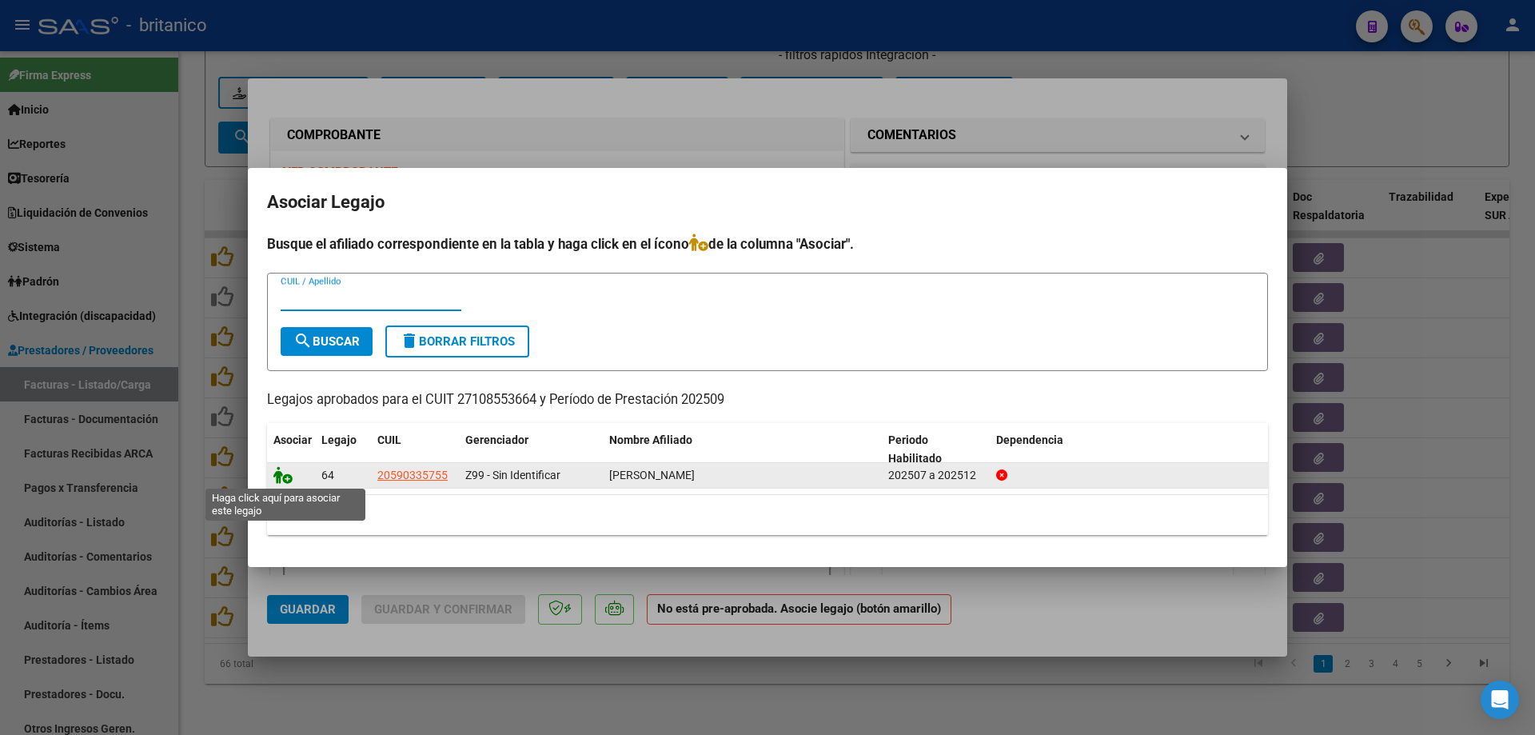
click at [283, 480] on icon at bounding box center [282, 475] width 19 height 18
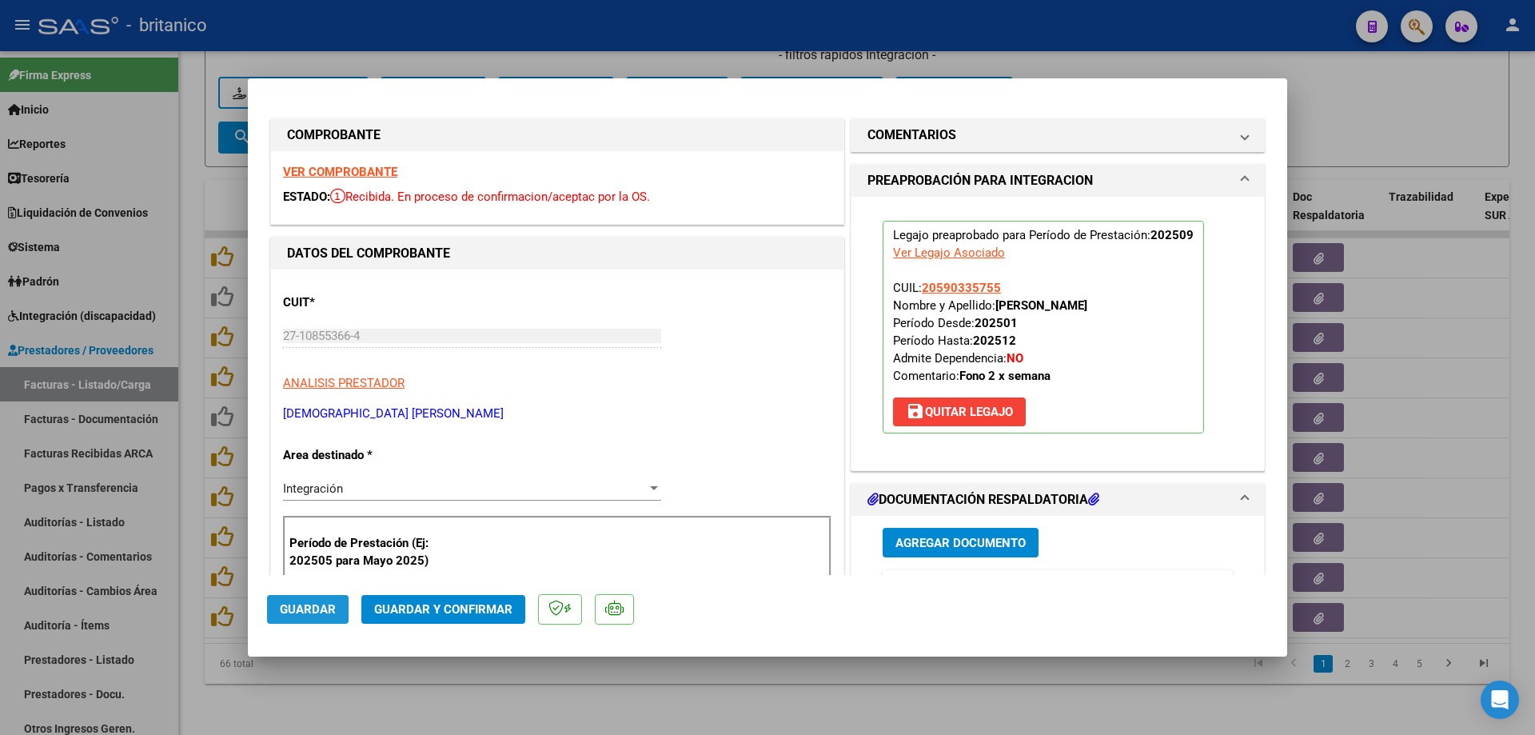
click at [298, 608] on span "Guardar" at bounding box center [308, 609] width 56 height 14
click at [388, 696] on div at bounding box center [767, 367] width 1535 height 735
type input "$ 0,00"
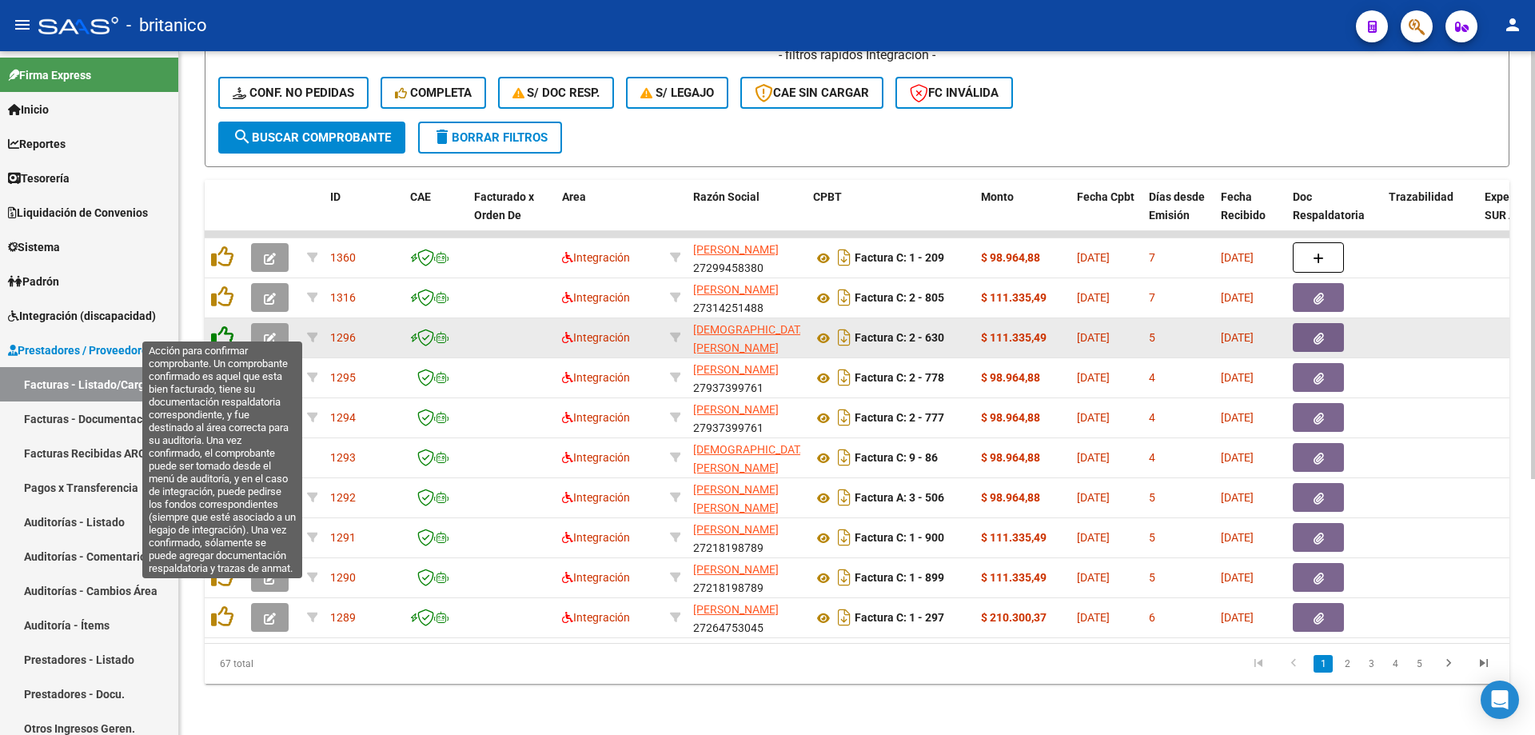
click at [225, 325] on icon at bounding box center [222, 336] width 22 height 22
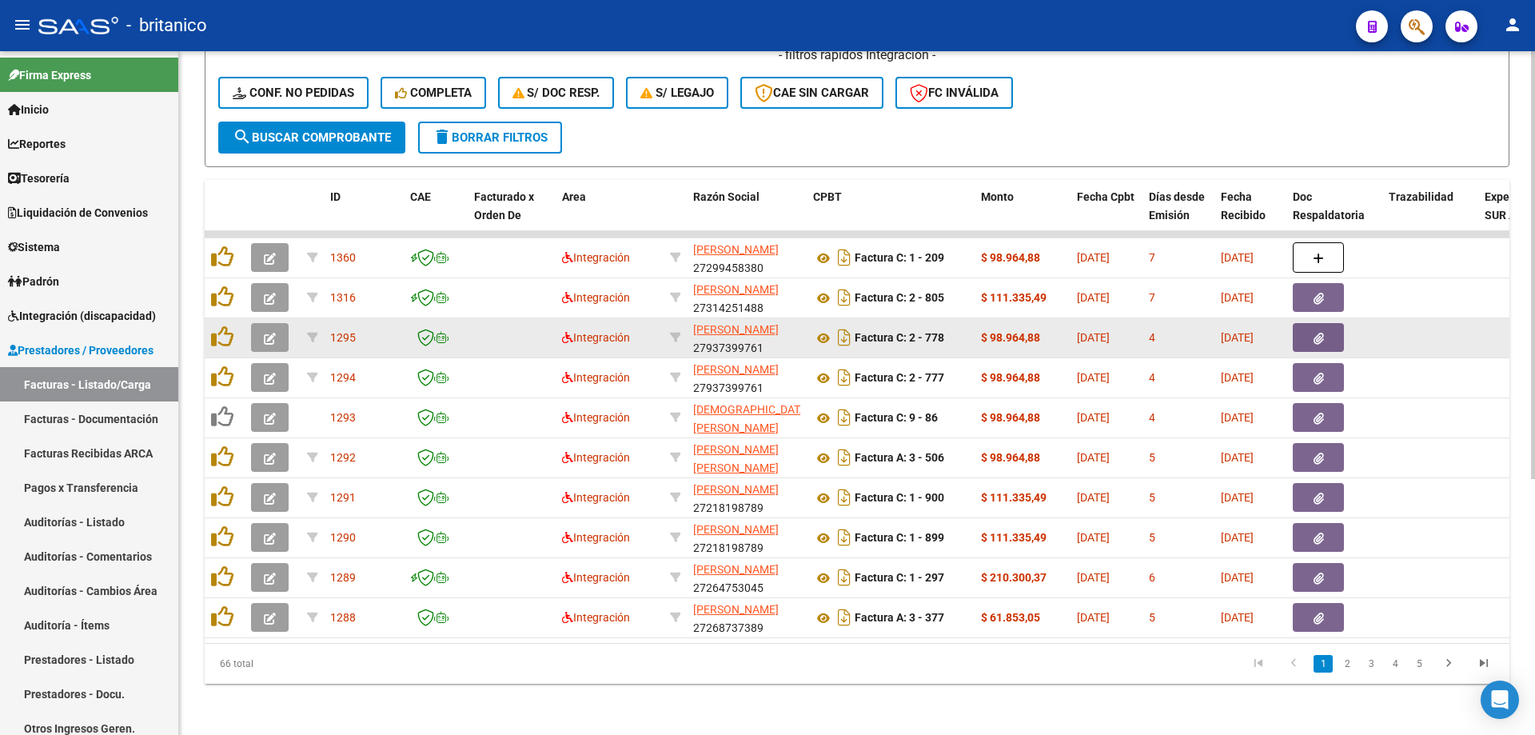
click at [1318, 333] on icon "button" at bounding box center [1319, 339] width 10 height 12
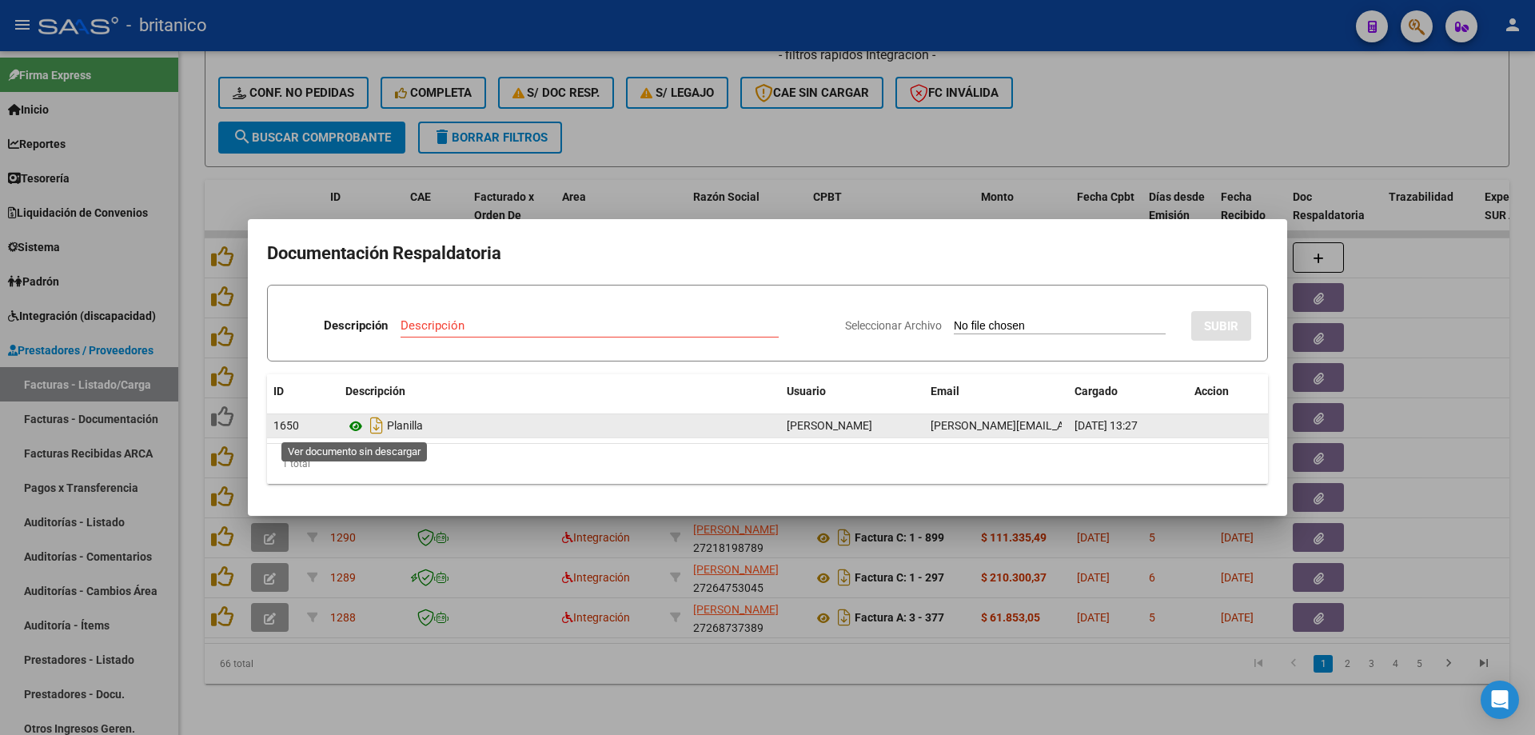
click at [349, 425] on icon at bounding box center [355, 426] width 21 height 19
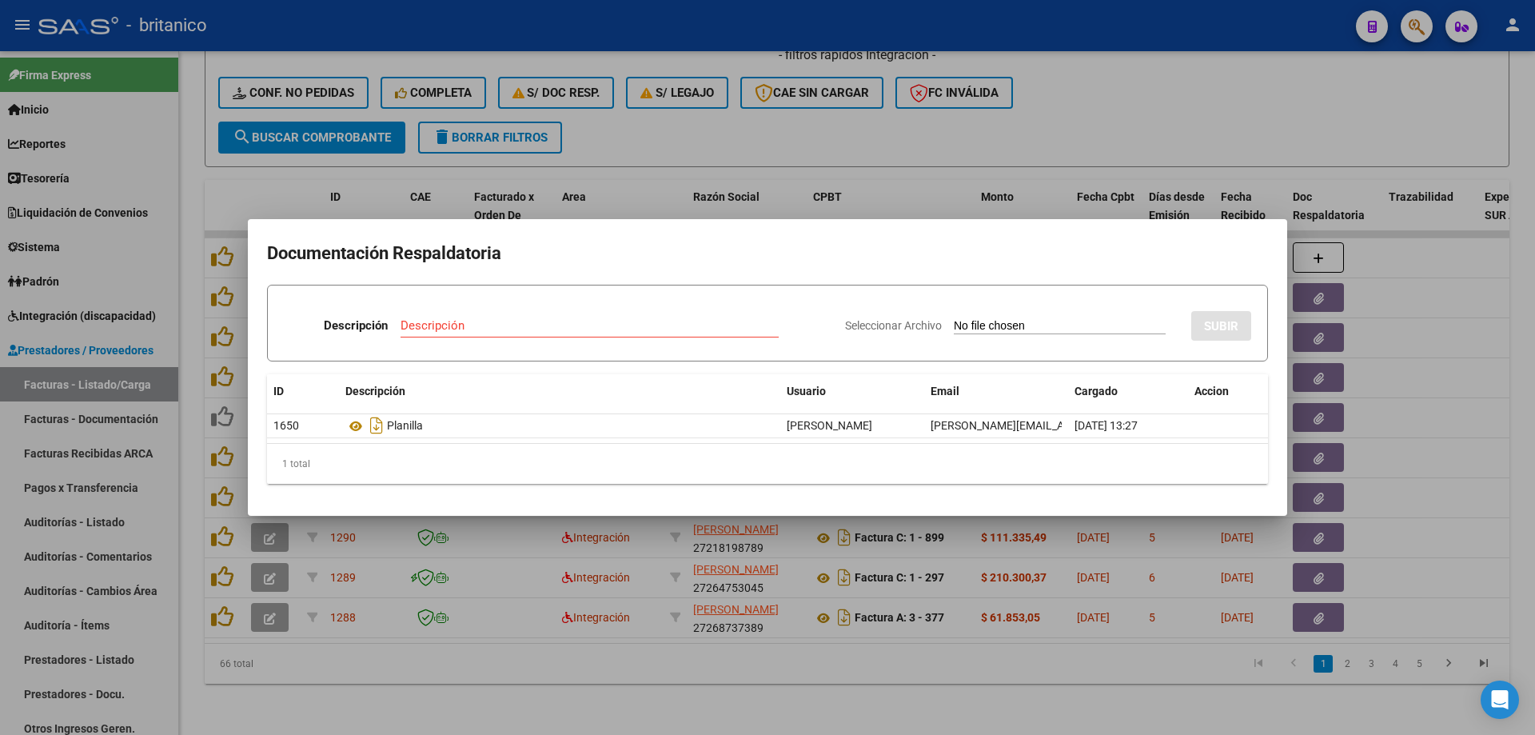
click at [662, 133] on div at bounding box center [767, 367] width 1535 height 735
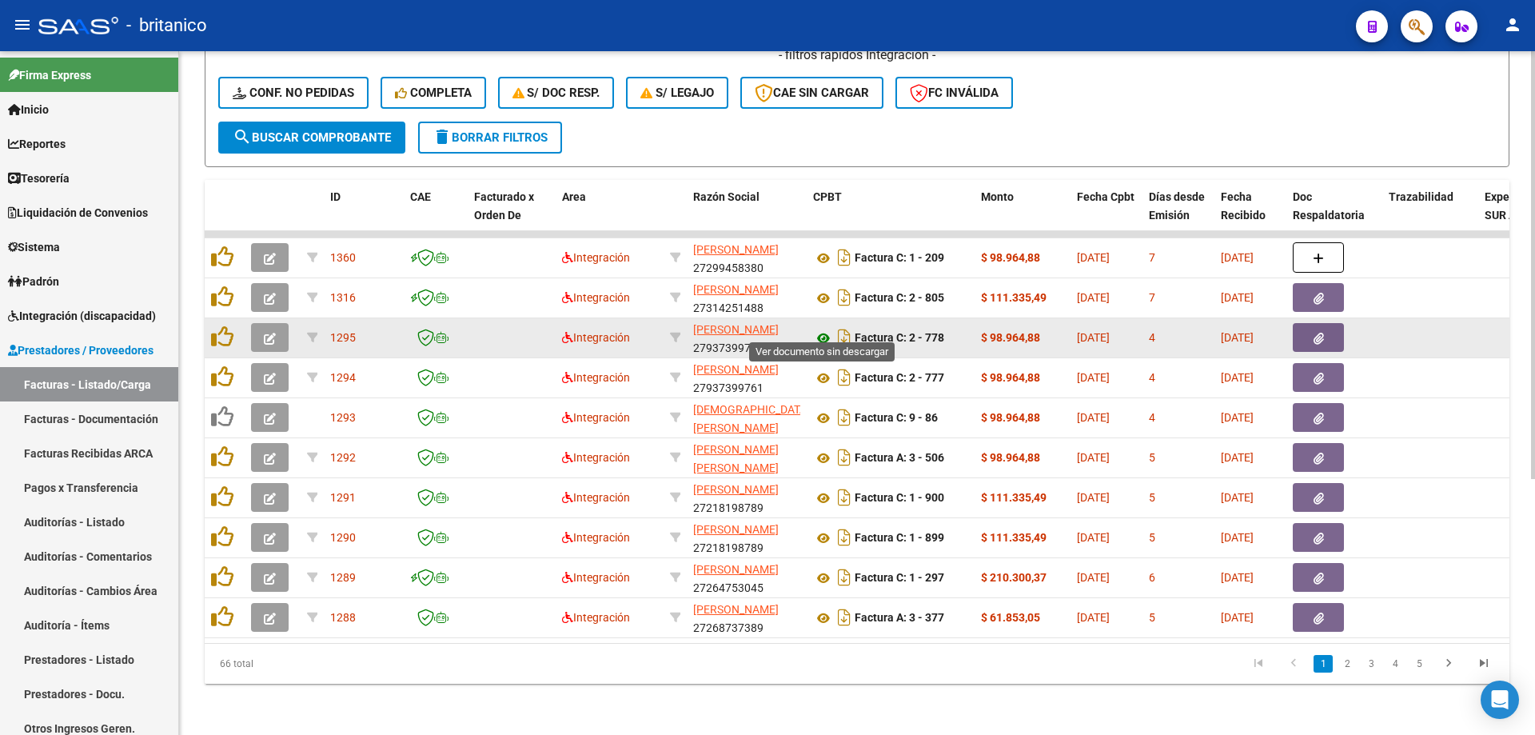
click at [822, 329] on icon at bounding box center [823, 338] width 21 height 19
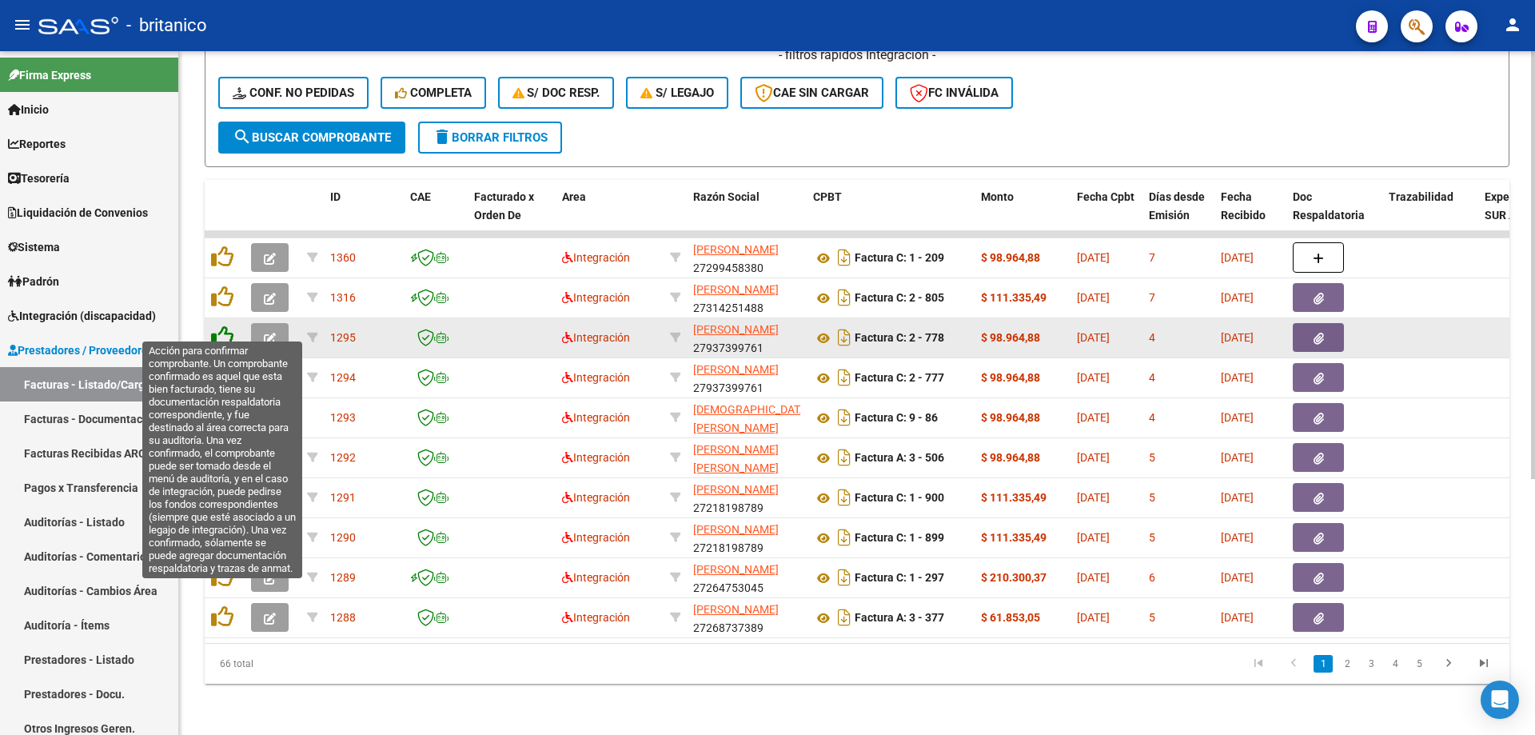
click at [229, 325] on icon at bounding box center [222, 336] width 22 height 22
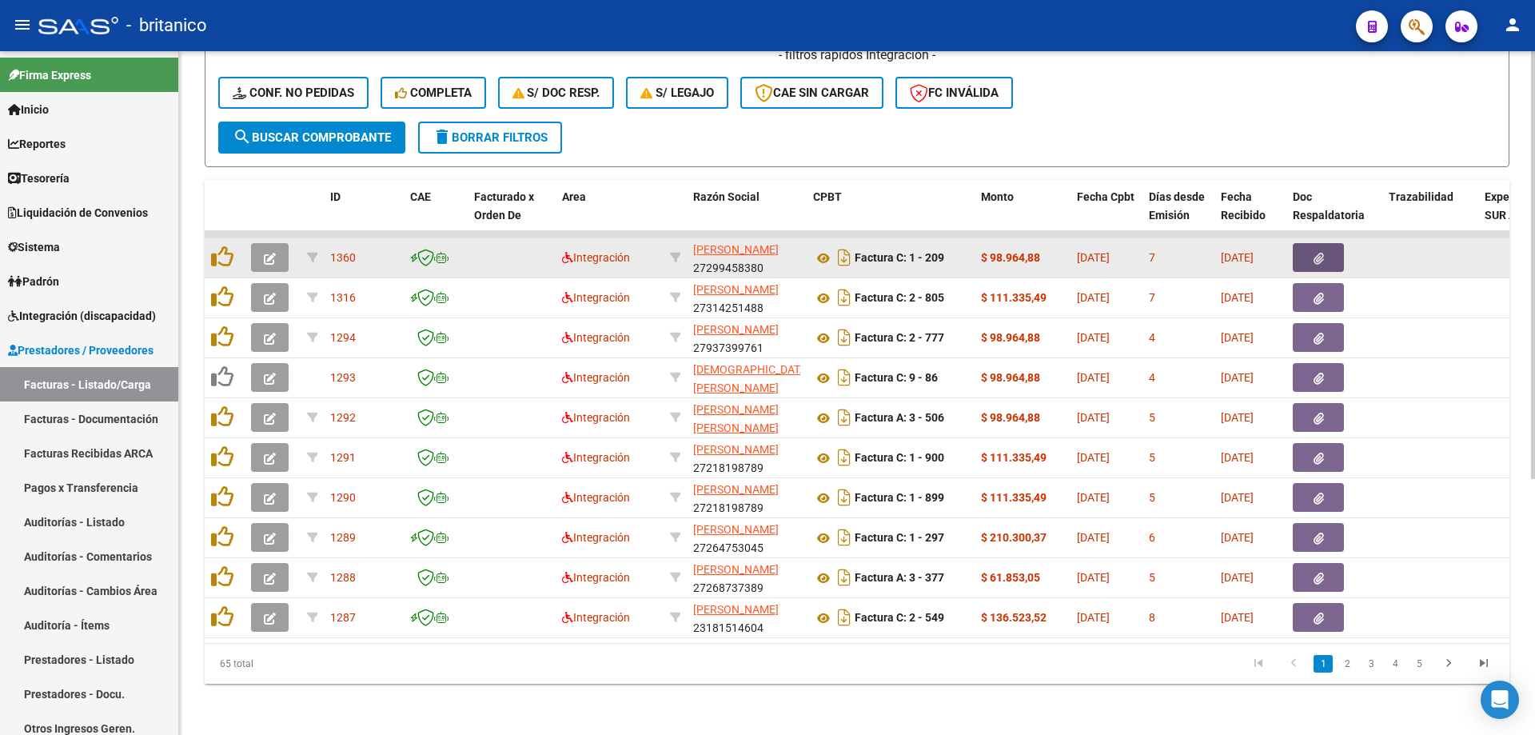
click at [1315, 253] on icon "button" at bounding box center [1319, 259] width 10 height 12
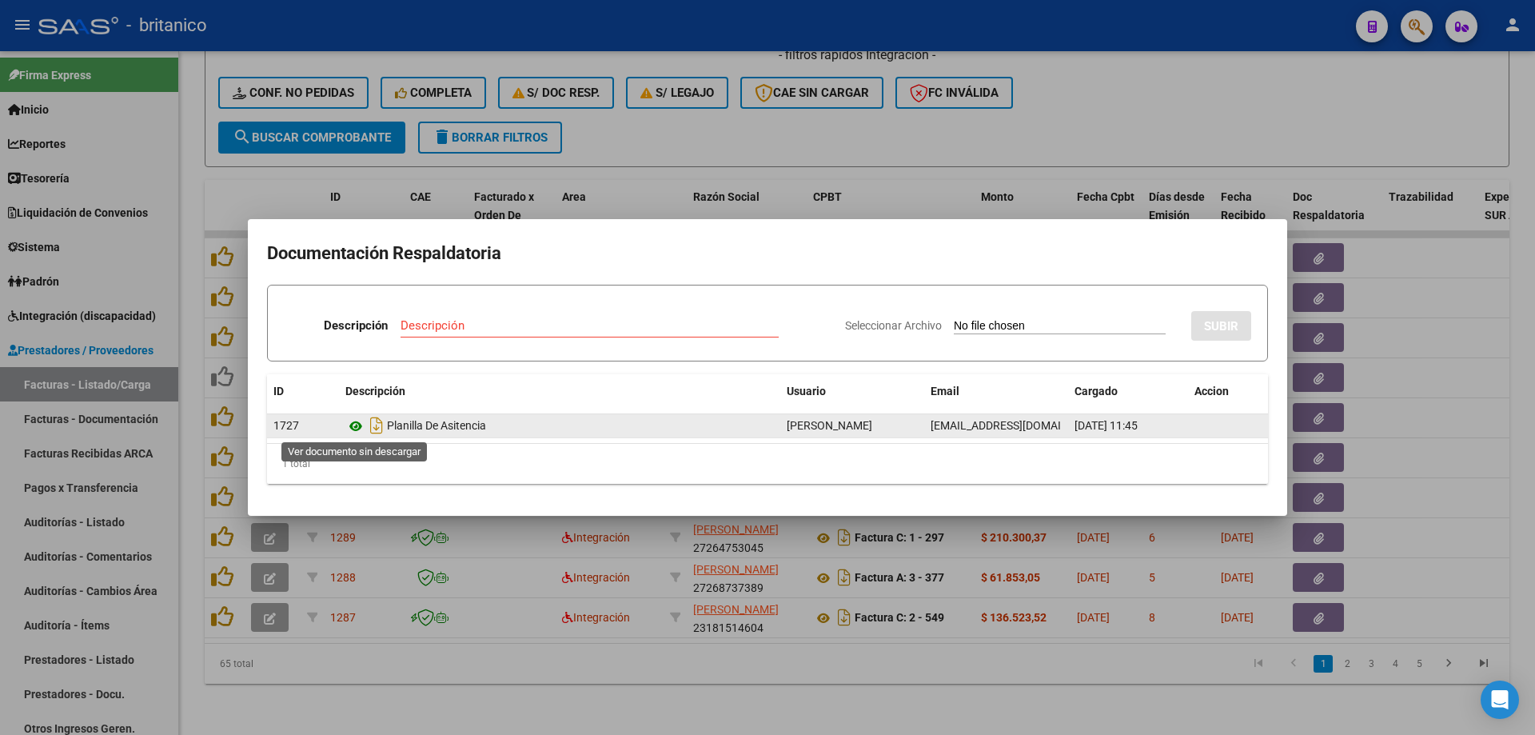
click at [364, 420] on icon at bounding box center [355, 426] width 21 height 19
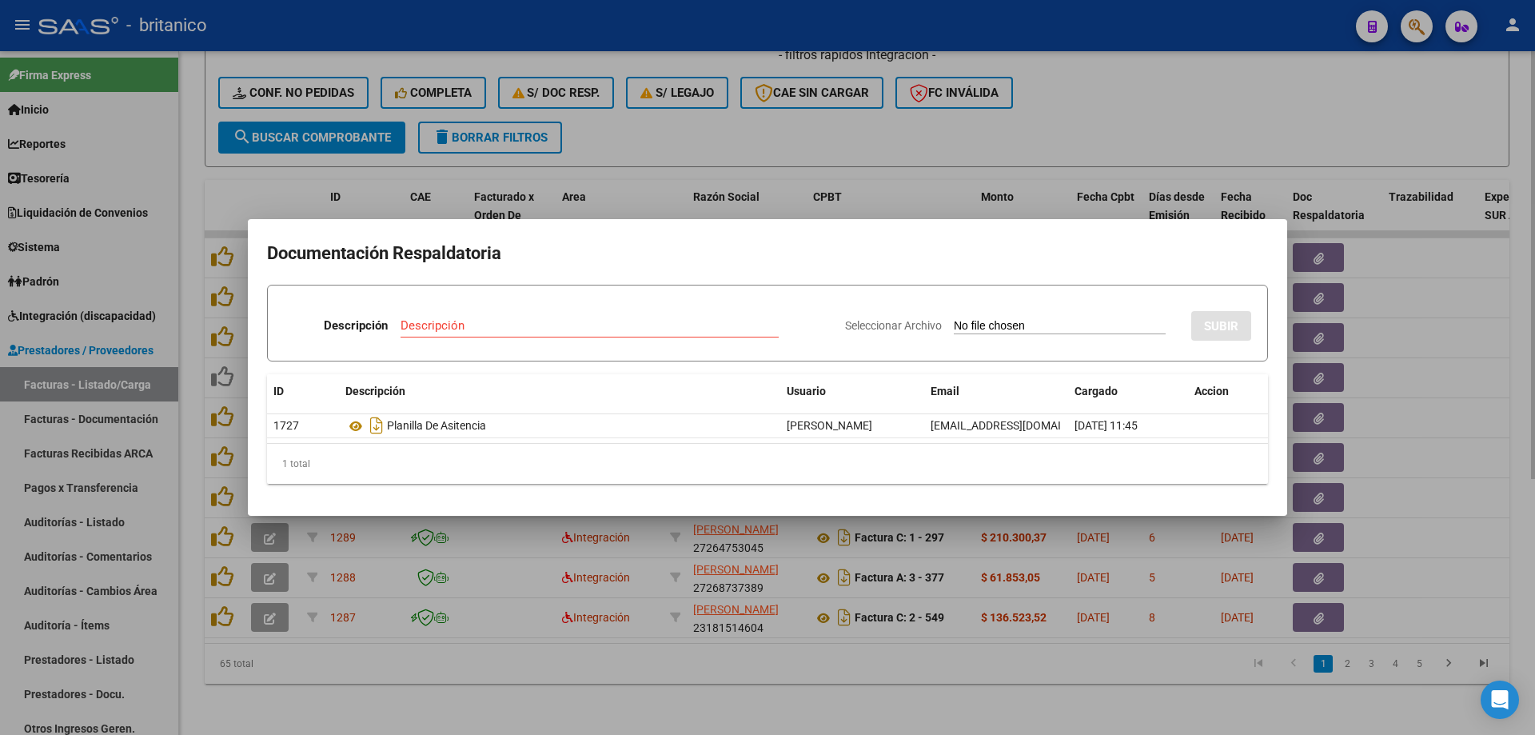
drag, startPoint x: 803, startPoint y: 130, endPoint x: 812, endPoint y: 152, distance: 23.3
click at [802, 130] on div at bounding box center [767, 367] width 1535 height 735
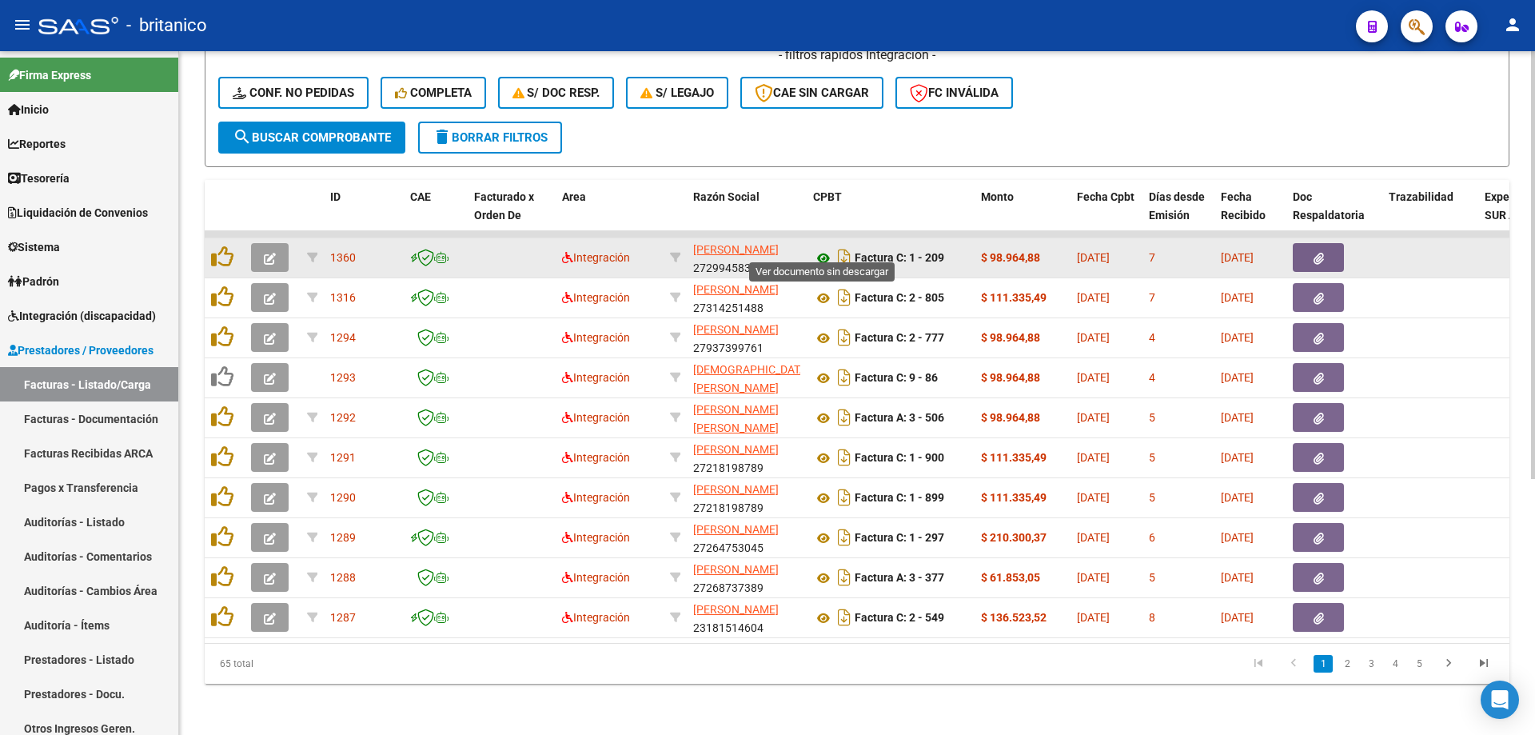
click at [818, 249] on icon at bounding box center [823, 258] width 21 height 19
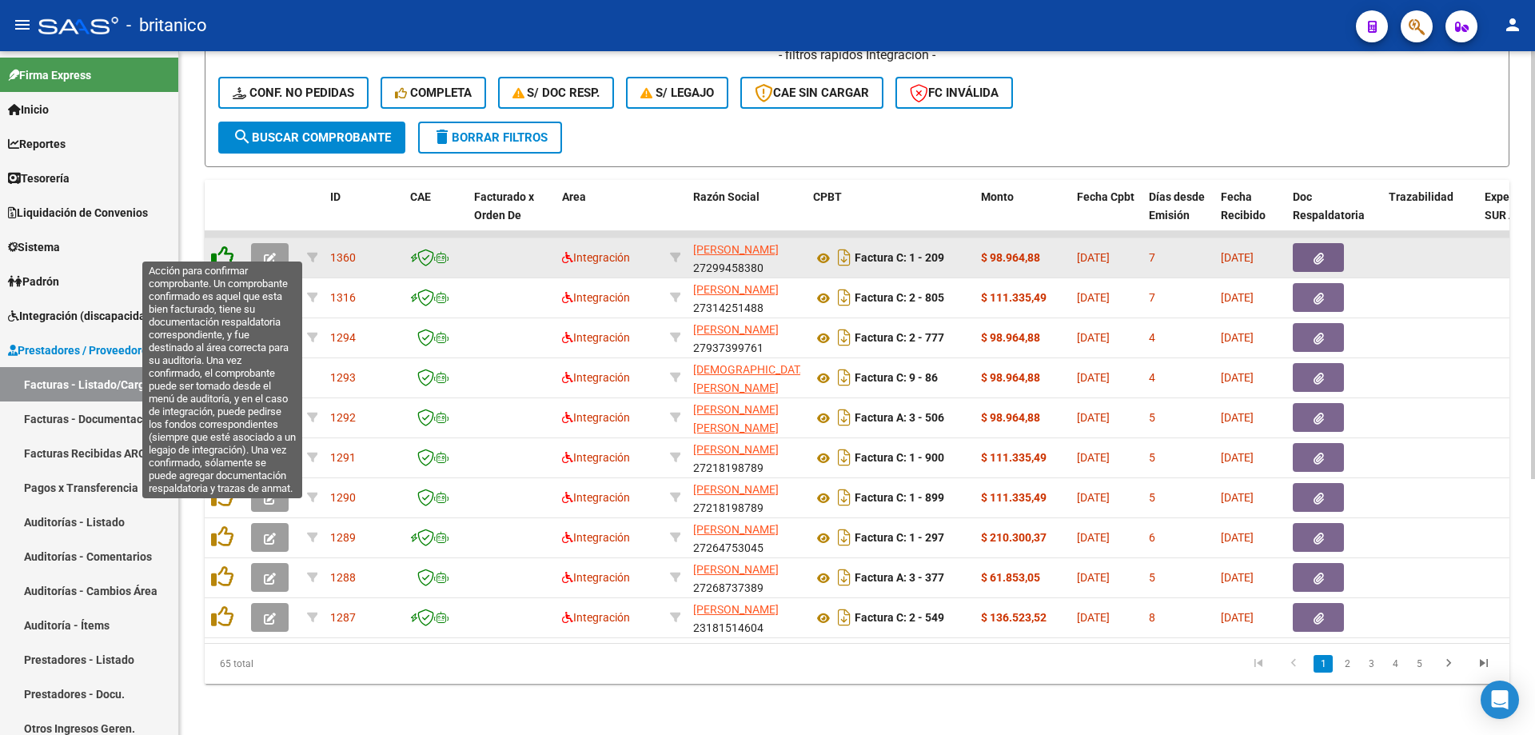
click at [225, 245] on icon at bounding box center [222, 256] width 22 height 22
